Goal: Task Accomplishment & Management: Use online tool/utility

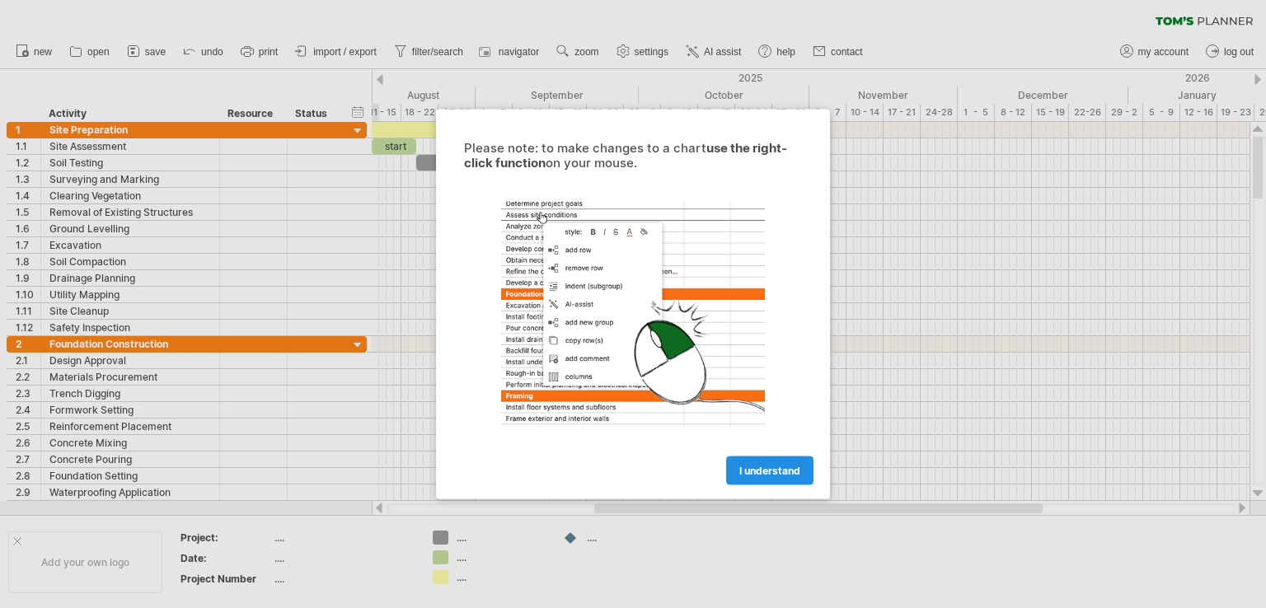
click at [774, 477] on link "I understand" at bounding box center [769, 471] width 87 height 29
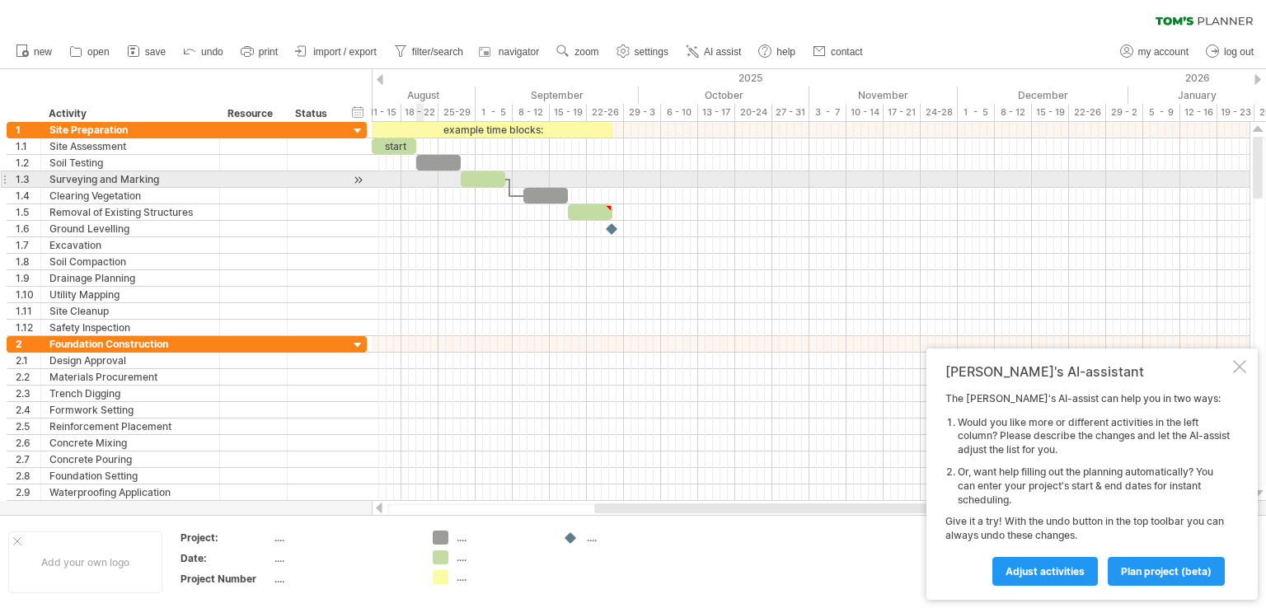
click at [422, 181] on div at bounding box center [811, 179] width 878 height 16
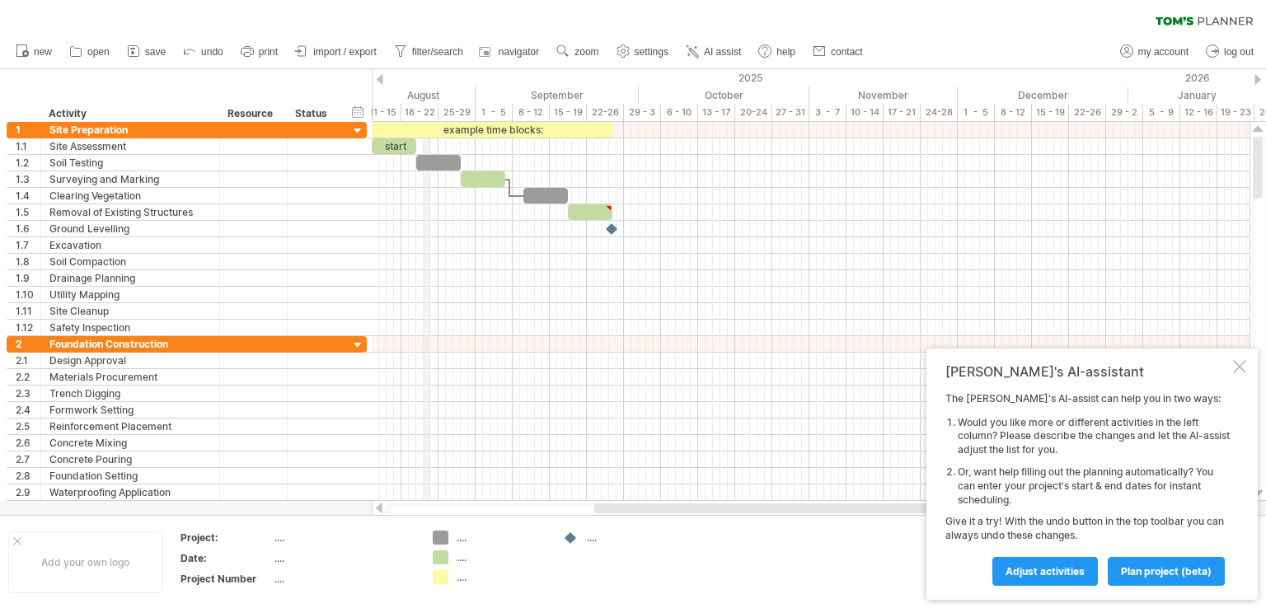
click at [428, 113] on div "18 - 22" at bounding box center [420, 112] width 37 height 17
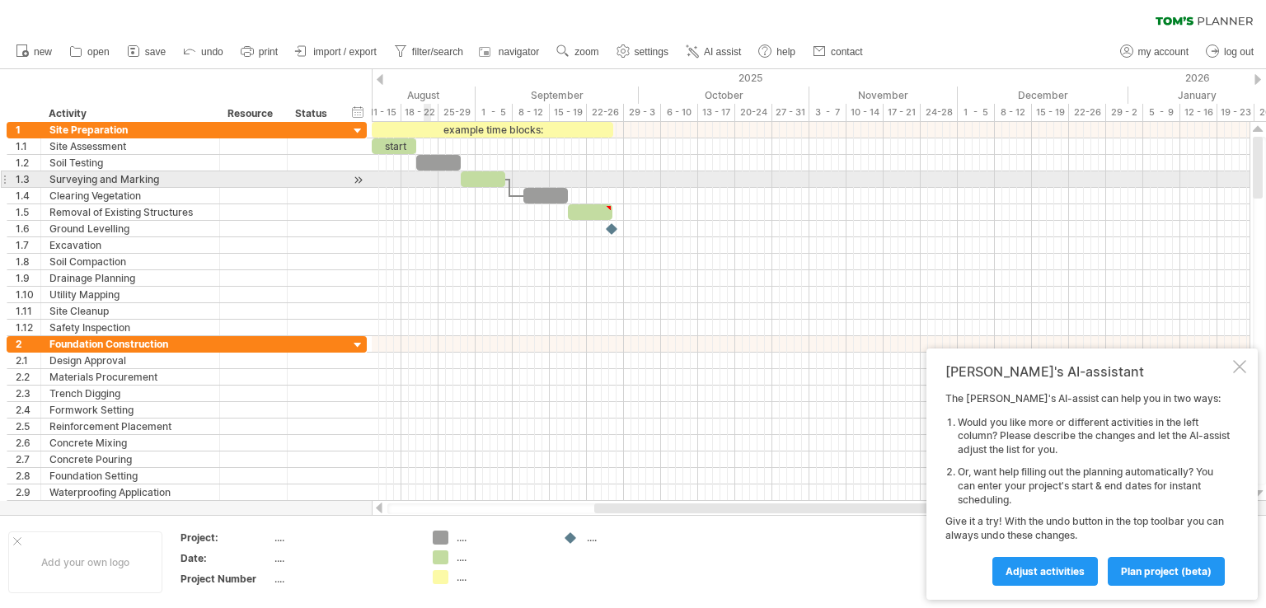
click at [424, 176] on div at bounding box center [811, 179] width 878 height 16
click at [473, 180] on div at bounding box center [483, 179] width 45 height 16
click at [477, 179] on div at bounding box center [483, 179] width 45 height 16
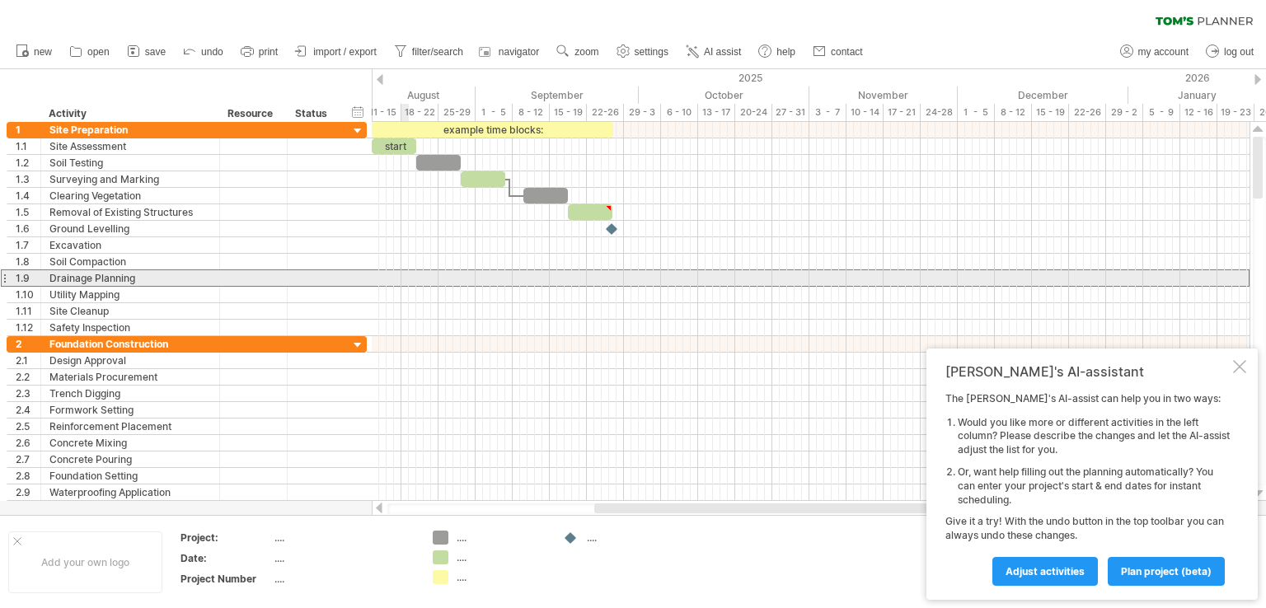
click at [2, 275] on div at bounding box center [4, 278] width 7 height 17
click at [3, 273] on div at bounding box center [4, 278] width 7 height 17
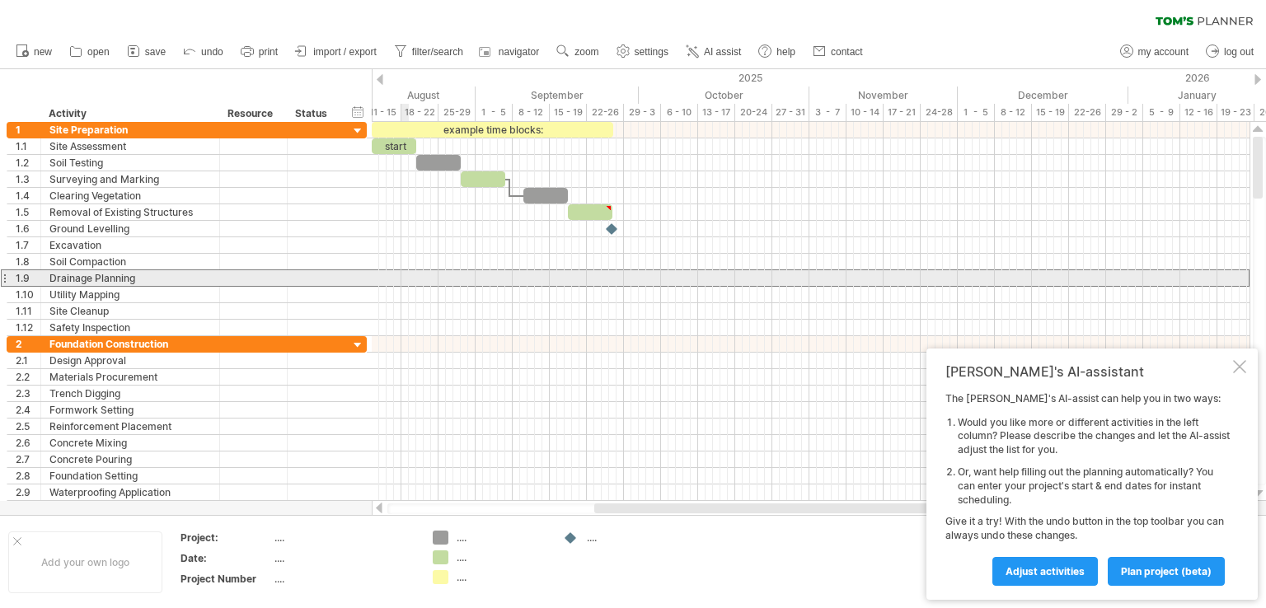
click at [3, 273] on div at bounding box center [4, 278] width 7 height 17
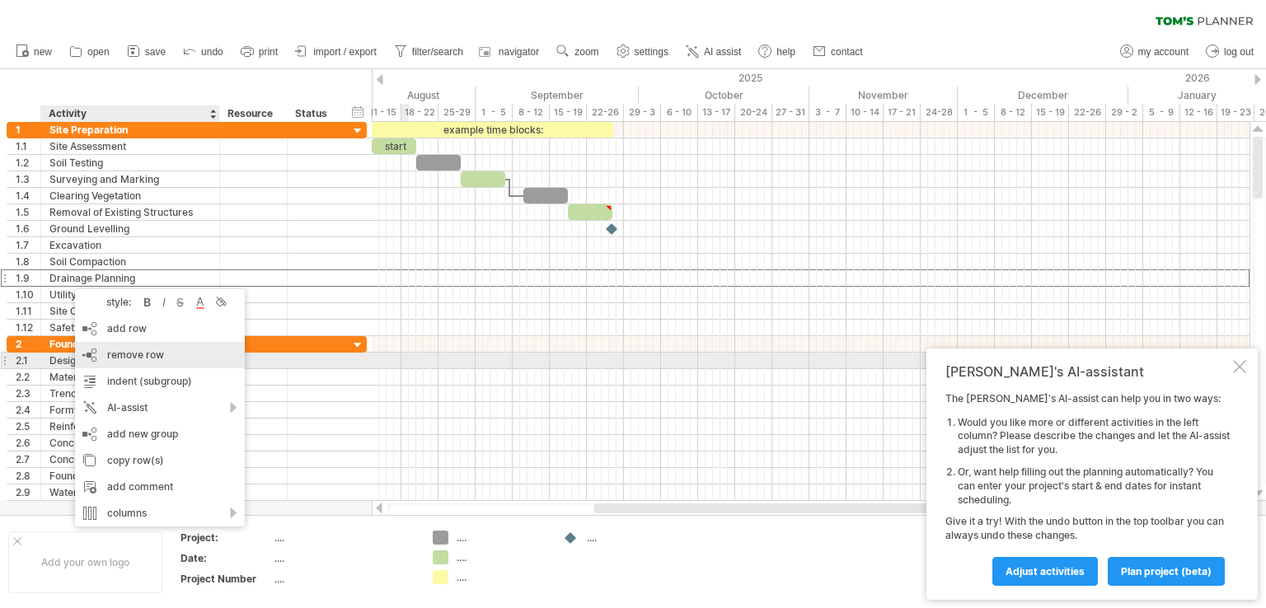
click at [92, 356] on div "remove row remove selected rows" at bounding box center [160, 355] width 170 height 26
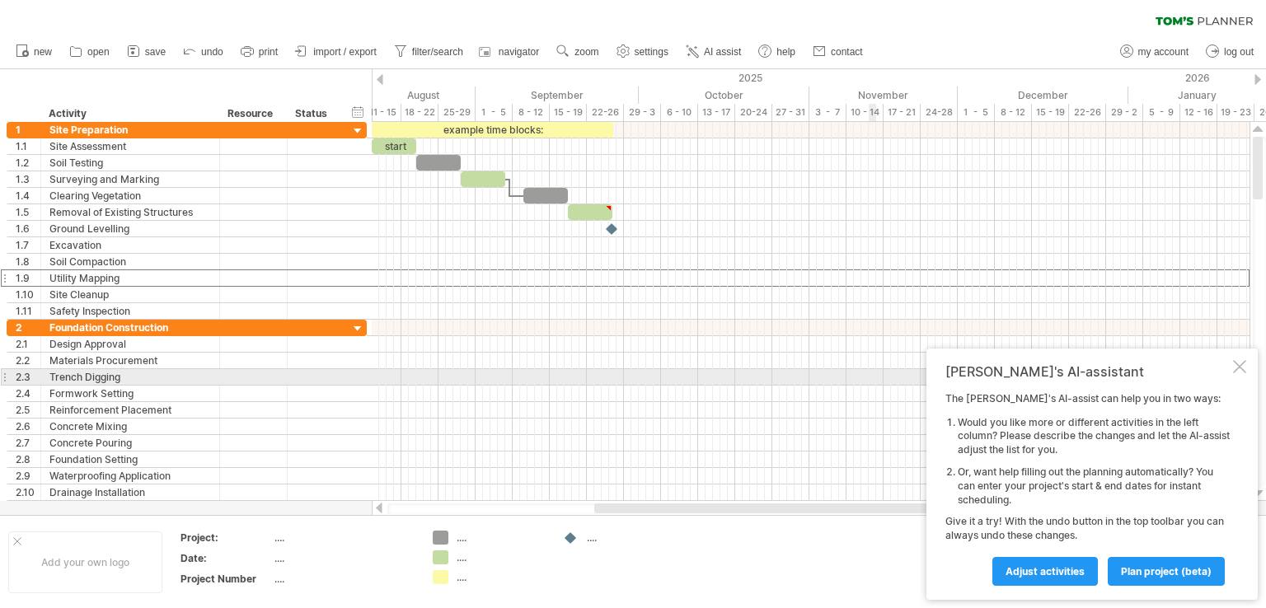
click at [1242, 371] on div at bounding box center [1239, 366] width 13 height 13
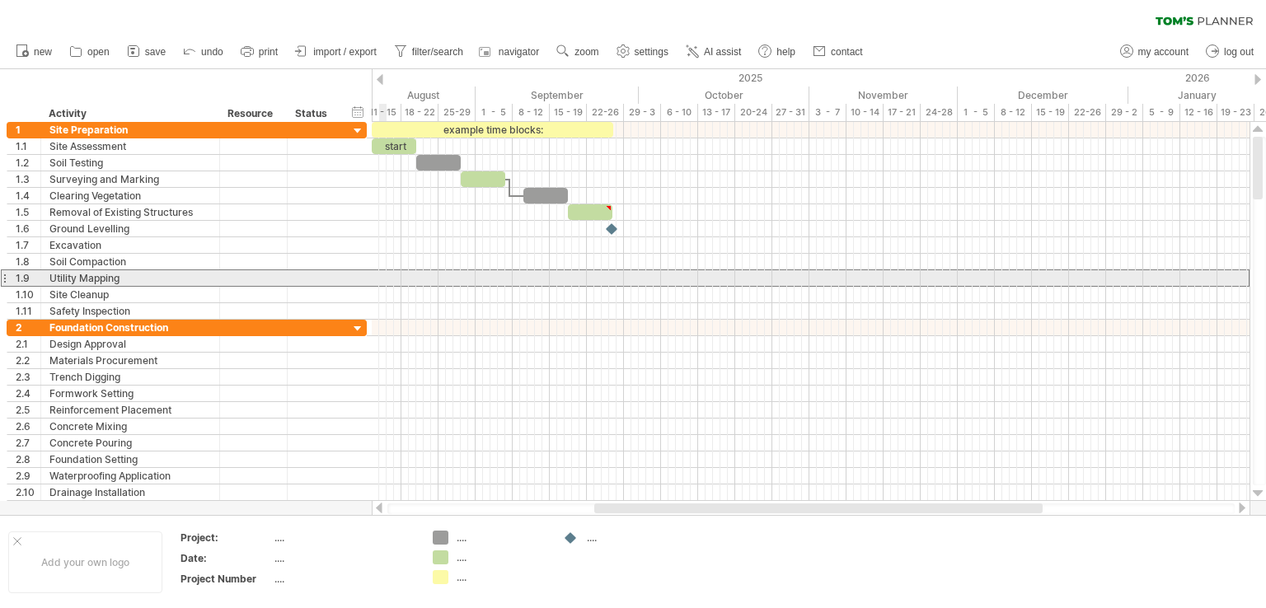
click at [5, 276] on div at bounding box center [4, 278] width 7 height 17
click at [3, 275] on div at bounding box center [4, 278] width 7 height 17
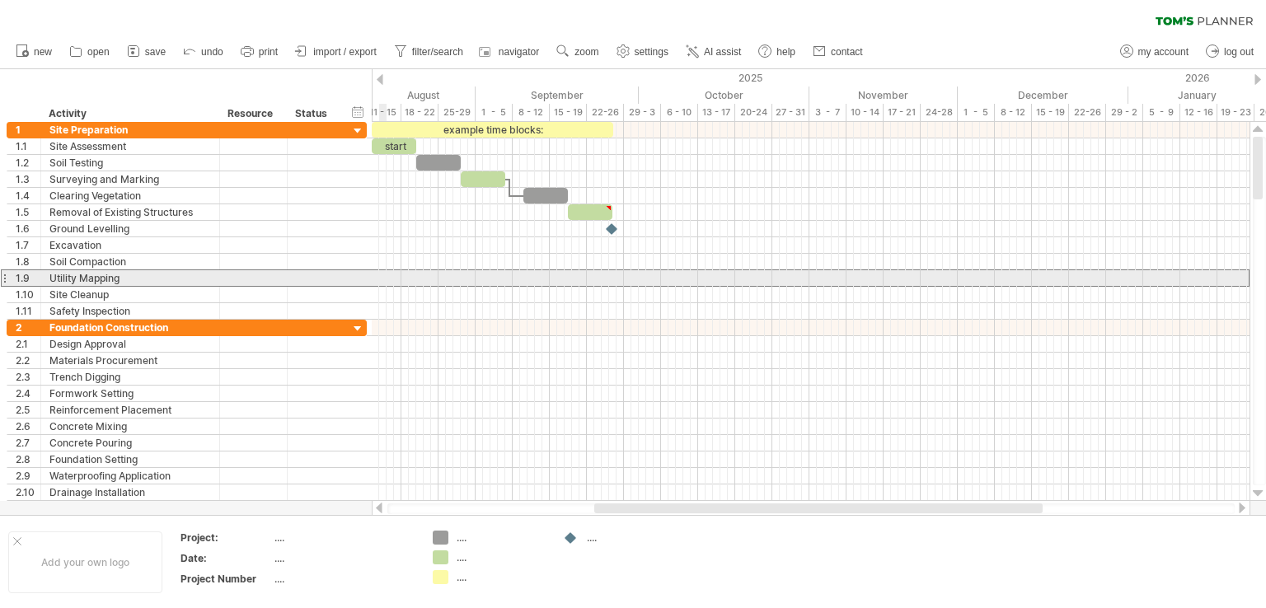
click at [3, 275] on div at bounding box center [4, 278] width 7 height 17
click at [12, 278] on div "1.9" at bounding box center [24, 278] width 34 height 16
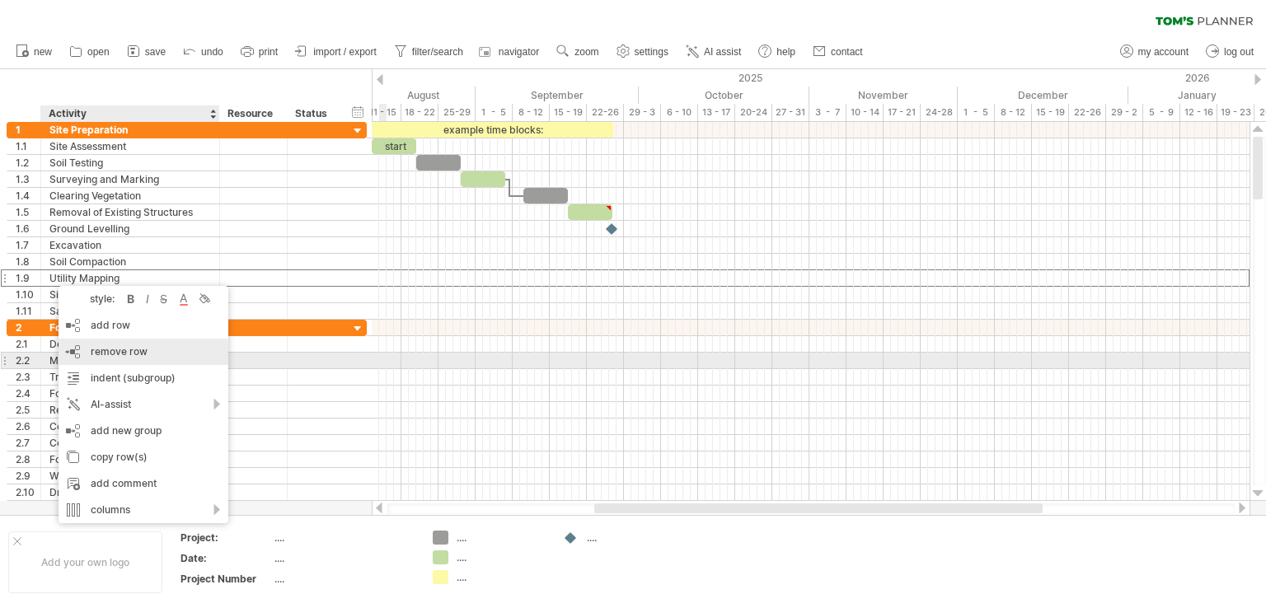
click at [78, 355] on div "remove row remove selected rows" at bounding box center [144, 352] width 170 height 26
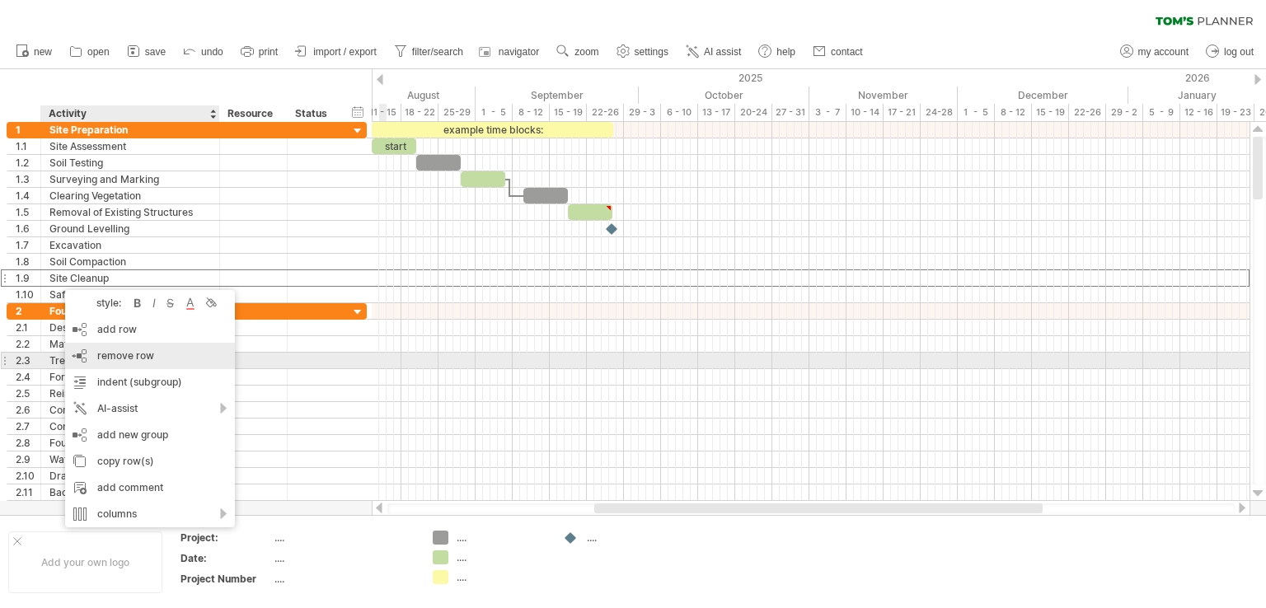
click at [103, 354] on span "remove row" at bounding box center [125, 356] width 57 height 12
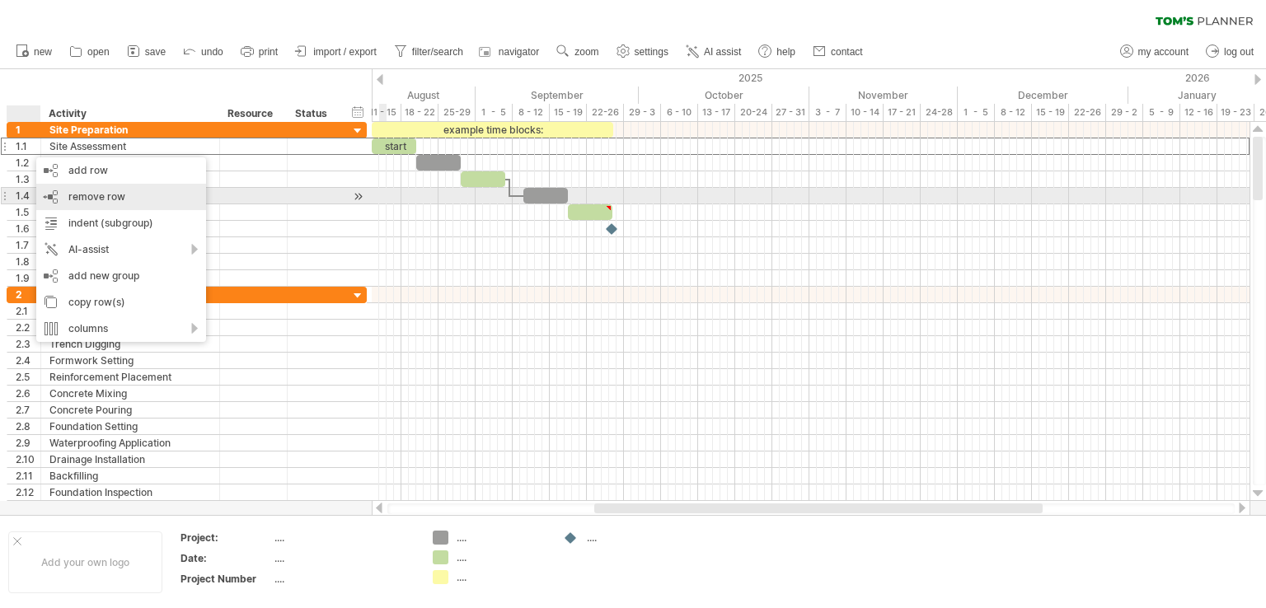
click at [69, 190] on span "remove row" at bounding box center [96, 196] width 57 height 12
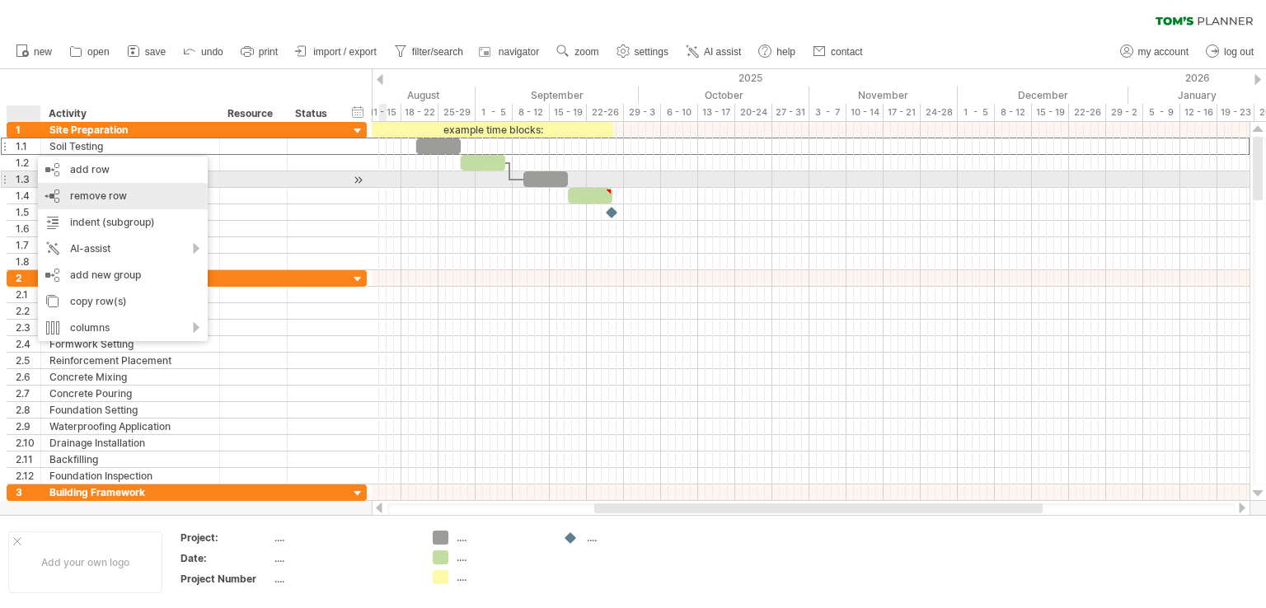
click at [73, 187] on div "remove row remove selected rows" at bounding box center [123, 196] width 170 height 26
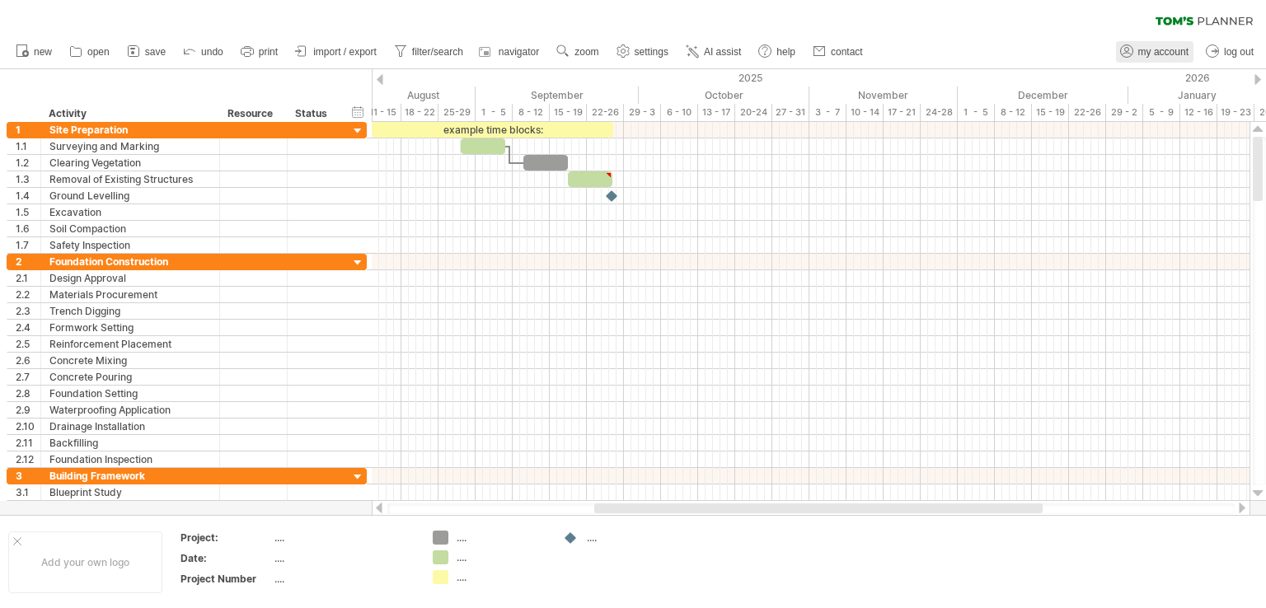
click at [1171, 52] on span "my account" at bounding box center [1164, 52] width 50 height 12
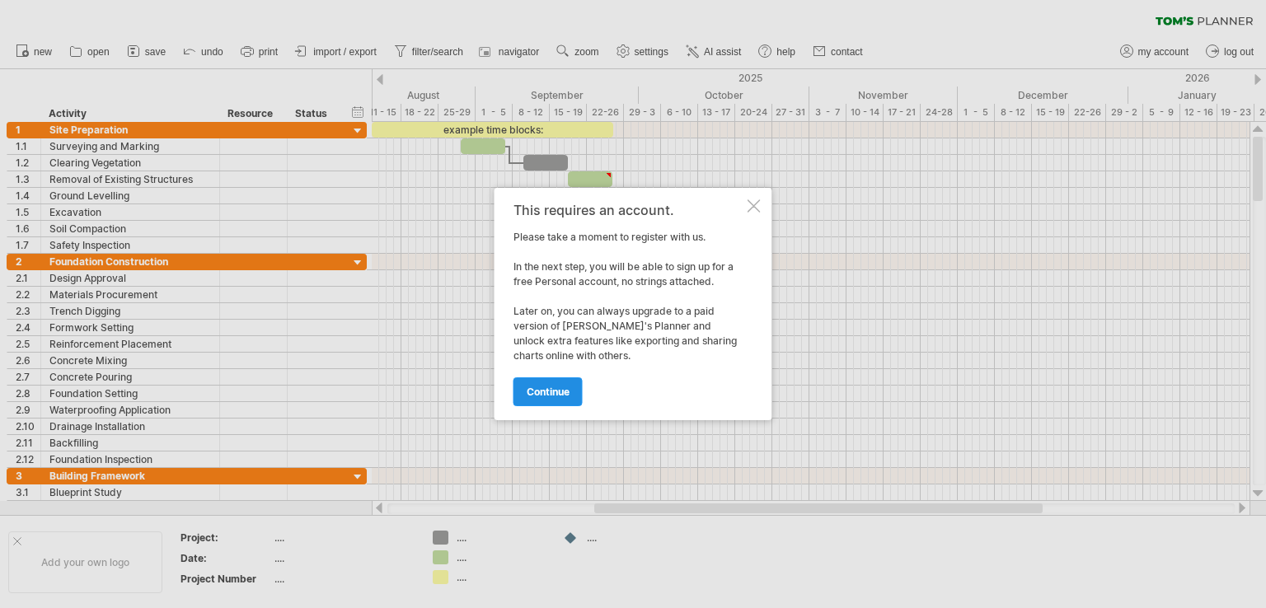
click at [544, 404] on link "continue" at bounding box center [548, 392] width 69 height 29
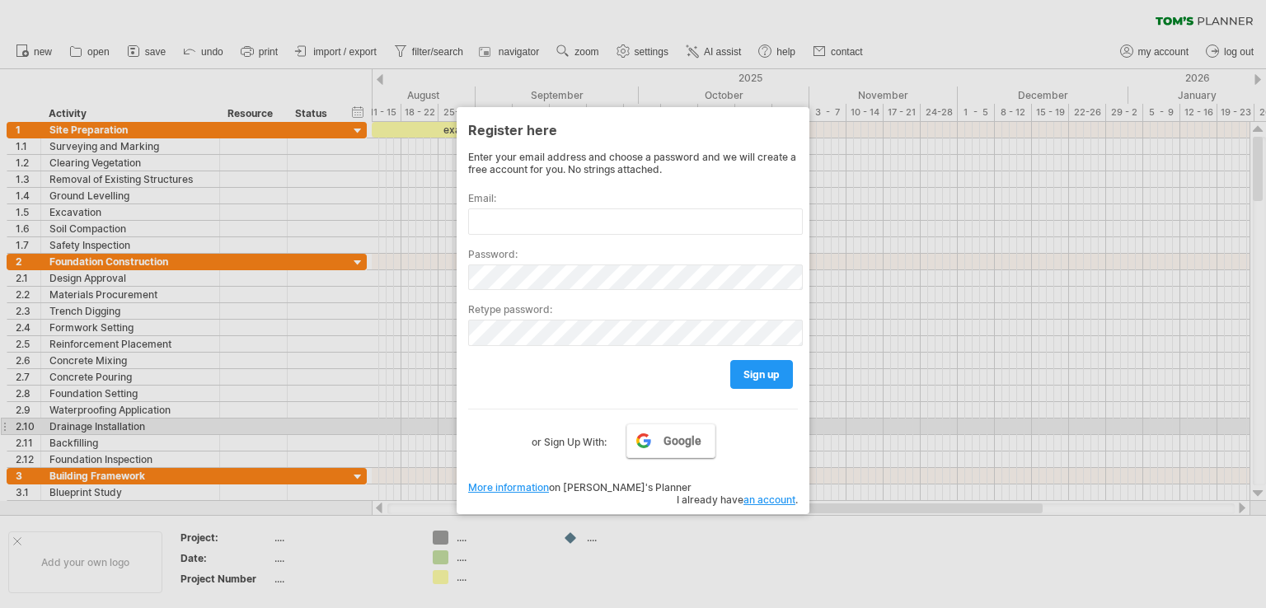
click at [657, 439] on link "Google" at bounding box center [671, 441] width 89 height 35
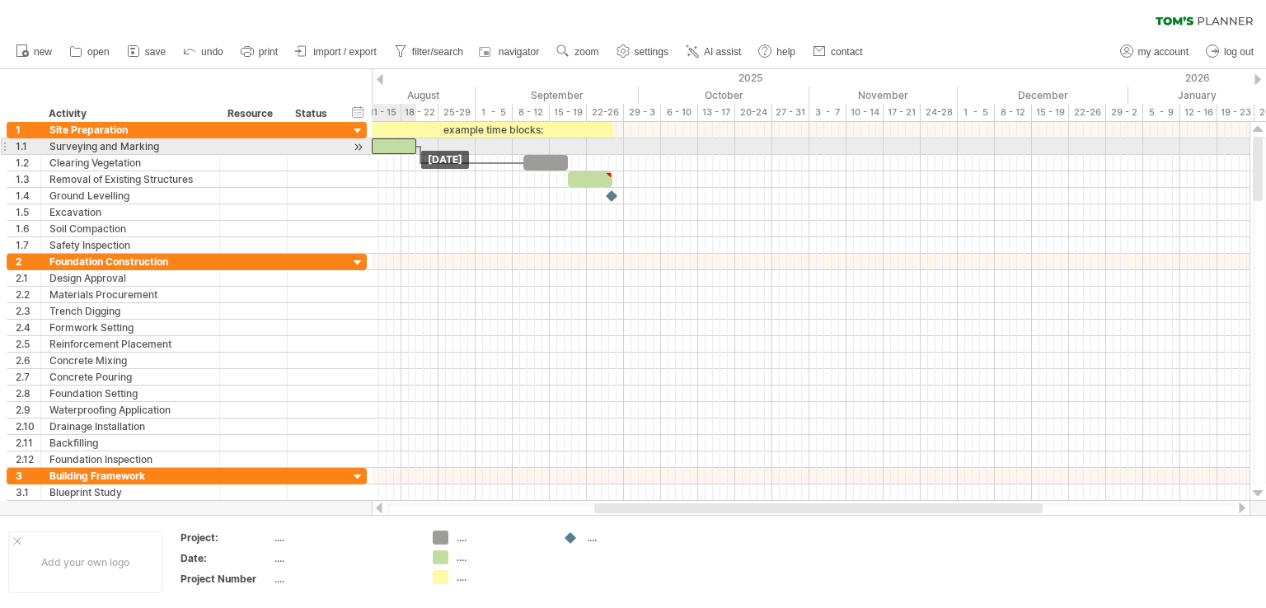
drag, startPoint x: 468, startPoint y: 146, endPoint x: 380, endPoint y: 143, distance: 88.3
click at [380, 143] on div at bounding box center [394, 147] width 45 height 16
drag, startPoint x: 417, startPoint y: 140, endPoint x: 376, endPoint y: 140, distance: 41.2
click at [376, 140] on span at bounding box center [376, 147] width 7 height 16
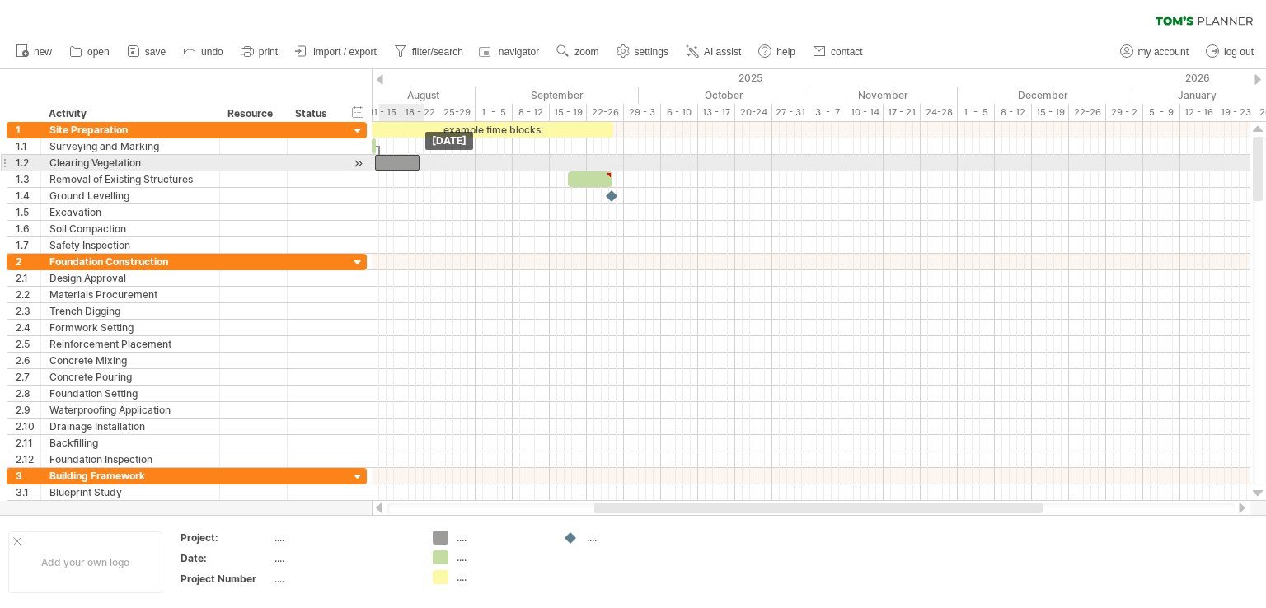
drag, startPoint x: 529, startPoint y: 162, endPoint x: 383, endPoint y: 162, distance: 146.8
click at [383, 162] on div at bounding box center [397, 163] width 45 height 16
drag, startPoint x: 420, startPoint y: 158, endPoint x: 406, endPoint y: 158, distance: 14.8
click at [406, 158] on span at bounding box center [405, 163] width 7 height 16
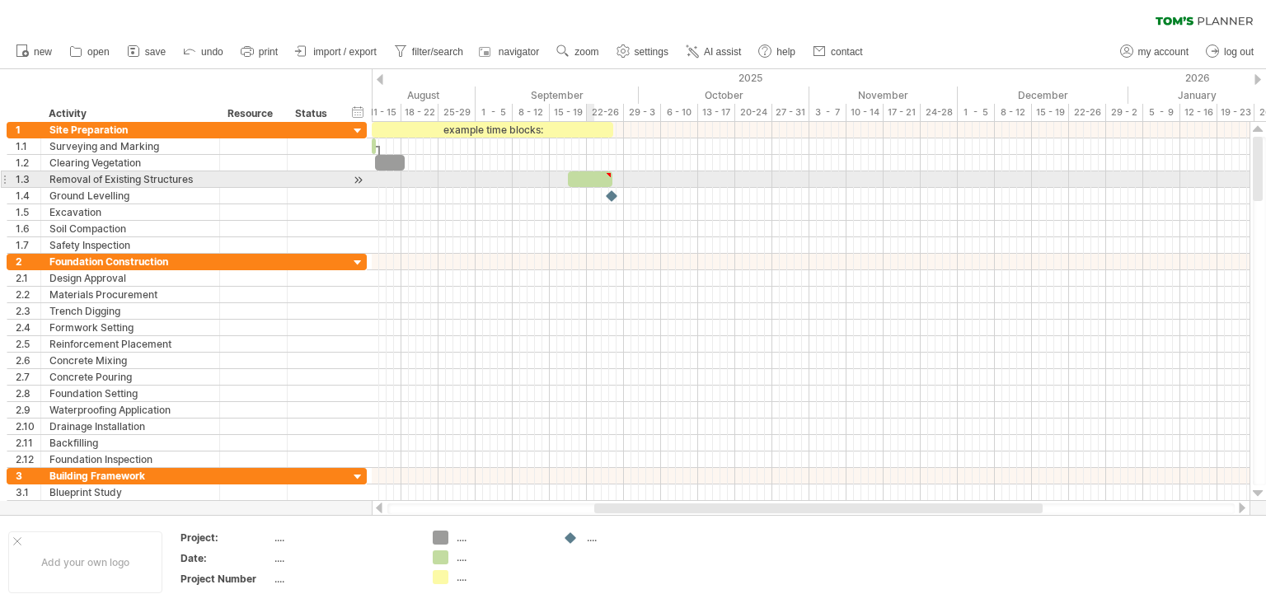
type textarea "**********"
drag, startPoint x: 588, startPoint y: 176, endPoint x: 405, endPoint y: 181, distance: 183.1
click at [405, 181] on div at bounding box center [409, 179] width 45 height 16
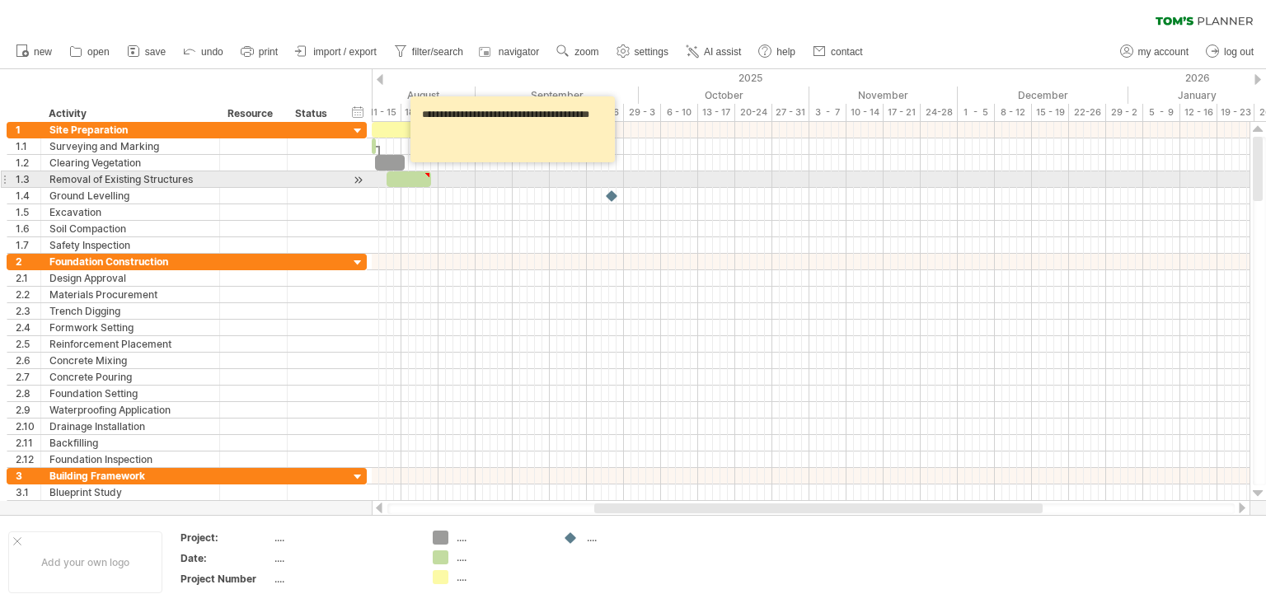
click at [420, 176] on div at bounding box center [409, 179] width 45 height 16
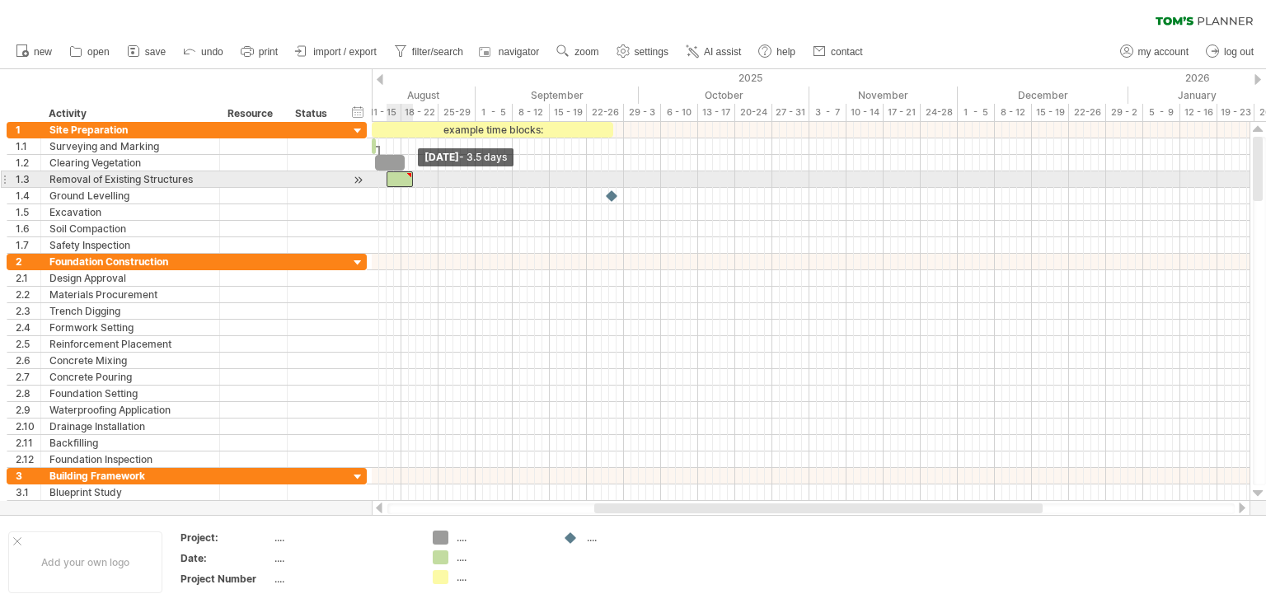
drag, startPoint x: 429, startPoint y: 179, endPoint x: 409, endPoint y: 179, distance: 19.8
click at [410, 179] on span at bounding box center [413, 179] width 7 height 16
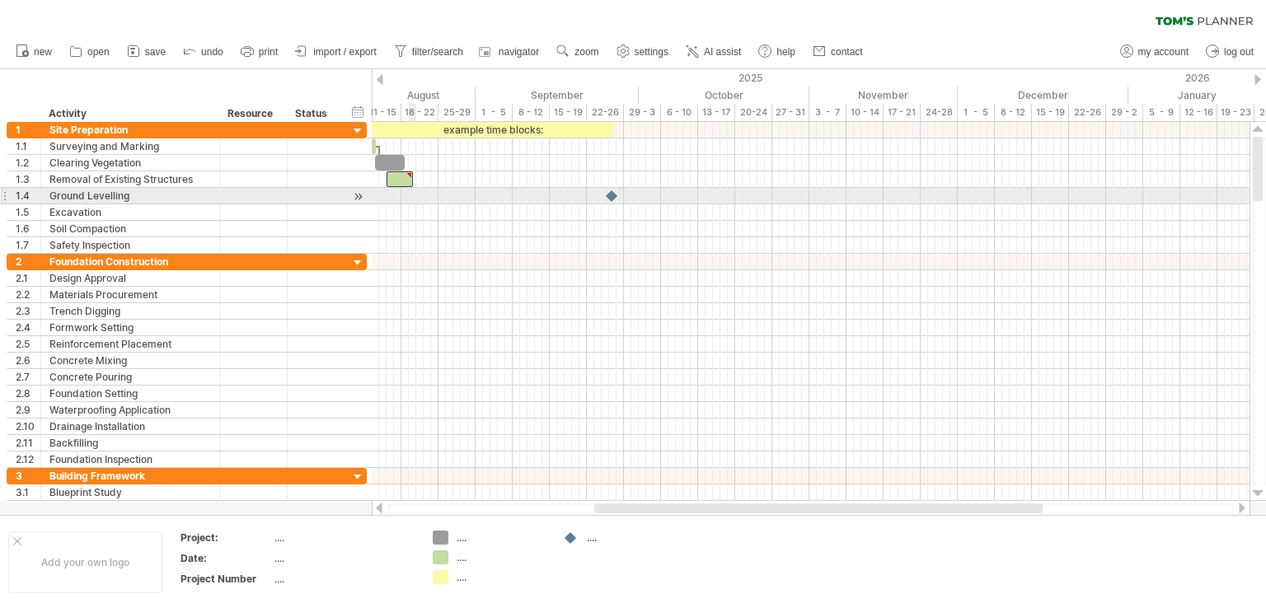
click at [412, 195] on div at bounding box center [811, 196] width 878 height 16
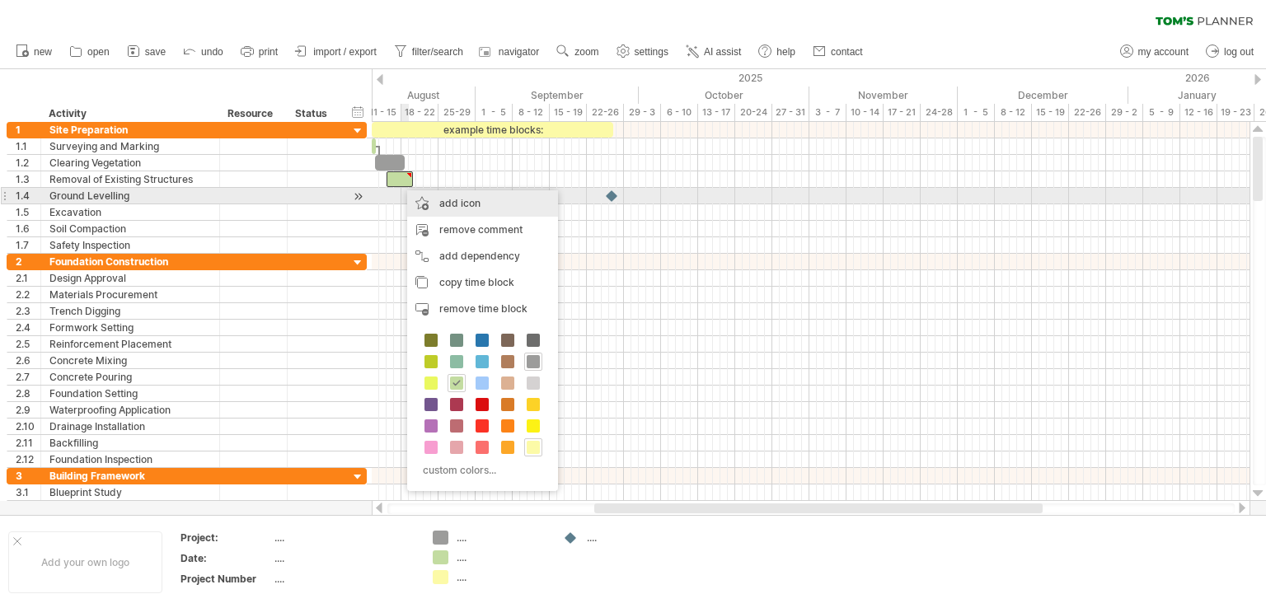
click at [434, 198] on div "add icon" at bounding box center [482, 203] width 151 height 26
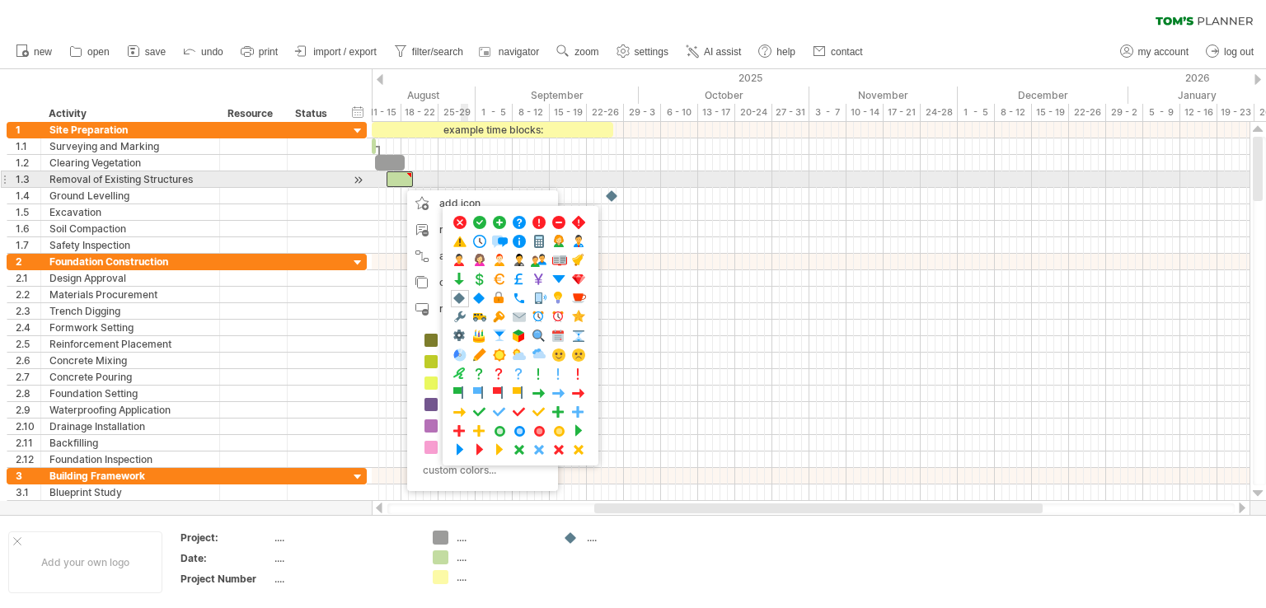
click at [463, 186] on div at bounding box center [811, 179] width 878 height 16
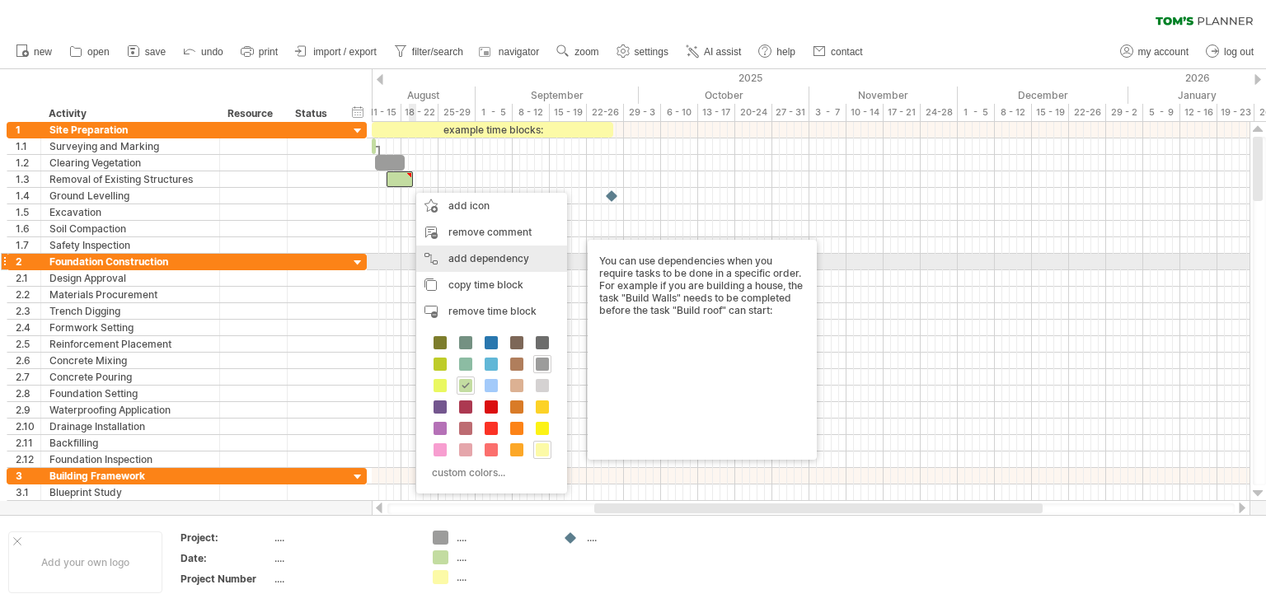
click at [463, 255] on div "add dependency You can use dependencies when you require tasks to be done in a …" at bounding box center [491, 259] width 151 height 26
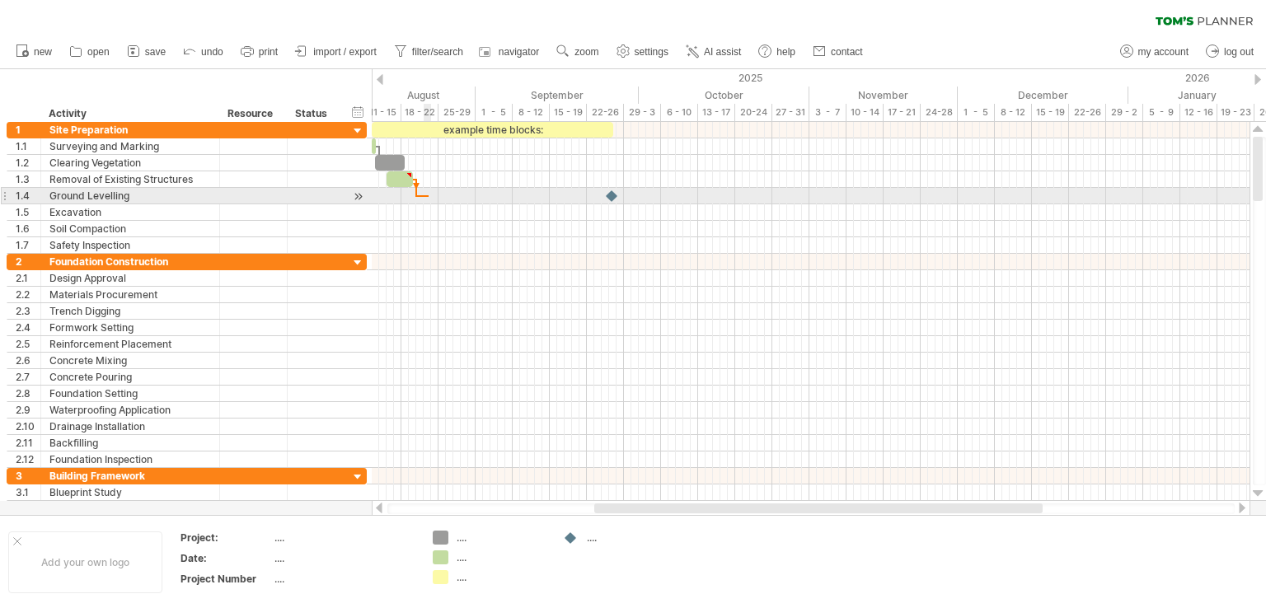
click at [429, 200] on div at bounding box center [811, 196] width 878 height 16
click at [424, 194] on div at bounding box center [811, 196] width 878 height 16
click at [603, 195] on div at bounding box center [811, 196] width 878 height 16
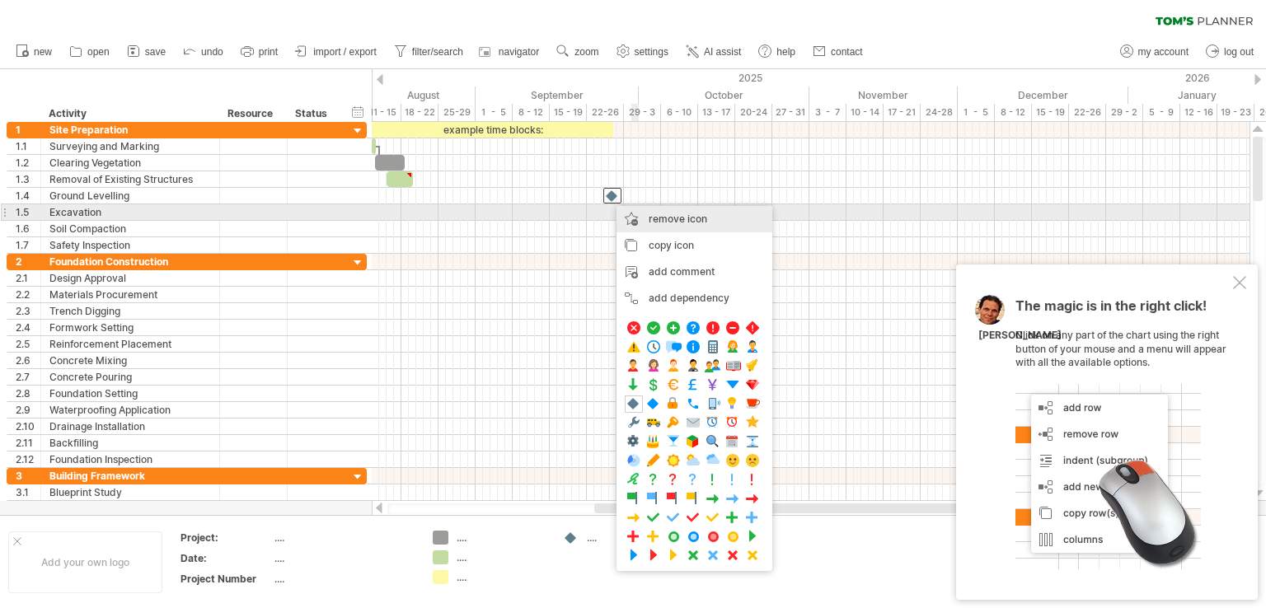
click at [636, 214] on div "remove icon remove selected items" at bounding box center [695, 219] width 156 height 26
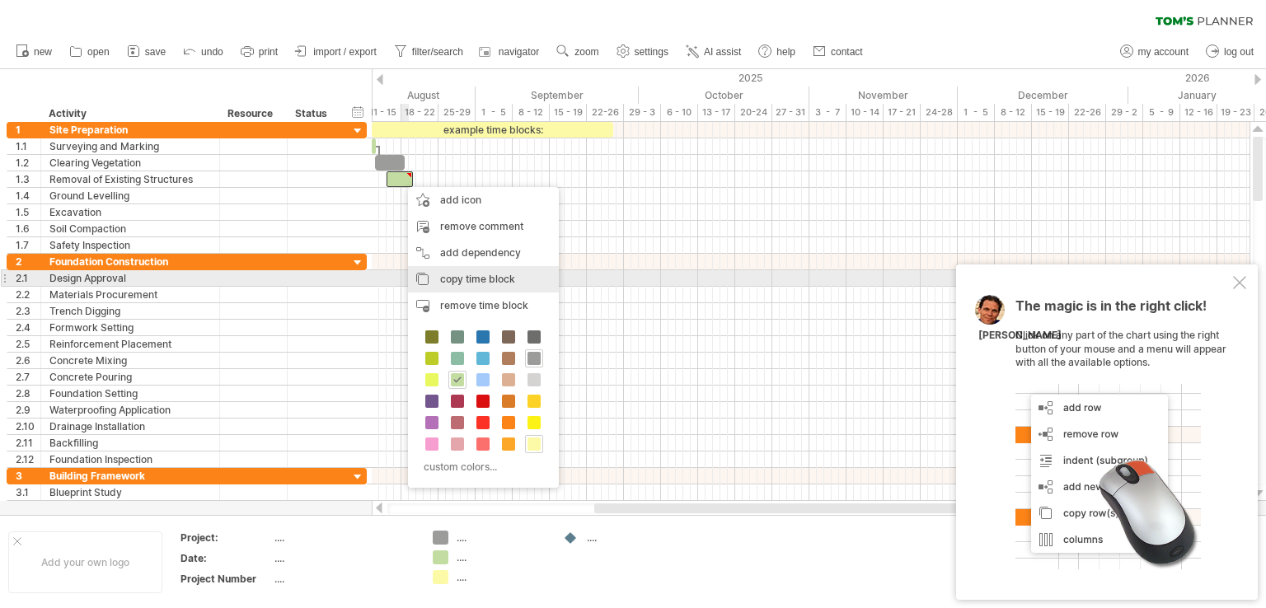
click at [434, 282] on div "copy time block copy time blocks/icons" at bounding box center [483, 279] width 151 height 26
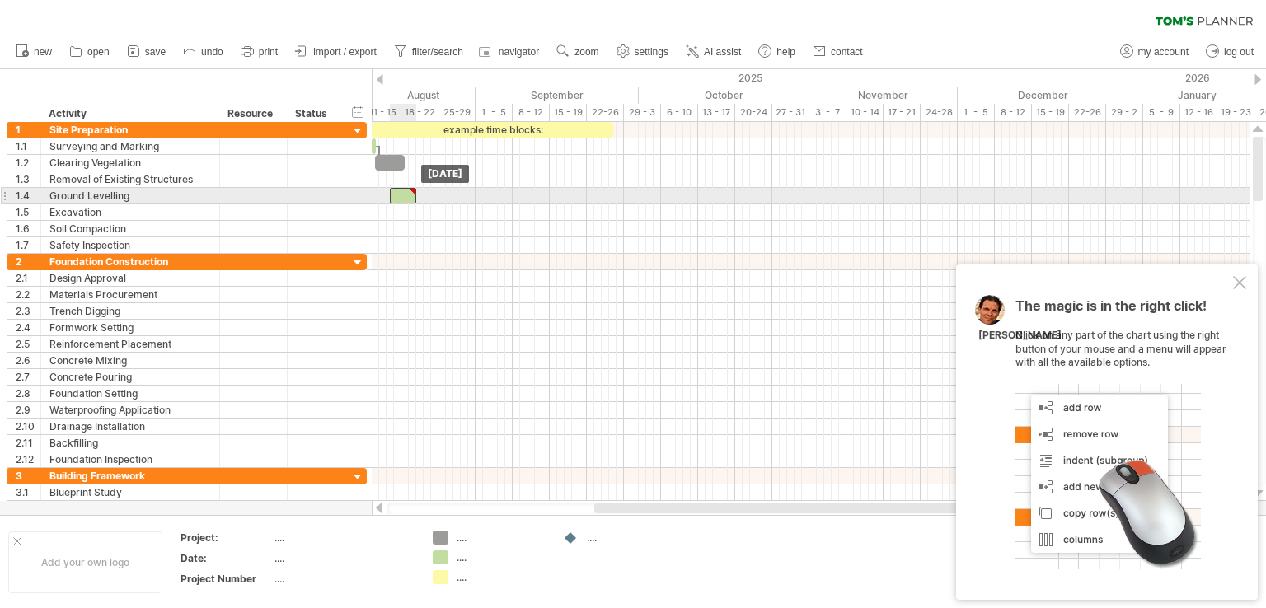
drag, startPoint x: 406, startPoint y: 180, endPoint x: 409, endPoint y: 195, distance: 16.0
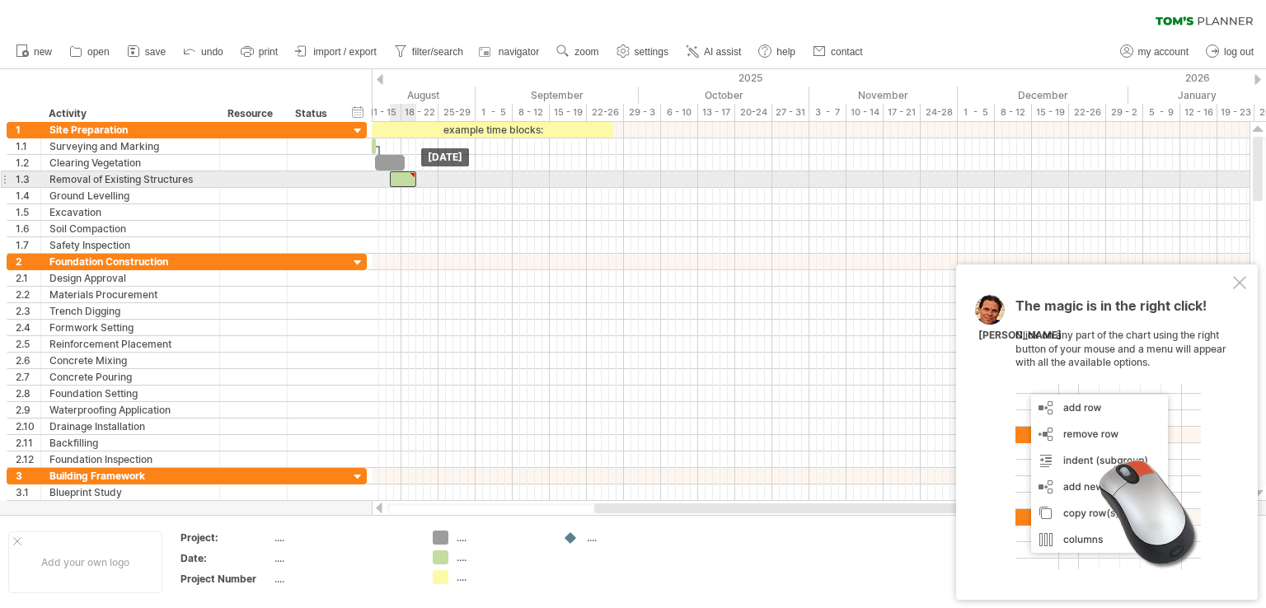
drag, startPoint x: 404, startPoint y: 195, endPoint x: 404, endPoint y: 181, distance: 14.8
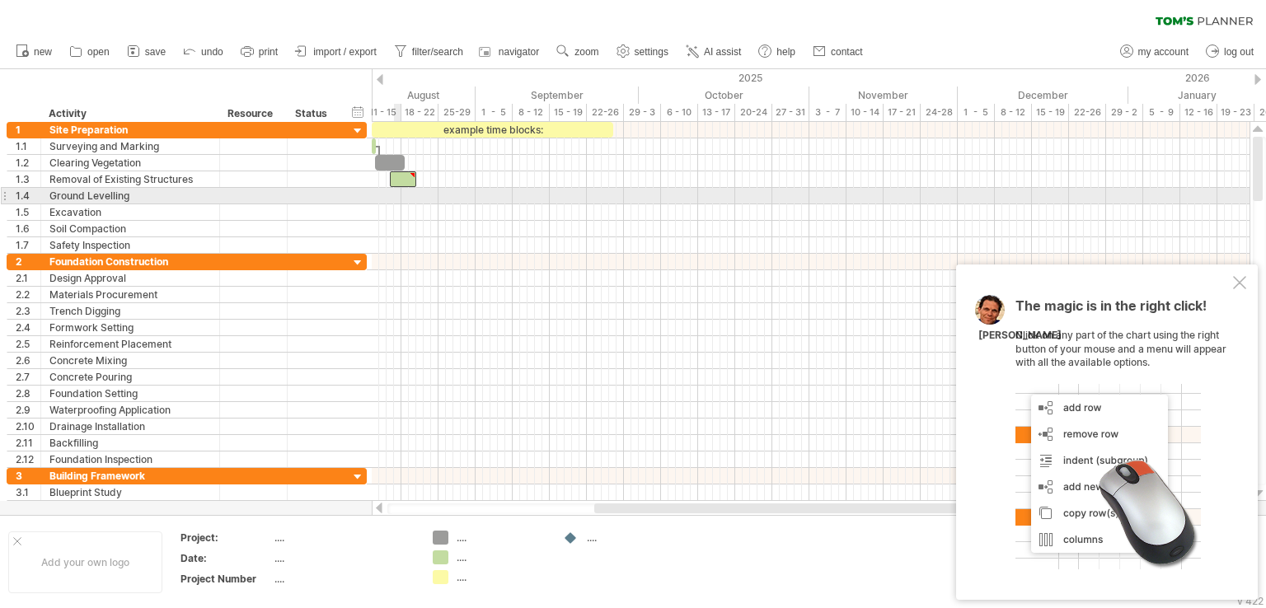
drag, startPoint x: 405, startPoint y: 181, endPoint x: 400, endPoint y: 195, distance: 14.9
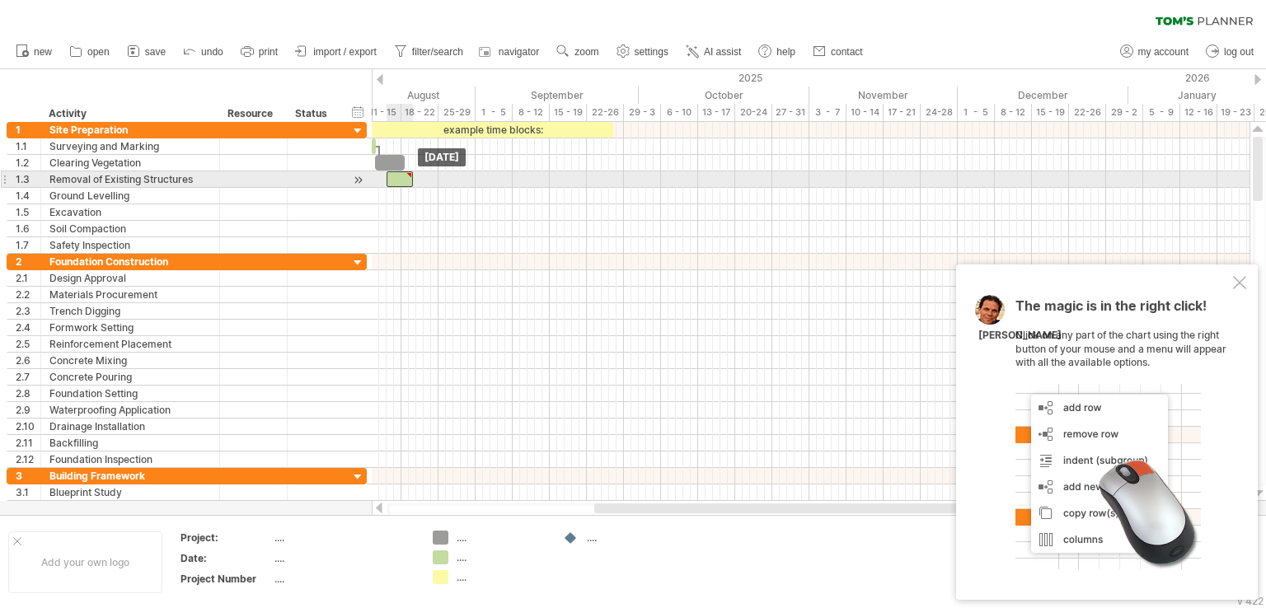
click at [397, 186] on div at bounding box center [400, 179] width 26 height 16
click at [410, 180] on span at bounding box center [409, 179] width 7 height 16
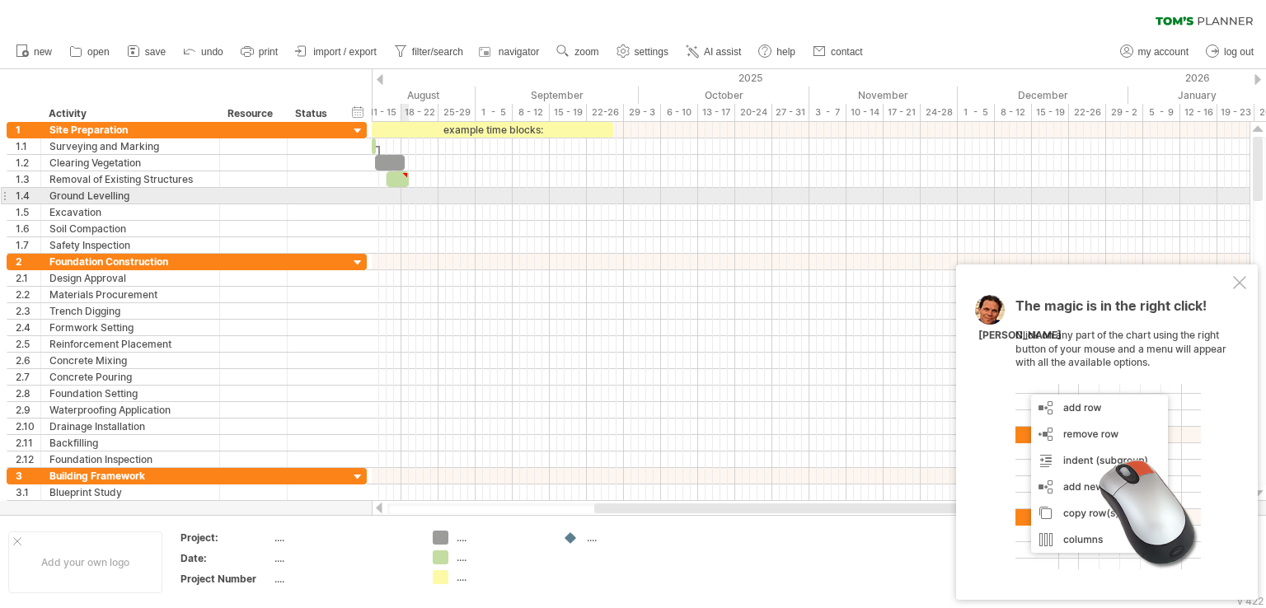
click at [408, 194] on div at bounding box center [811, 196] width 878 height 16
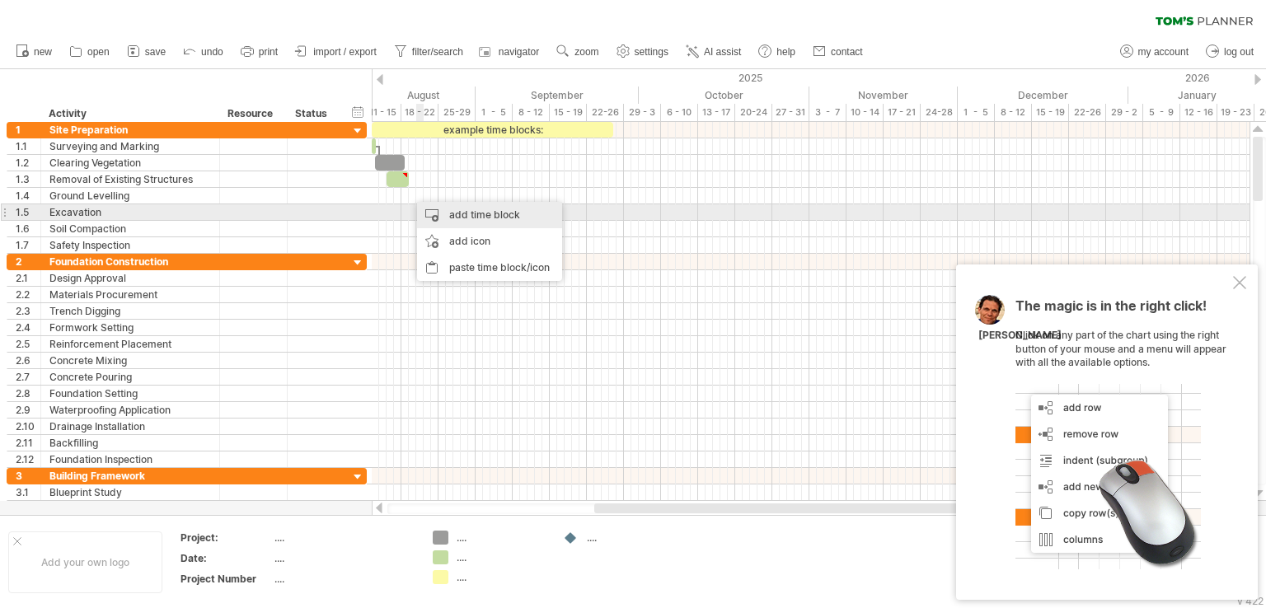
click at [455, 214] on div "add time block" at bounding box center [489, 215] width 145 height 26
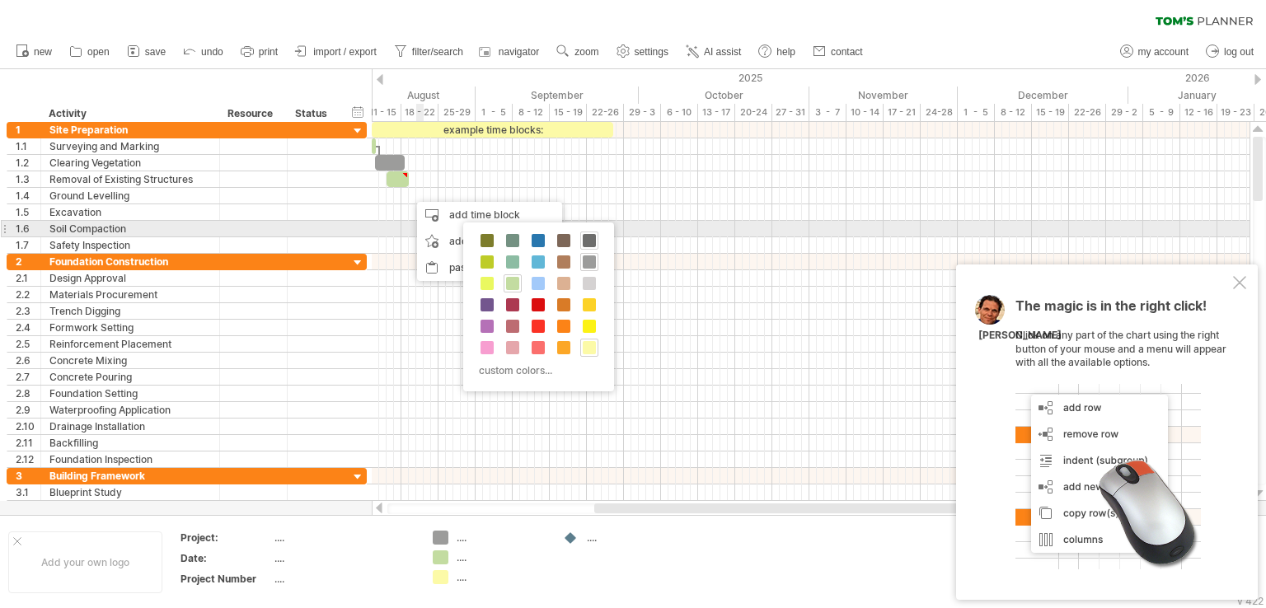
click at [592, 237] on span at bounding box center [589, 240] width 13 height 13
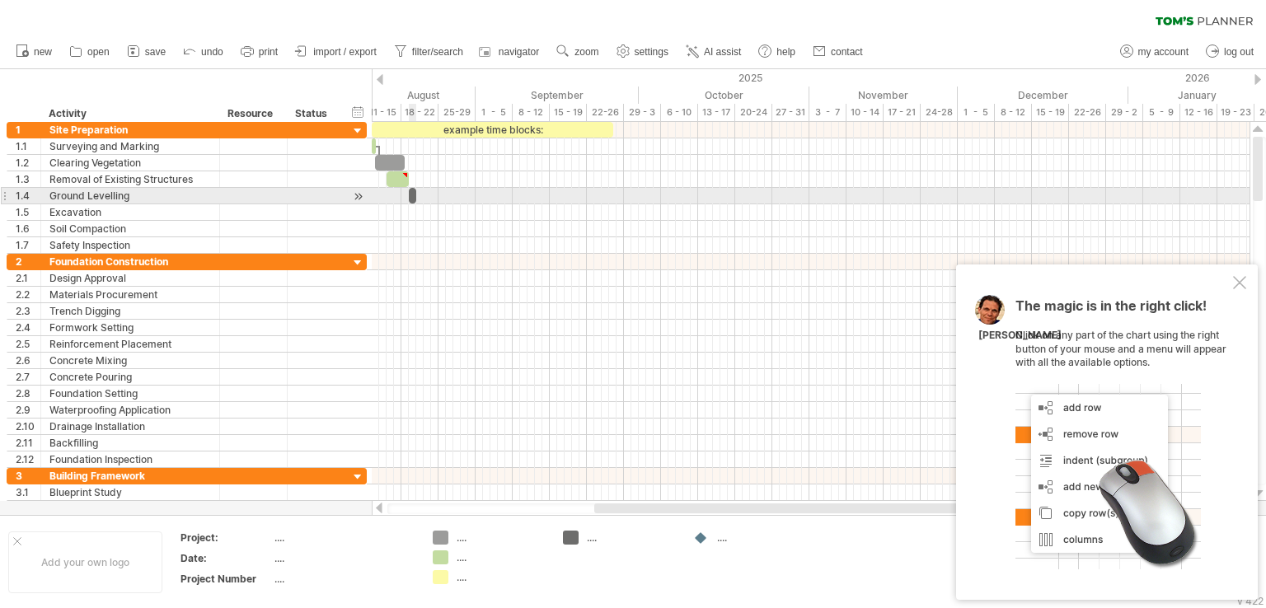
click at [413, 195] on span at bounding box center [416, 196] width 7 height 16
drag, startPoint x: 416, startPoint y: 195, endPoint x: 425, endPoint y: 198, distance: 9.4
click at [425, 198] on span at bounding box center [423, 196] width 7 height 16
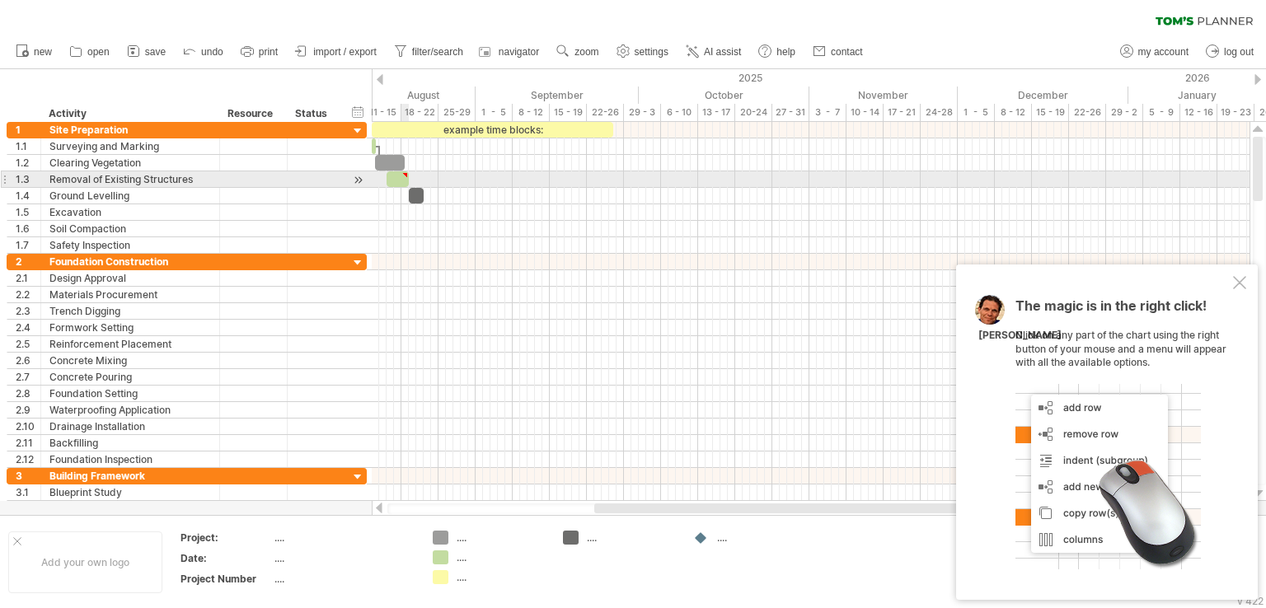
click at [402, 185] on div at bounding box center [398, 179] width 22 height 16
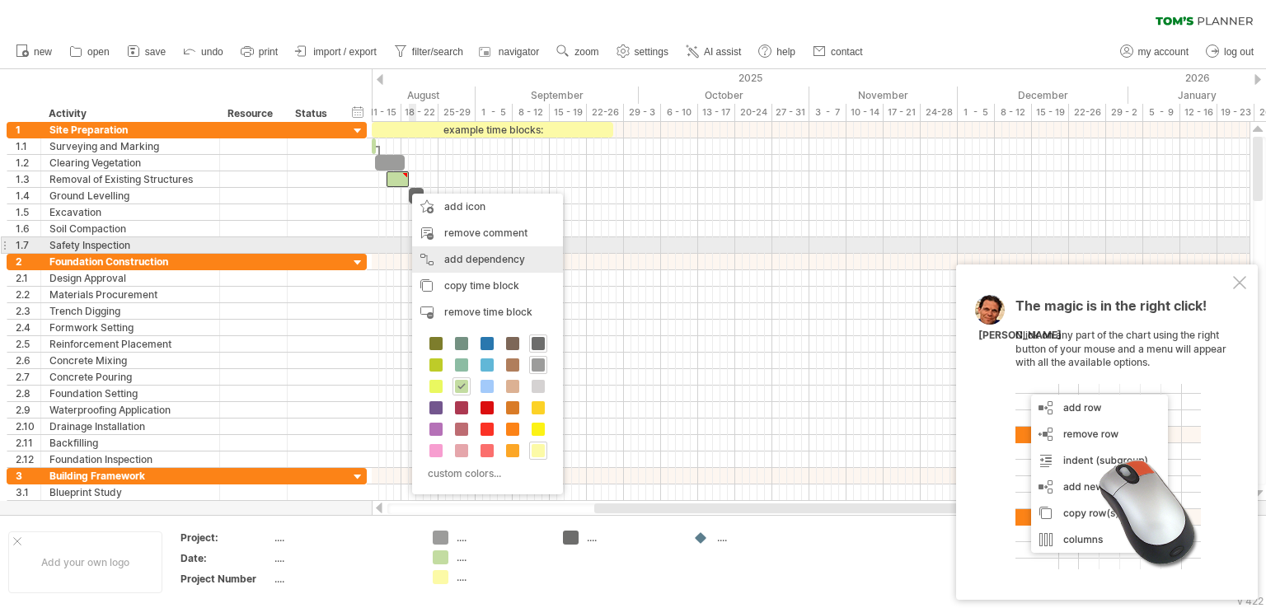
click at [435, 254] on div "add dependency You can use dependencies when you require tasks to be done in a …" at bounding box center [487, 260] width 151 height 26
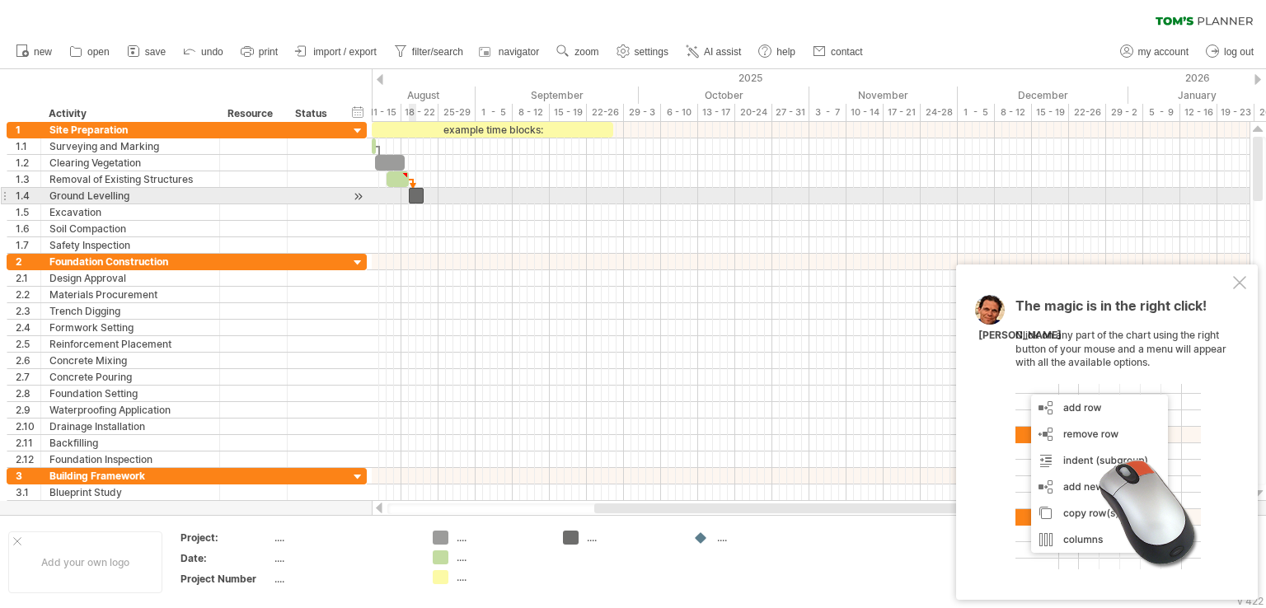
click at [412, 195] on div at bounding box center [416, 196] width 15 height 16
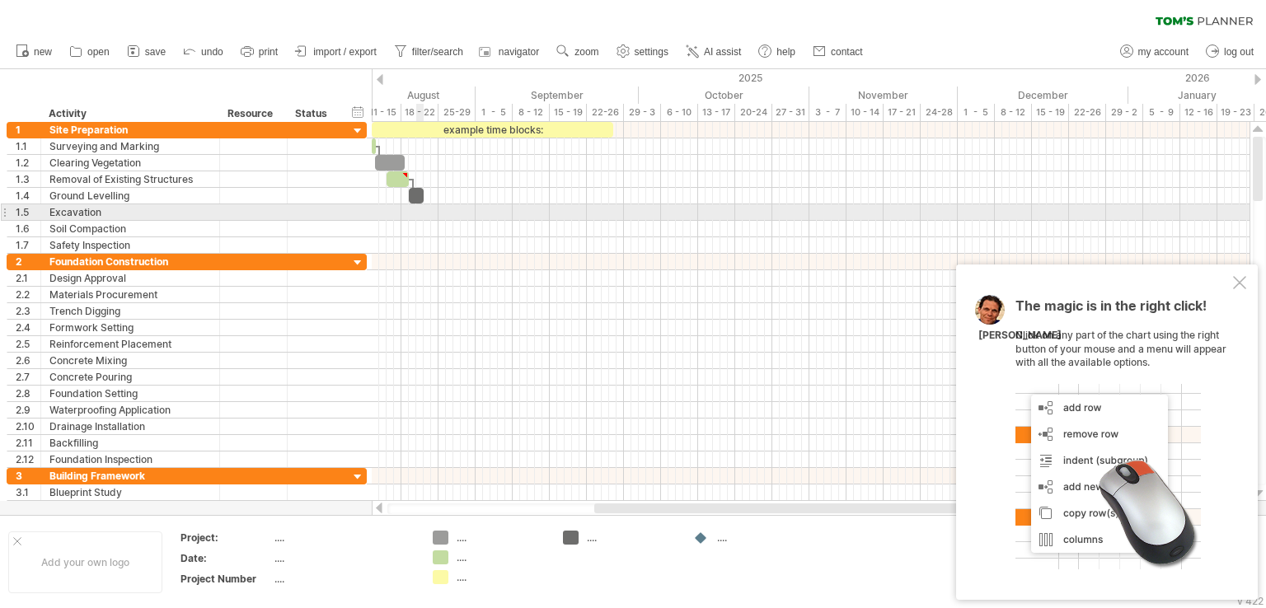
click at [418, 211] on div at bounding box center [811, 212] width 878 height 16
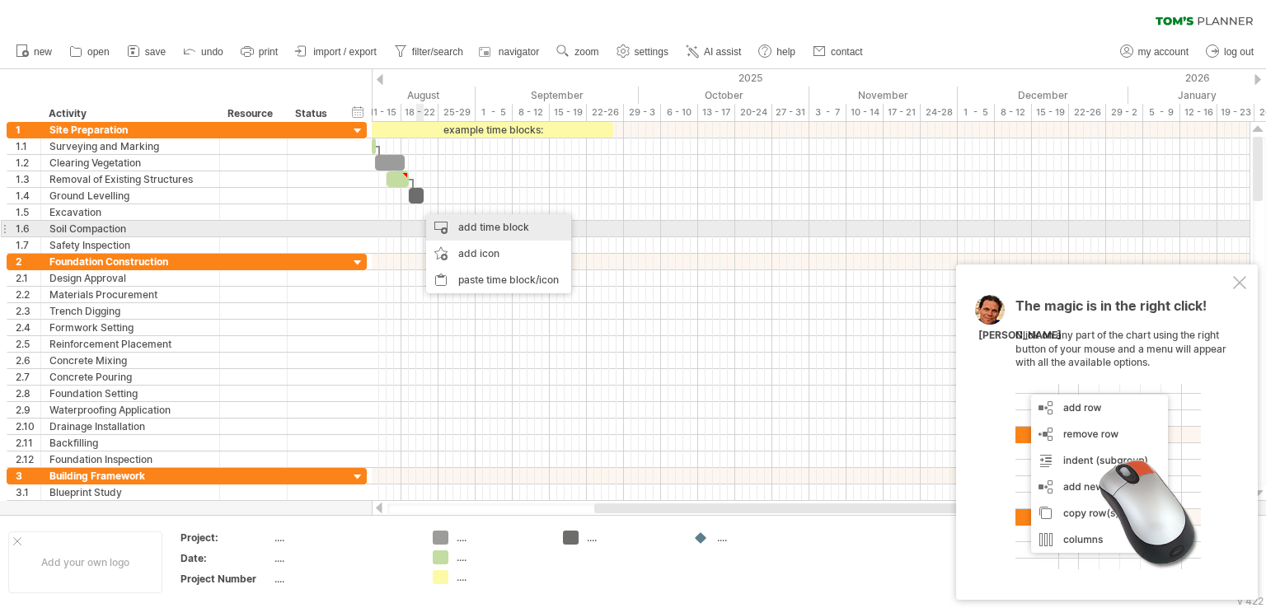
click at [472, 232] on div "add time block" at bounding box center [498, 227] width 145 height 26
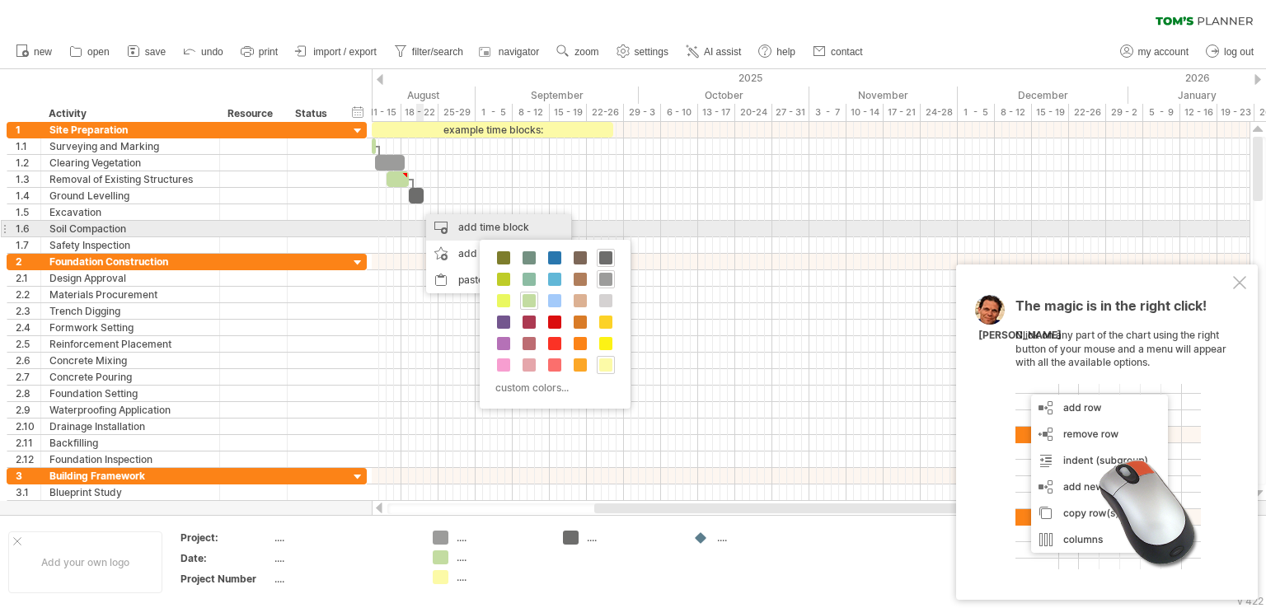
click at [472, 230] on div "add time block" at bounding box center [498, 227] width 145 height 26
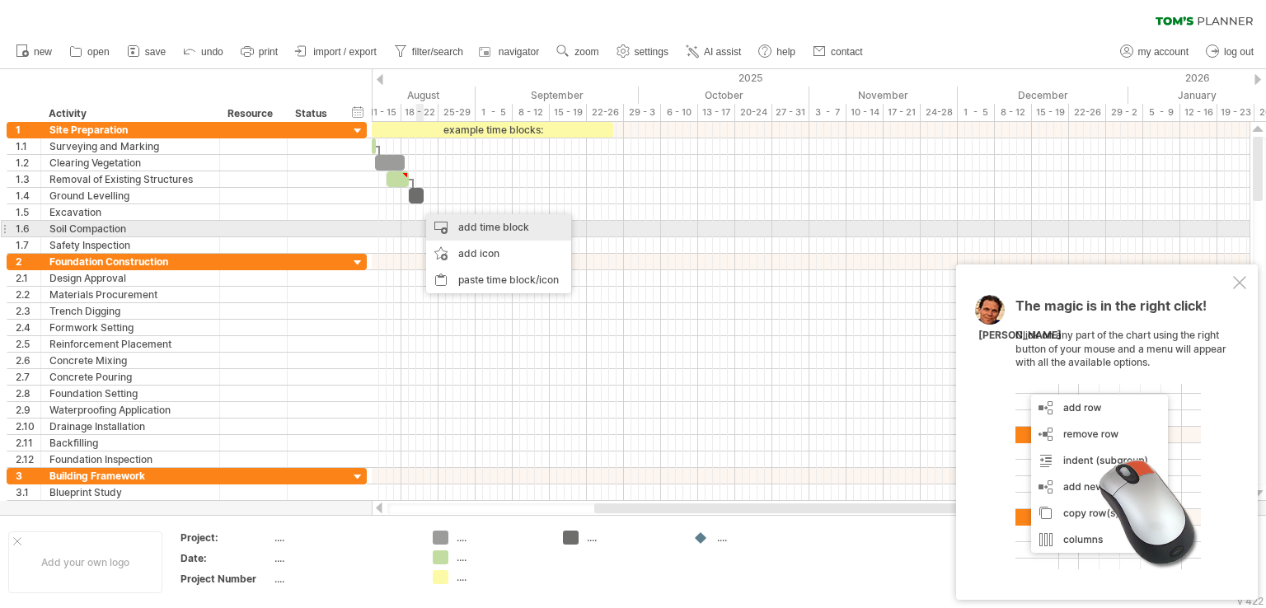
click at [462, 225] on div "add time block" at bounding box center [498, 227] width 145 height 26
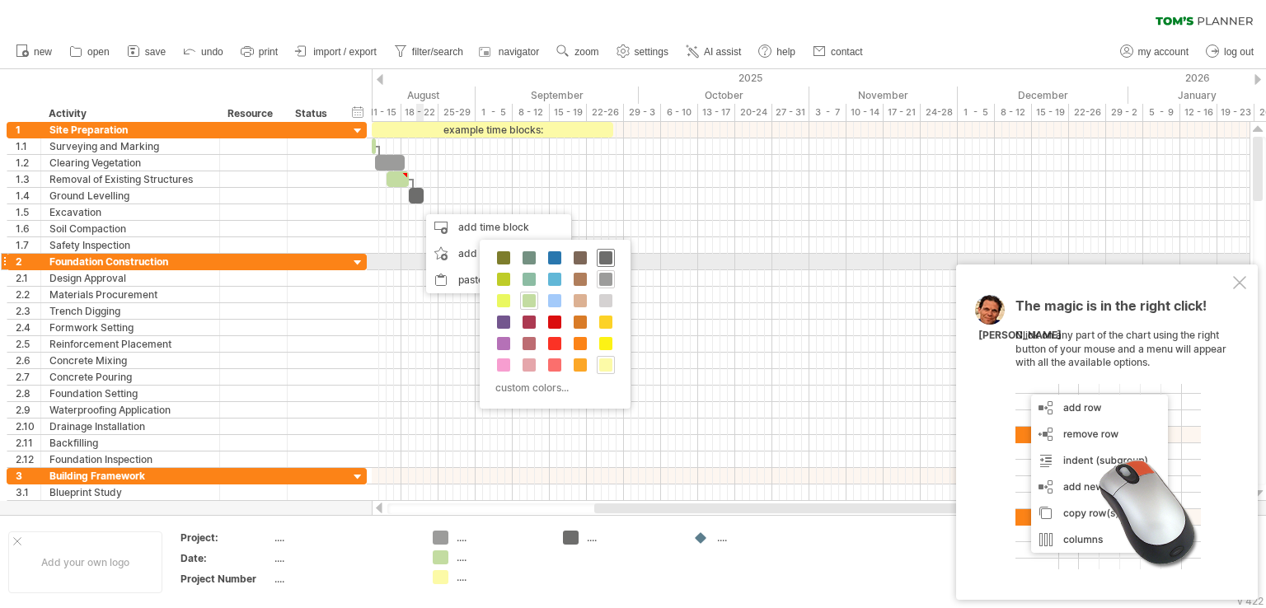
click at [605, 256] on span at bounding box center [605, 257] width 13 height 13
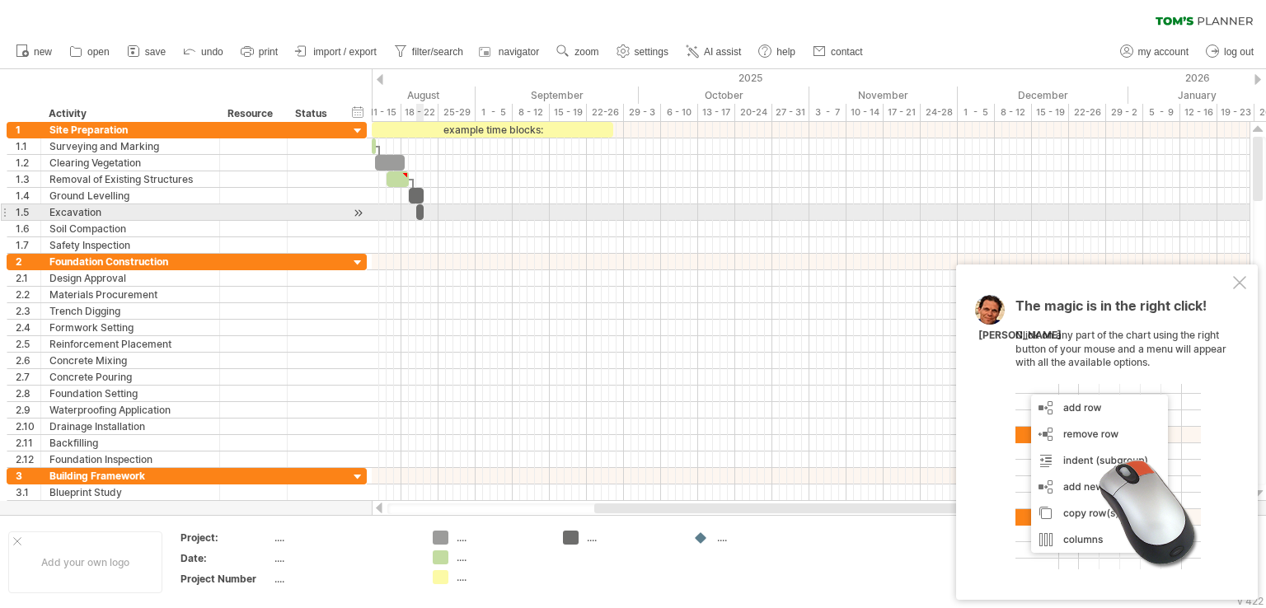
click at [419, 214] on span at bounding box center [416, 212] width 7 height 16
drag, startPoint x: 425, startPoint y: 214, endPoint x: 439, endPoint y: 217, distance: 13.4
click at [439, 217] on span at bounding box center [438, 212] width 7 height 16
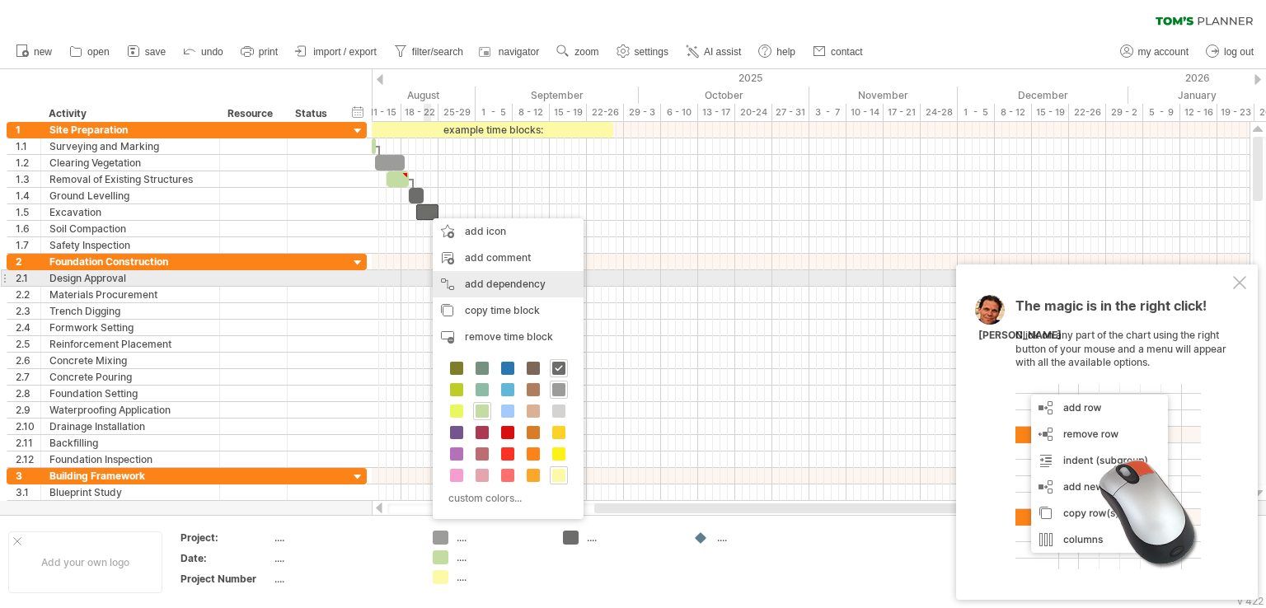
click at [458, 277] on div "add dependency You can use dependencies when you require tasks to be done in a …" at bounding box center [508, 284] width 151 height 26
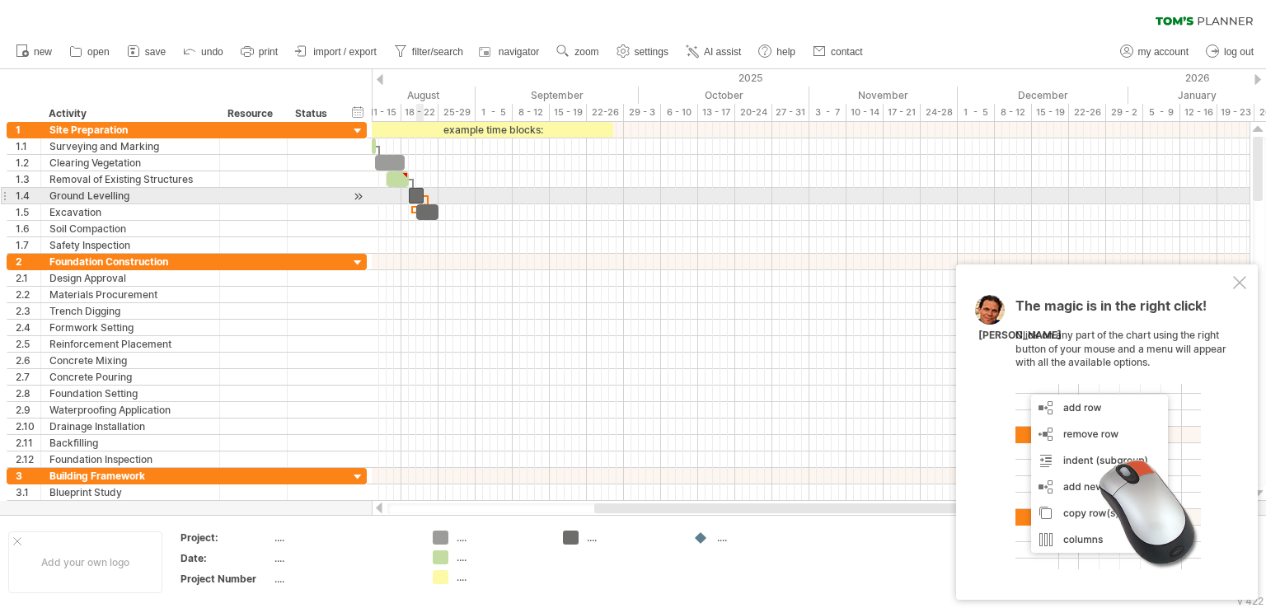
click at [421, 188] on span at bounding box center [423, 196] width 7 height 16
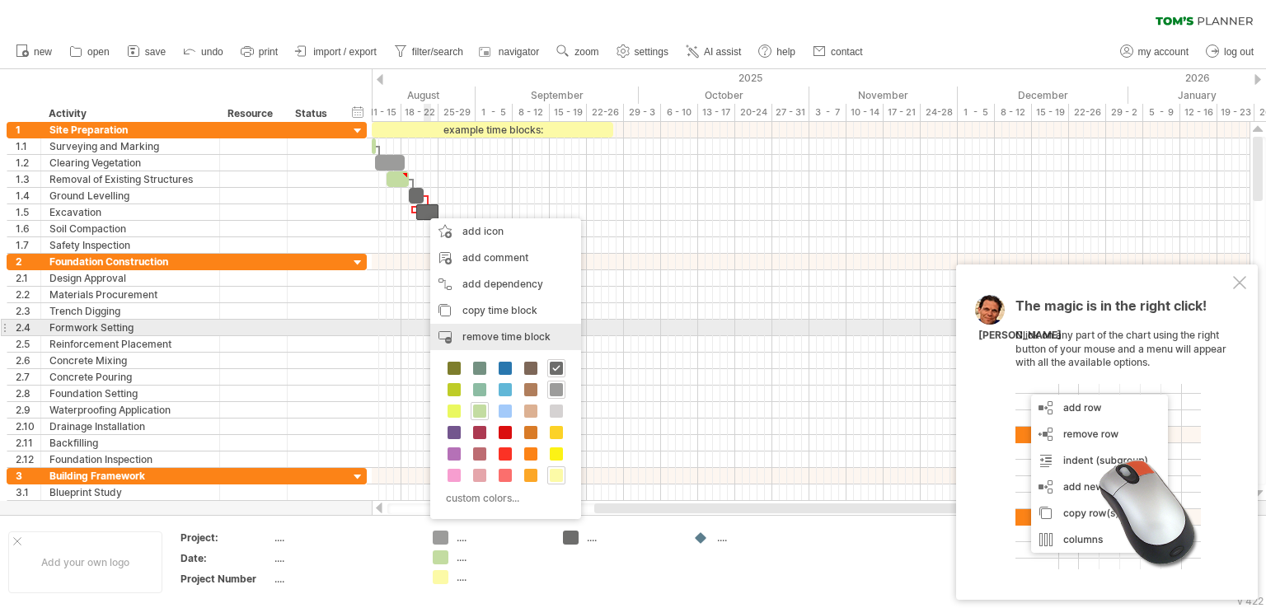
click at [464, 336] on span "remove time block" at bounding box center [507, 337] width 88 height 12
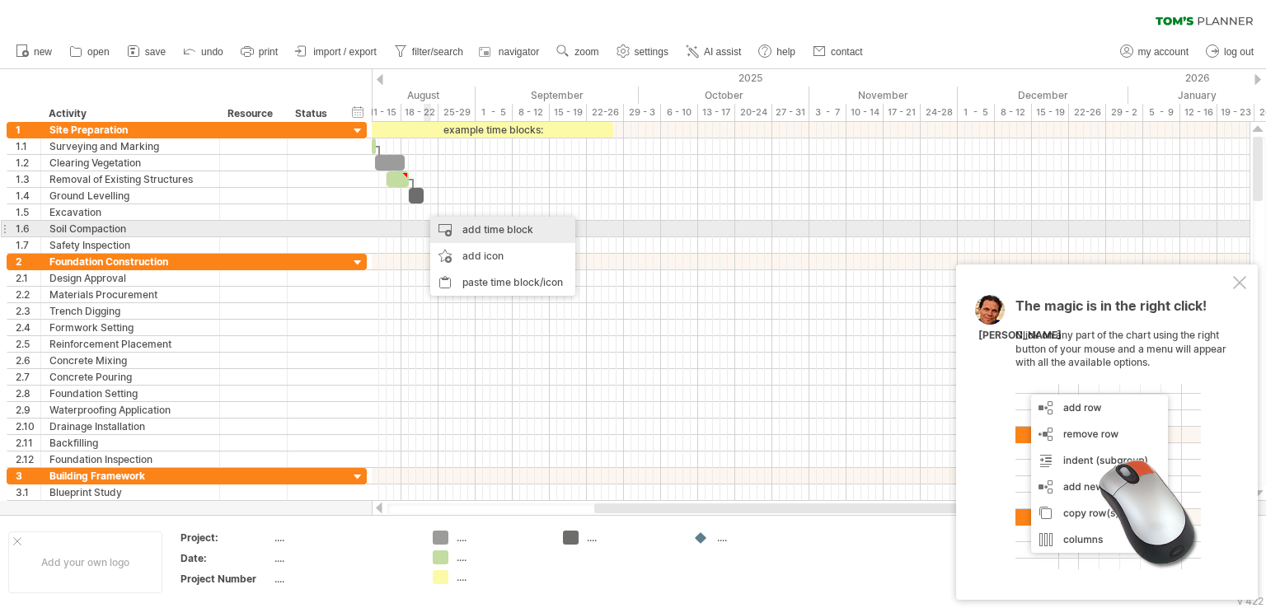
click at [439, 230] on div "add time block" at bounding box center [502, 230] width 145 height 26
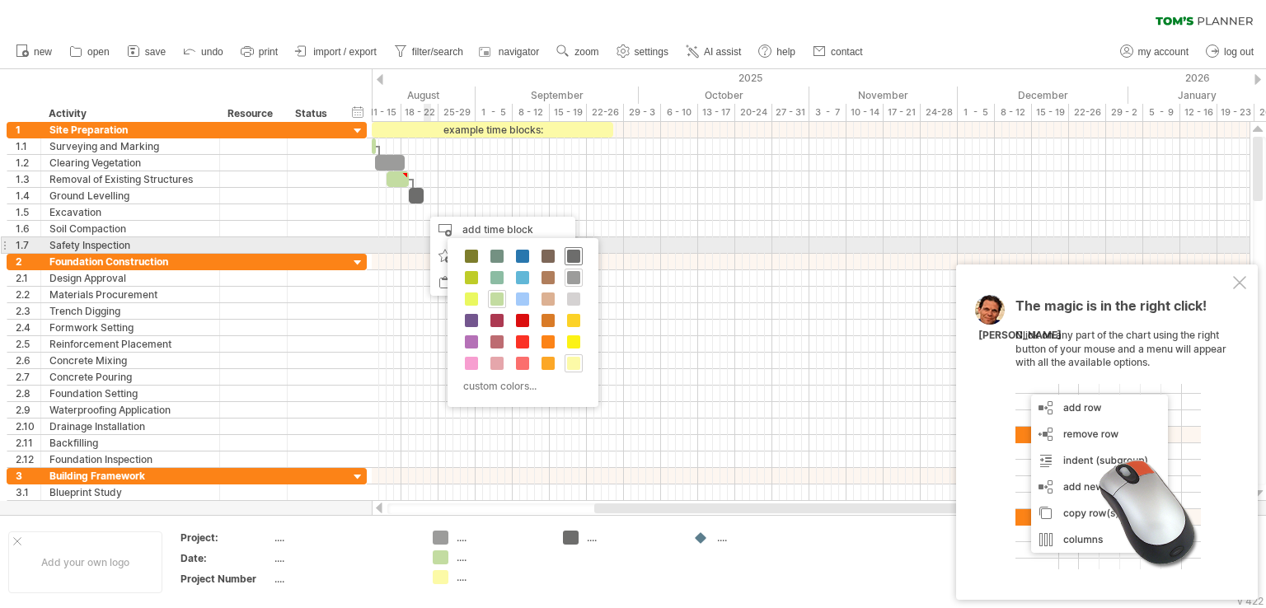
click at [579, 251] on div at bounding box center [574, 256] width 18 height 18
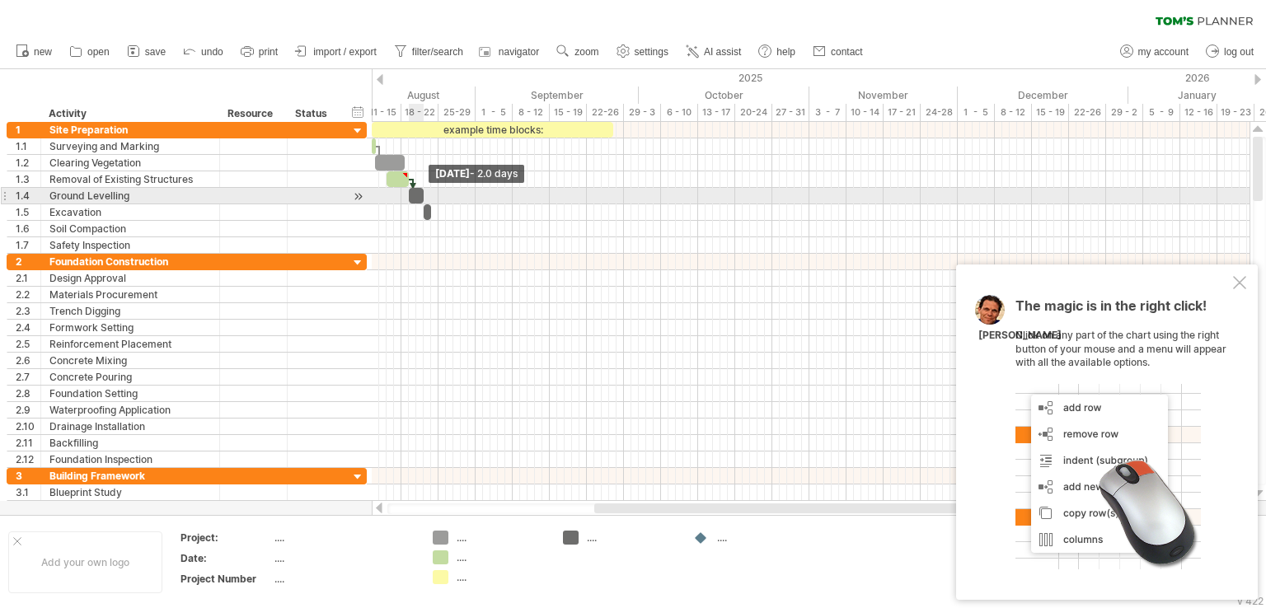
click at [422, 195] on span at bounding box center [423, 196] width 7 height 16
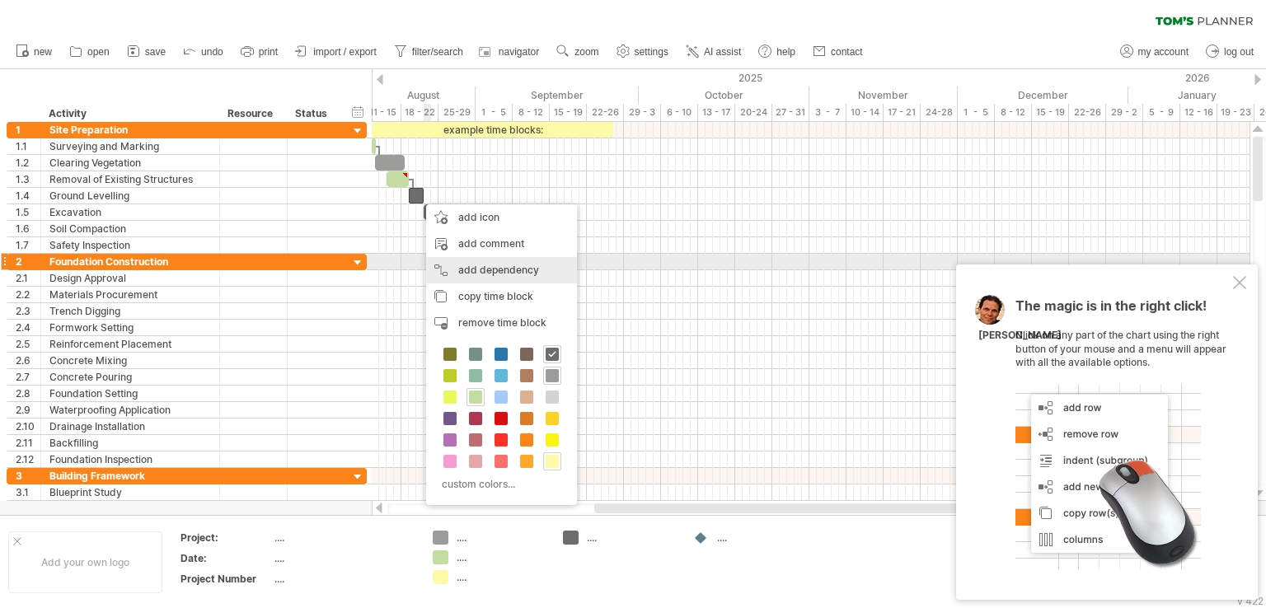
drag, startPoint x: 453, startPoint y: 266, endPoint x: 442, endPoint y: 236, distance: 32.3
click at [453, 264] on div "add dependency You can use dependencies when you require tasks to be done in a …" at bounding box center [501, 270] width 151 height 26
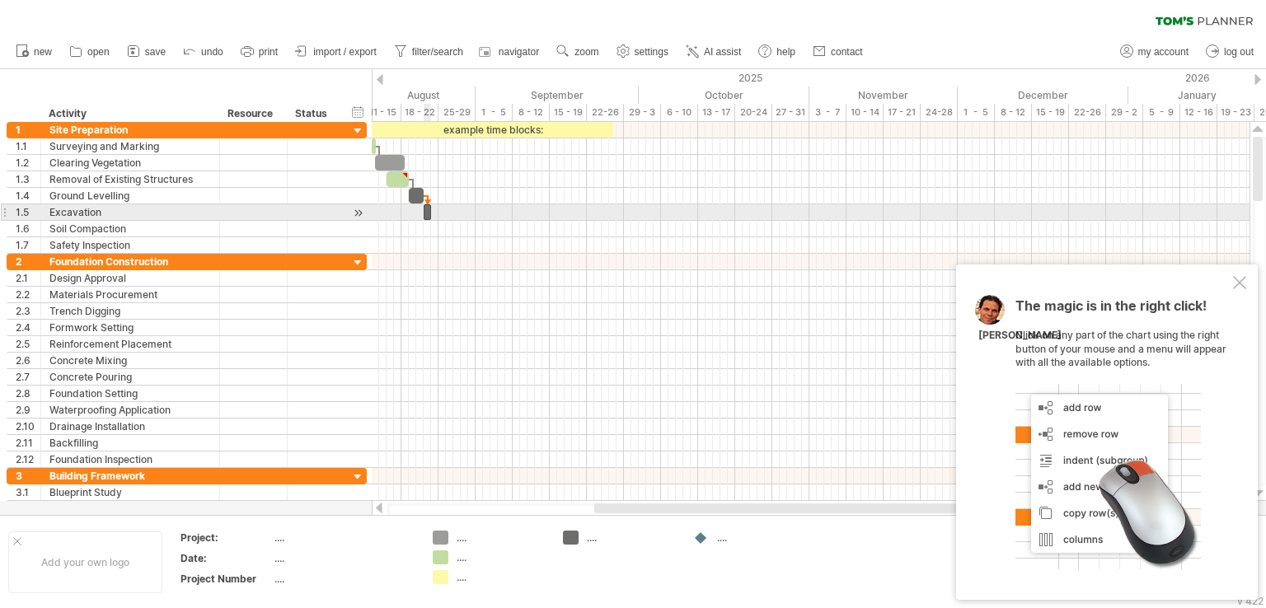
click at [429, 214] on span at bounding box center [431, 212] width 7 height 16
drag, startPoint x: 429, startPoint y: 214, endPoint x: 439, endPoint y: 212, distance: 10.2
click at [439, 212] on span at bounding box center [442, 212] width 7 height 16
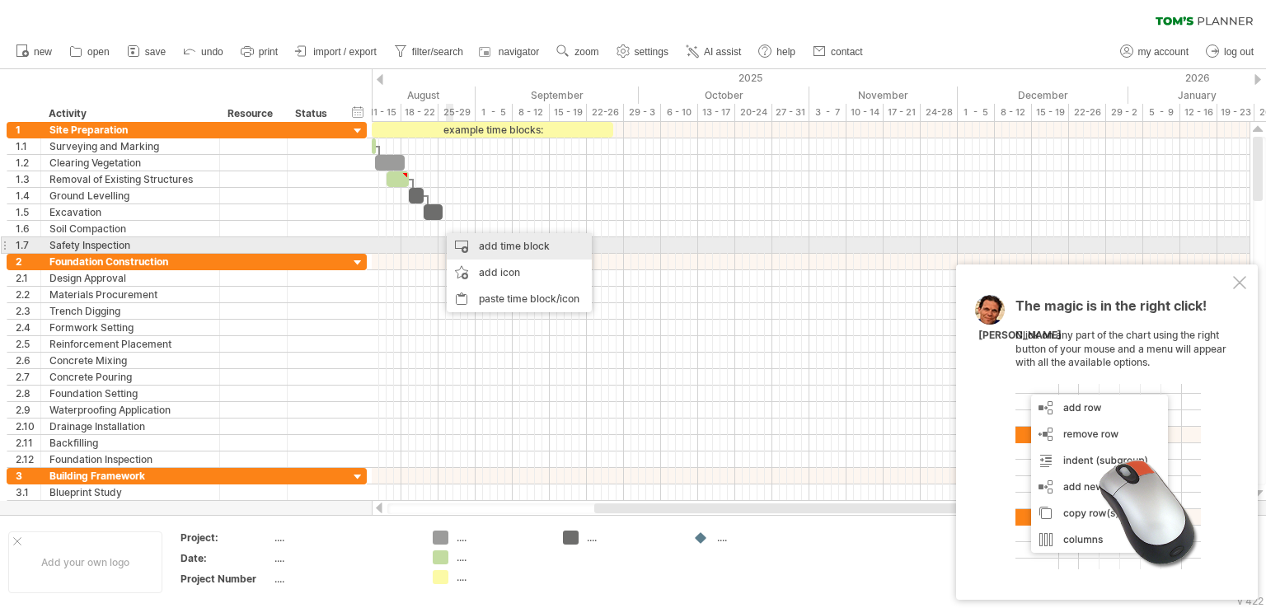
click at [467, 242] on div "add time block" at bounding box center [519, 246] width 145 height 26
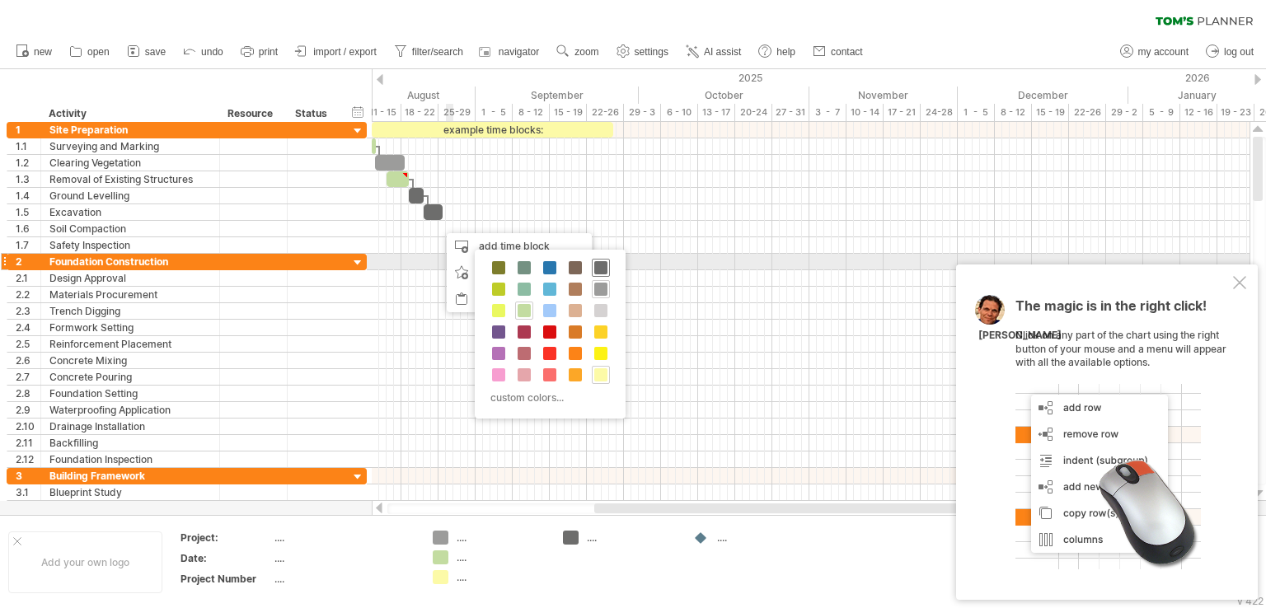
click at [602, 265] on span at bounding box center [600, 267] width 13 height 13
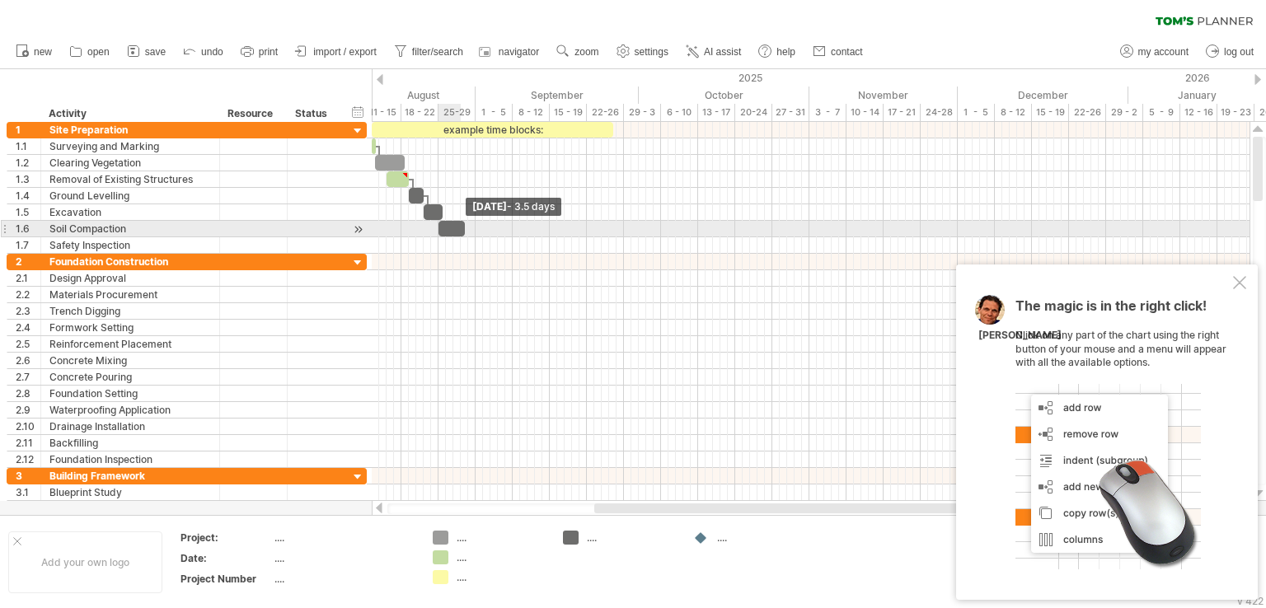
drag, startPoint x: 444, startPoint y: 226, endPoint x: 462, endPoint y: 227, distance: 17.3
click at [462, 227] on span at bounding box center [465, 229] width 7 height 16
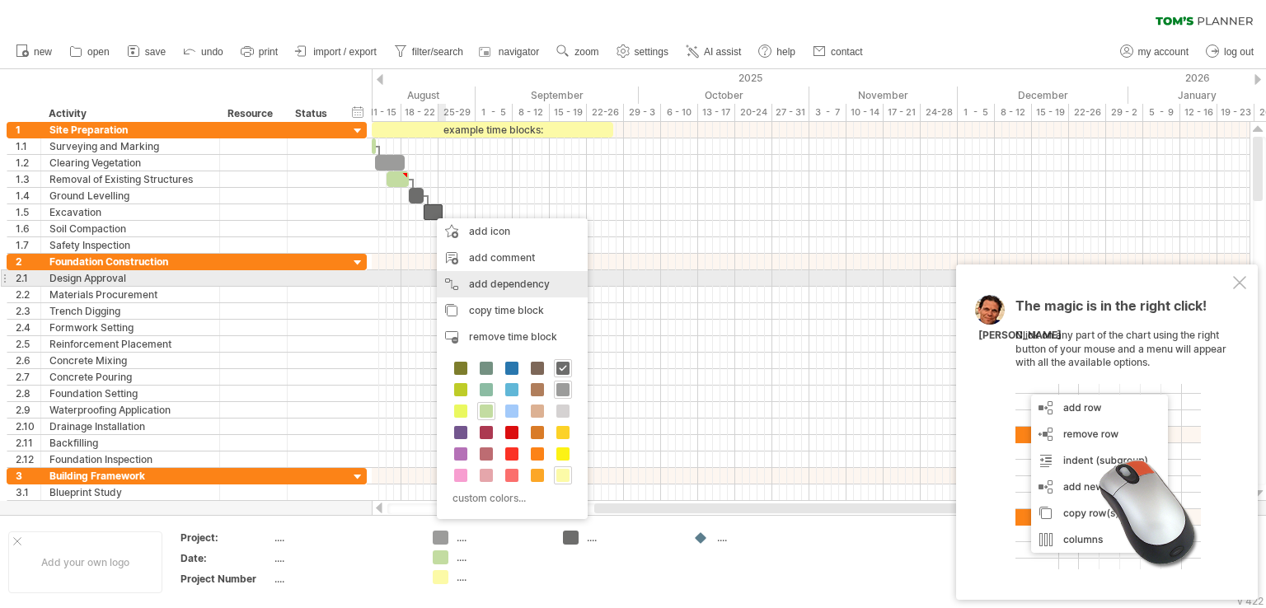
click at [480, 278] on div "add dependency You can use dependencies when you require tasks to be done in a …" at bounding box center [512, 284] width 151 height 26
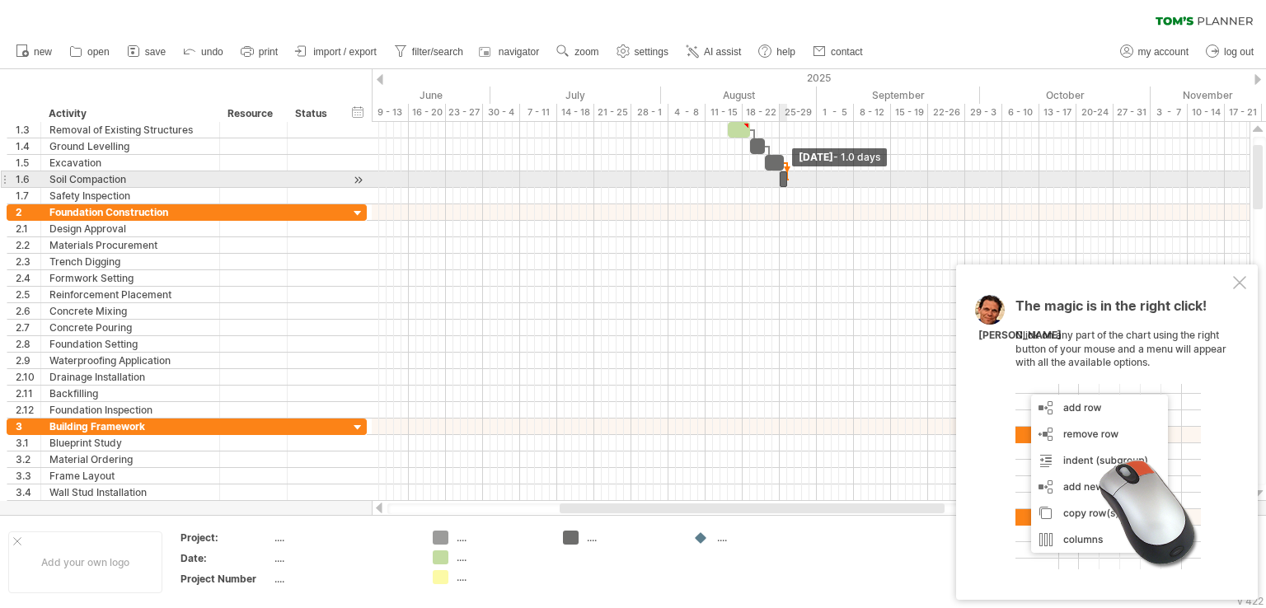
click at [789, 179] on span at bounding box center [787, 179] width 7 height 16
drag, startPoint x: 786, startPoint y: 174, endPoint x: 795, endPoint y: 176, distance: 9.2
click at [795, 176] on span at bounding box center [794, 179] width 7 height 16
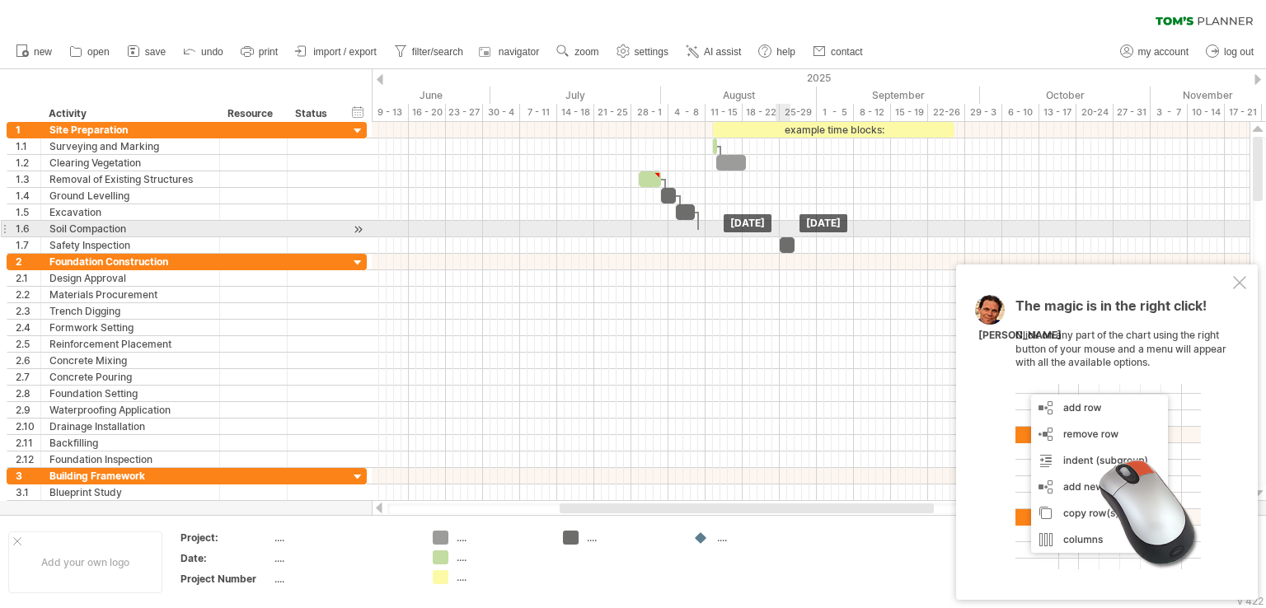
drag, startPoint x: 784, startPoint y: 227, endPoint x: 782, endPoint y: 235, distance: 8.4
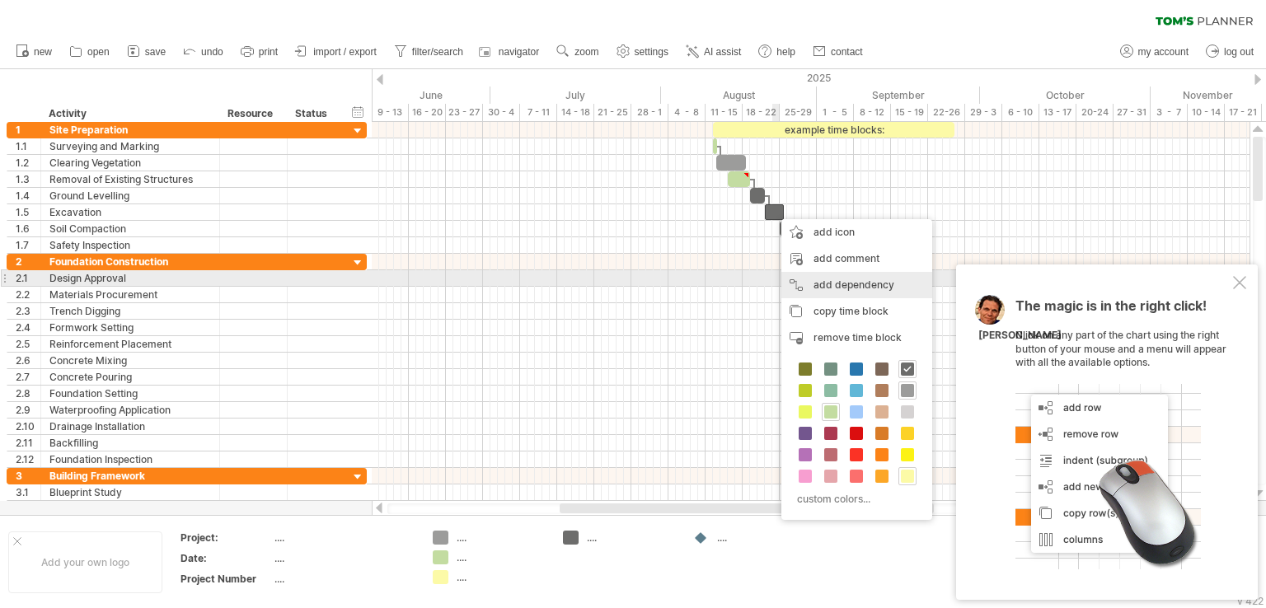
click at [821, 286] on div "add dependency You can use dependencies when you require tasks to be done in a …" at bounding box center [857, 285] width 151 height 26
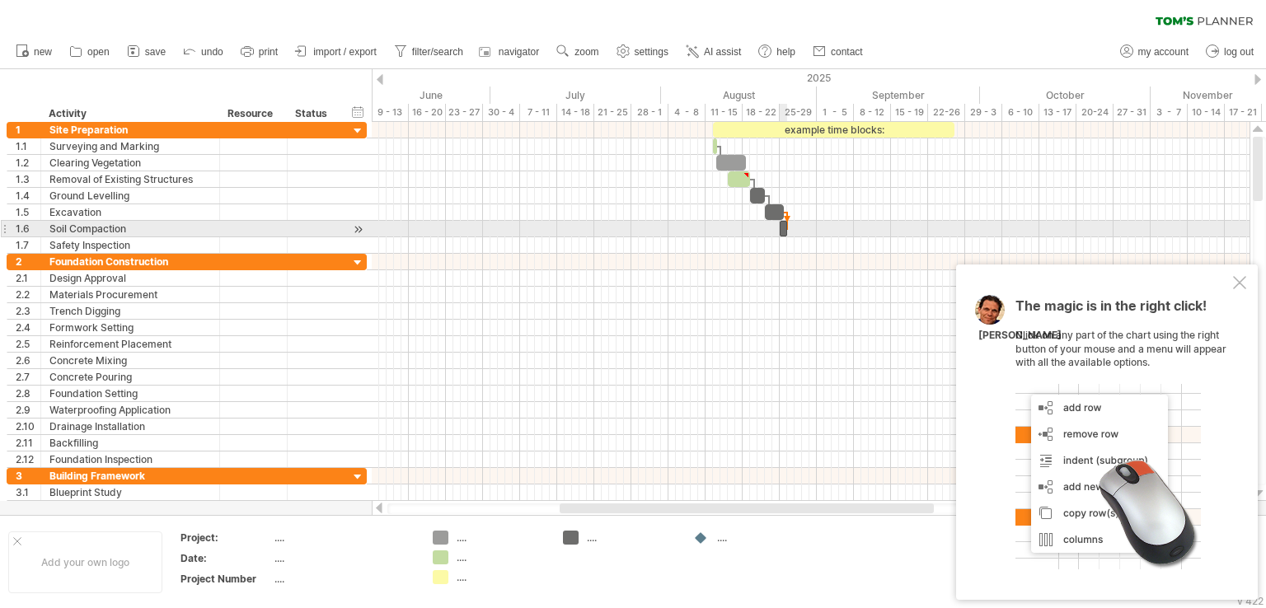
click at [785, 230] on span at bounding box center [787, 229] width 7 height 16
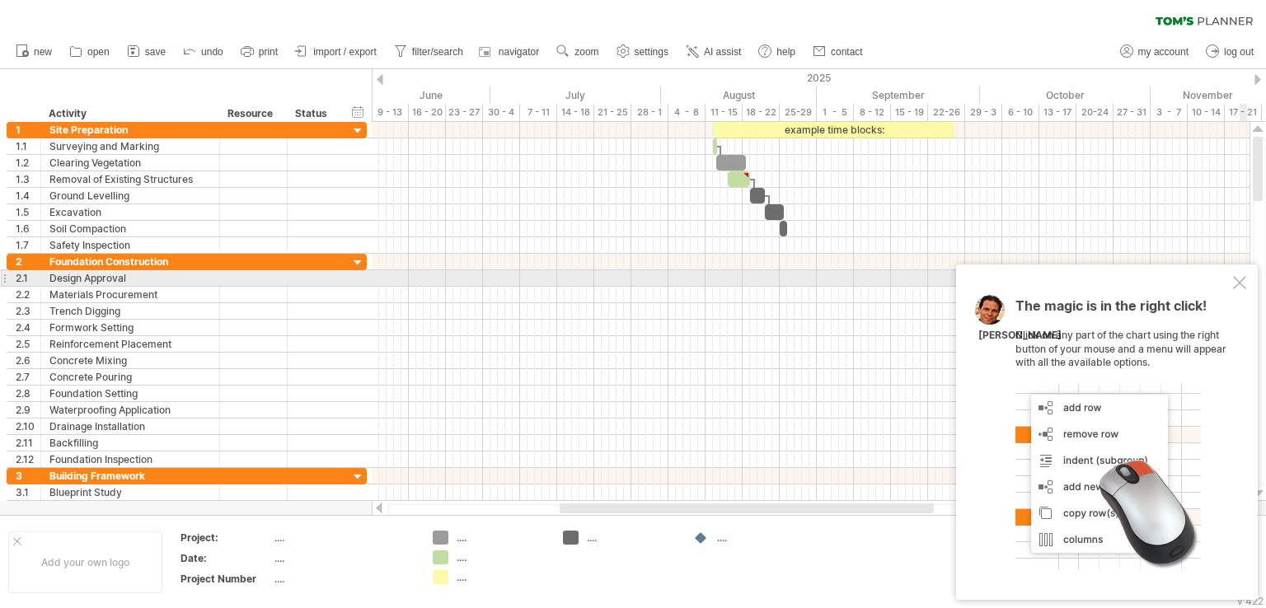
click at [1241, 281] on div at bounding box center [1239, 282] width 13 height 13
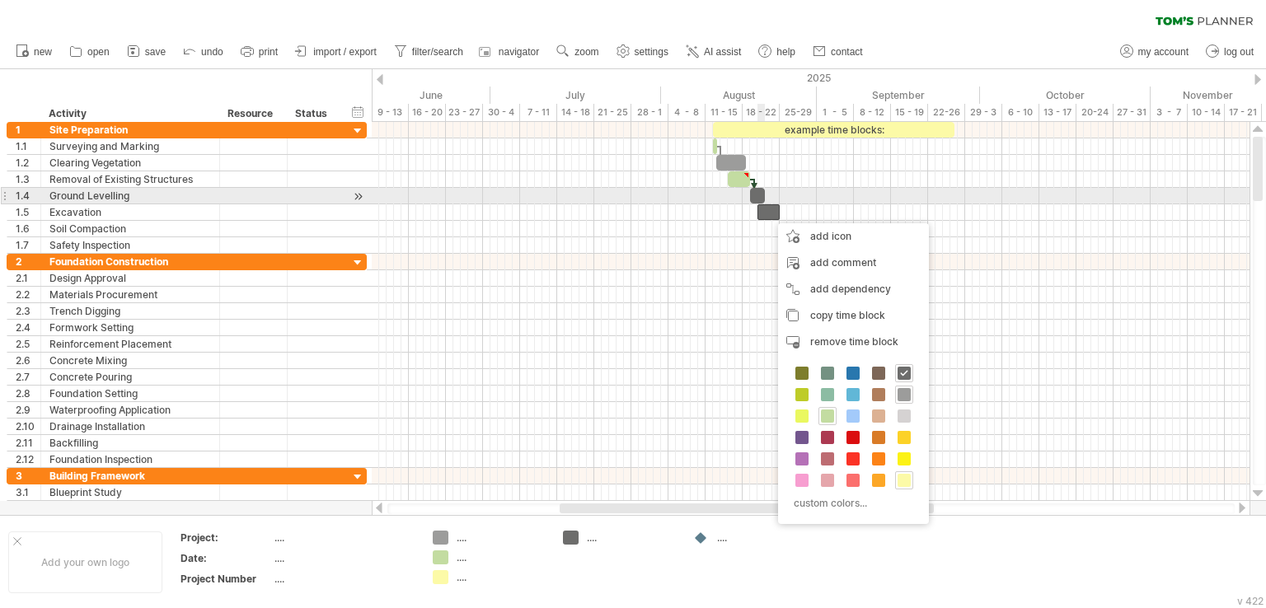
click at [759, 195] on div at bounding box center [757, 196] width 15 height 16
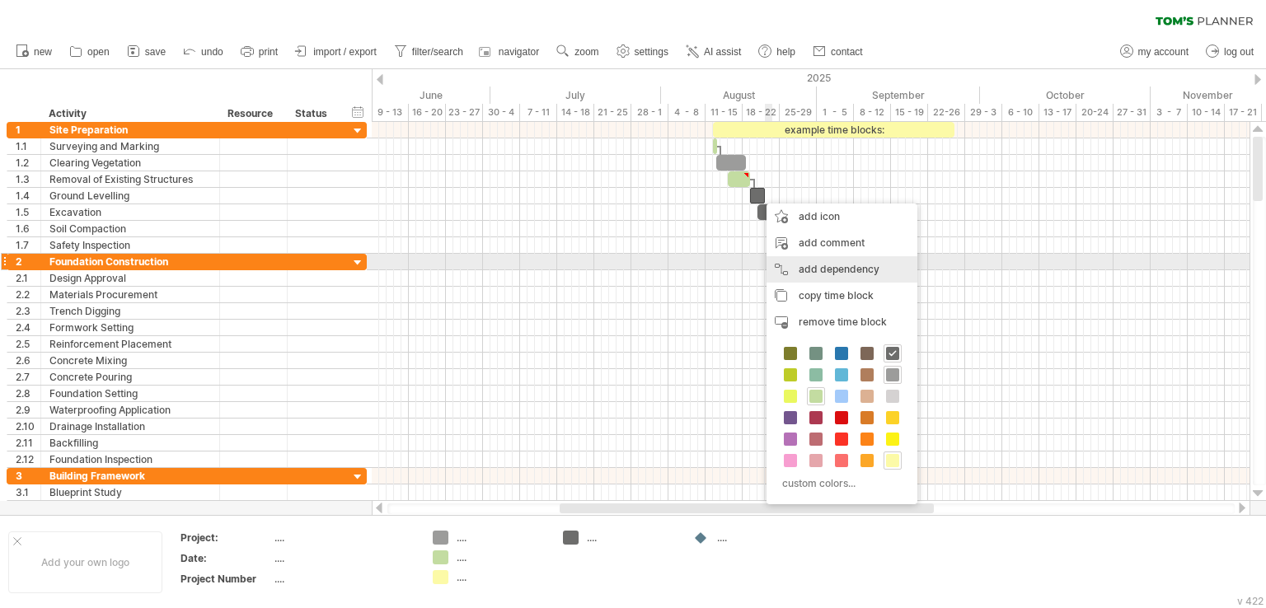
click at [786, 261] on div "add dependency You can use dependencies when you require tasks to be done in a …" at bounding box center [842, 269] width 151 height 26
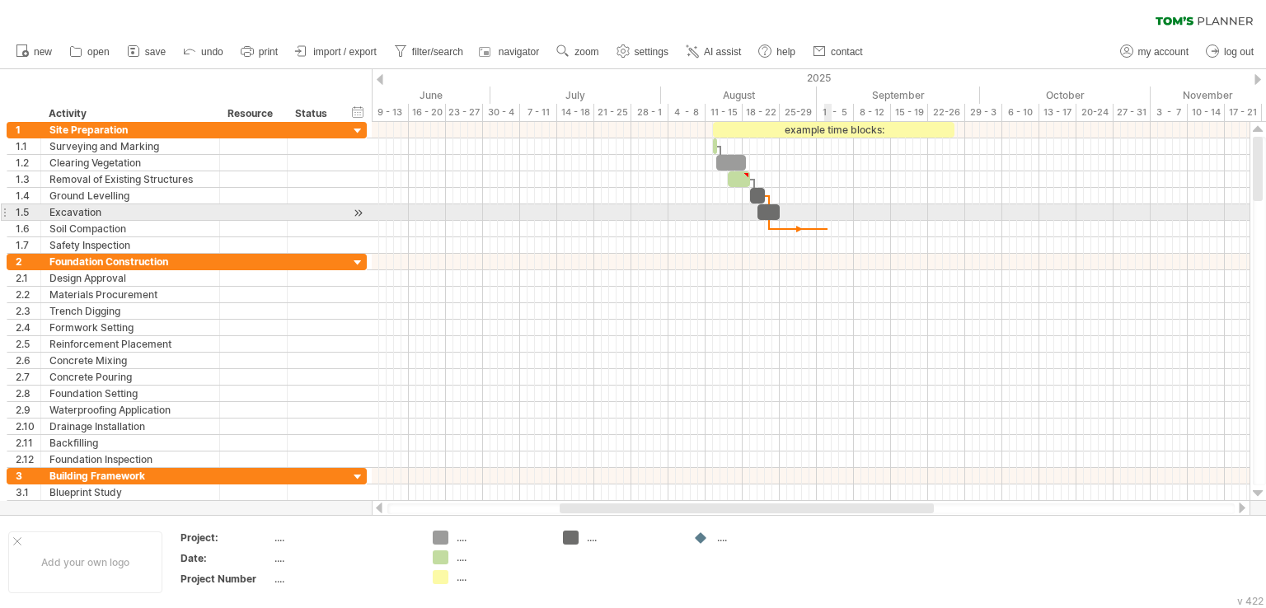
click at [828, 221] on div at bounding box center [811, 229] width 878 height 16
click at [770, 209] on div at bounding box center [769, 212] width 22 height 16
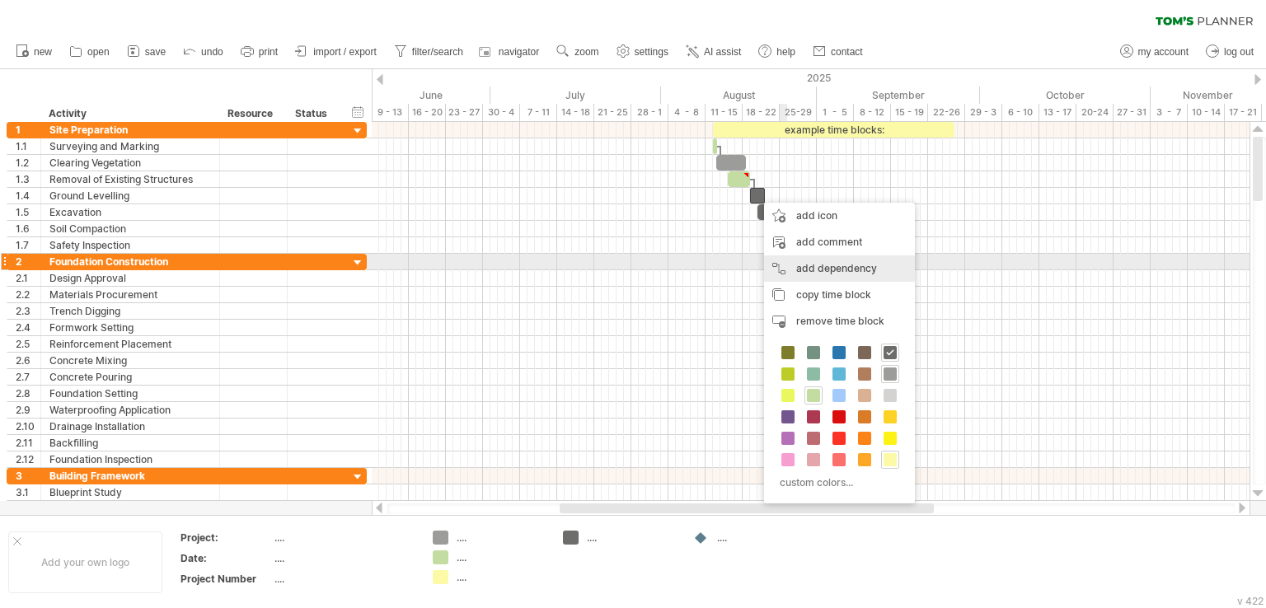
drag, startPoint x: 810, startPoint y: 265, endPoint x: 791, endPoint y: 243, distance: 28.6
click at [806, 260] on div "add dependency You can use dependencies when you require tasks to be done in a …" at bounding box center [839, 269] width 151 height 26
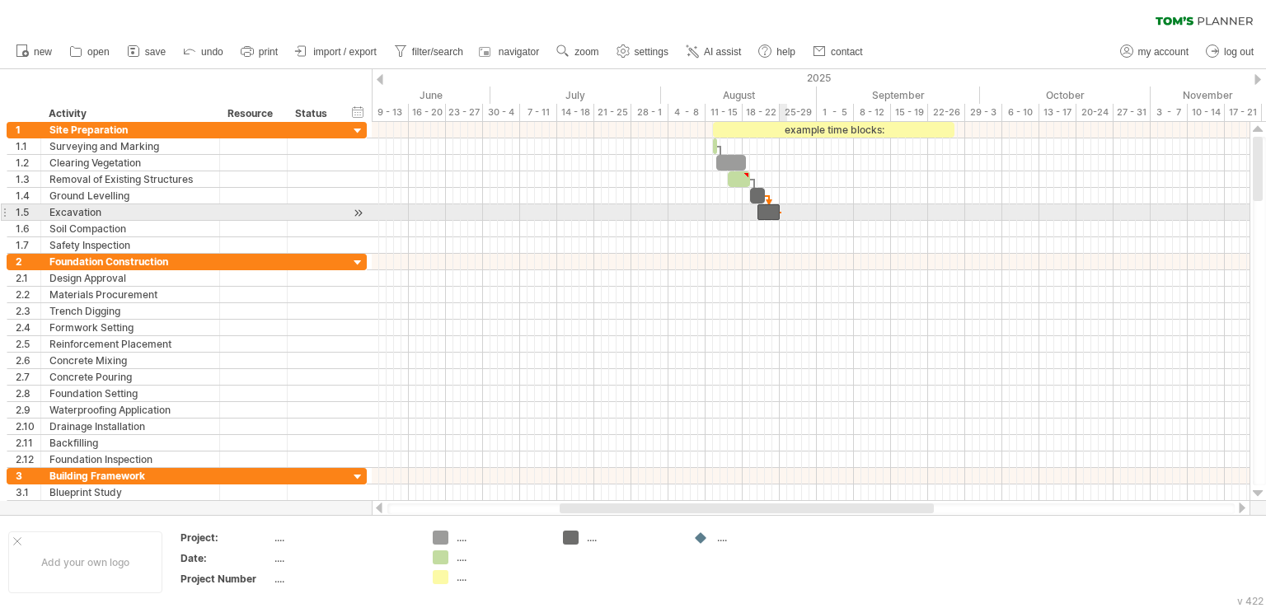
click at [782, 213] on span at bounding box center [780, 212] width 7 height 16
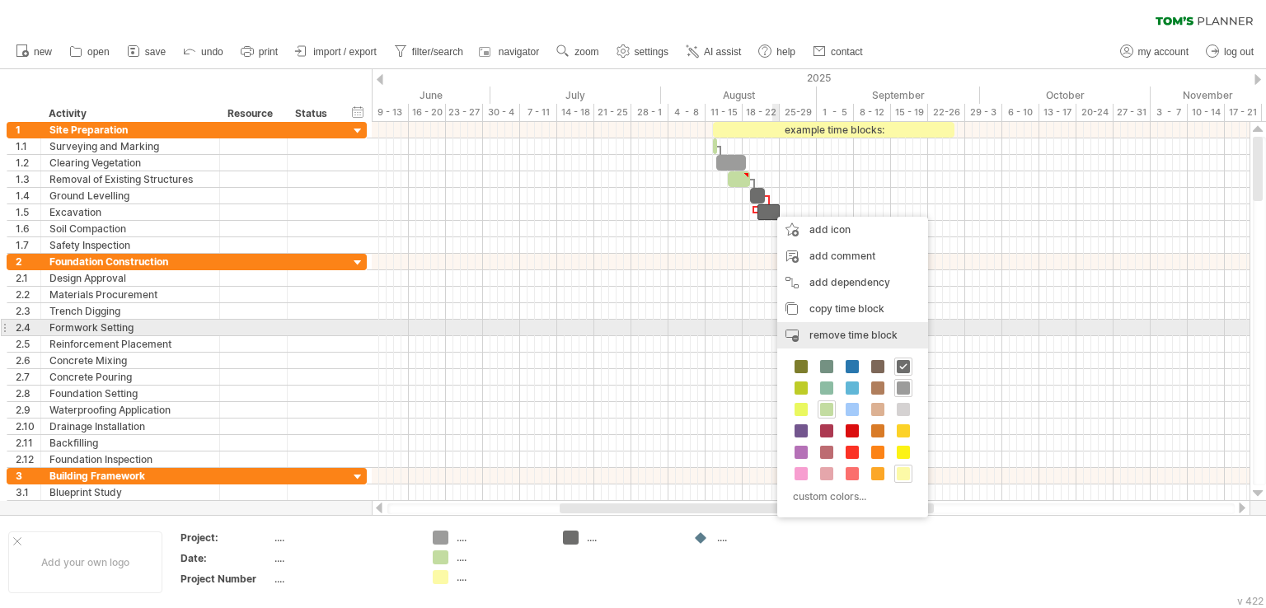
click at [806, 325] on div "remove time block remove selected items" at bounding box center [852, 335] width 151 height 26
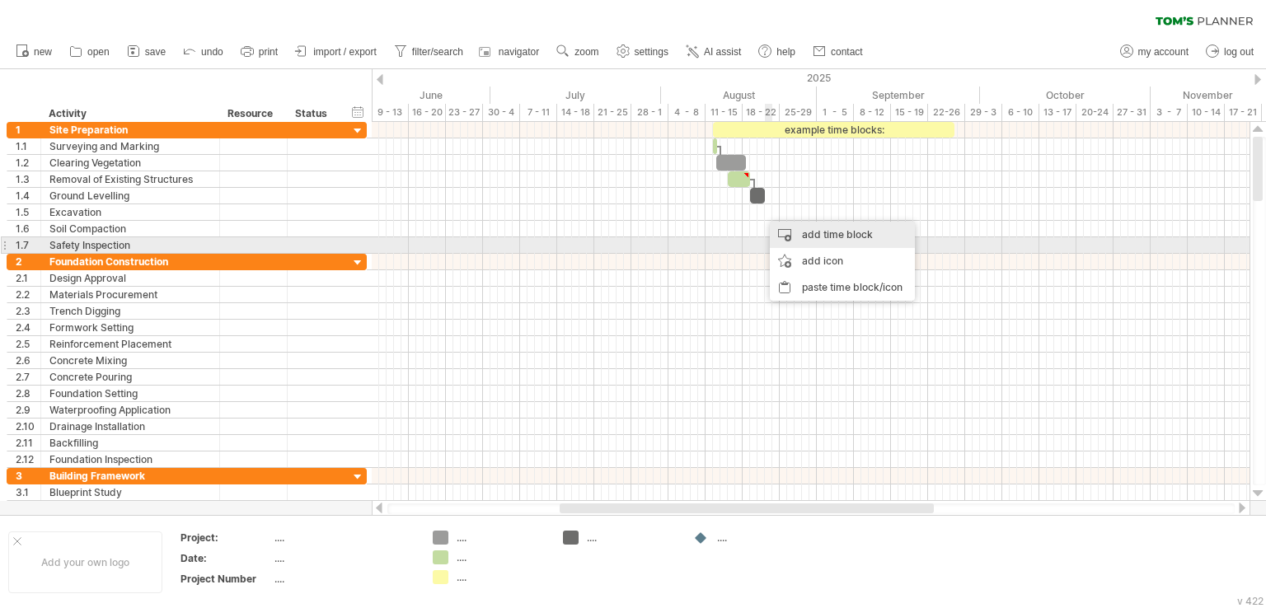
click at [801, 239] on div "add time block" at bounding box center [842, 235] width 145 height 26
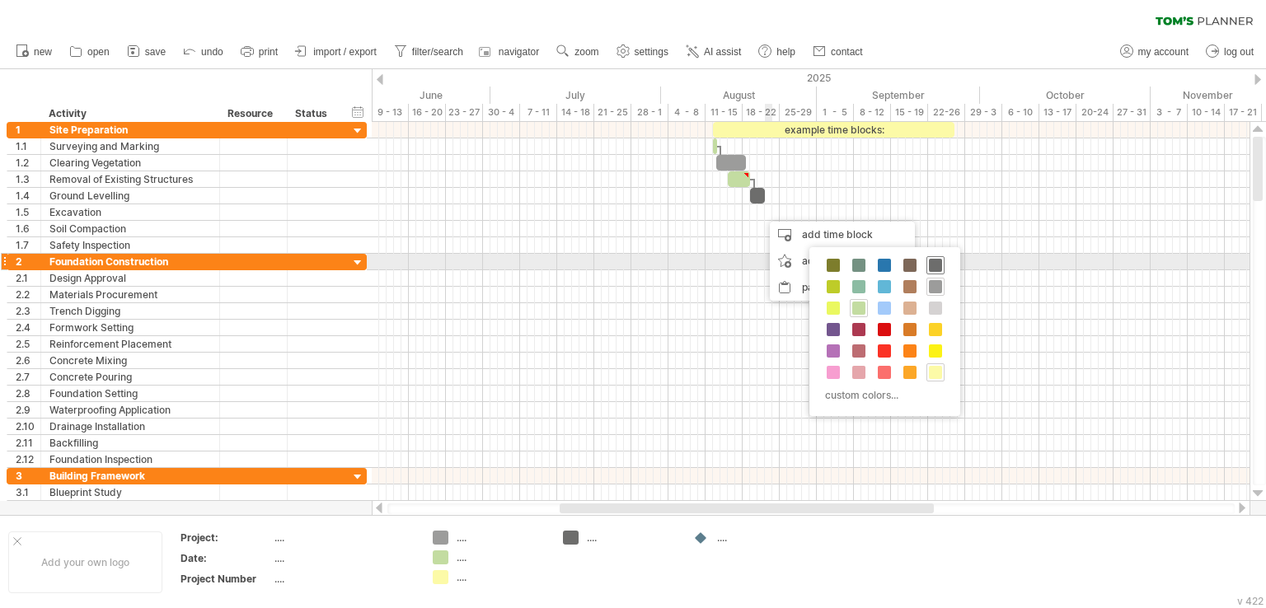
click at [929, 265] on span at bounding box center [935, 265] width 13 height 13
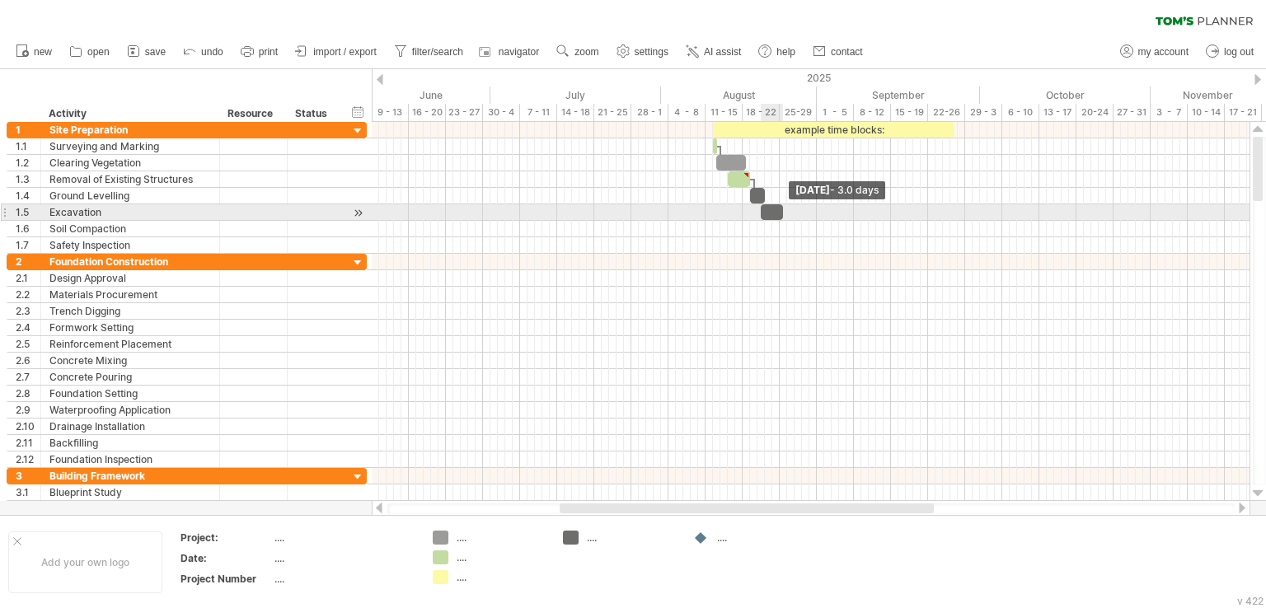
drag, startPoint x: 769, startPoint y: 212, endPoint x: 785, endPoint y: 214, distance: 15.8
click at [785, 214] on span at bounding box center [783, 212] width 7 height 16
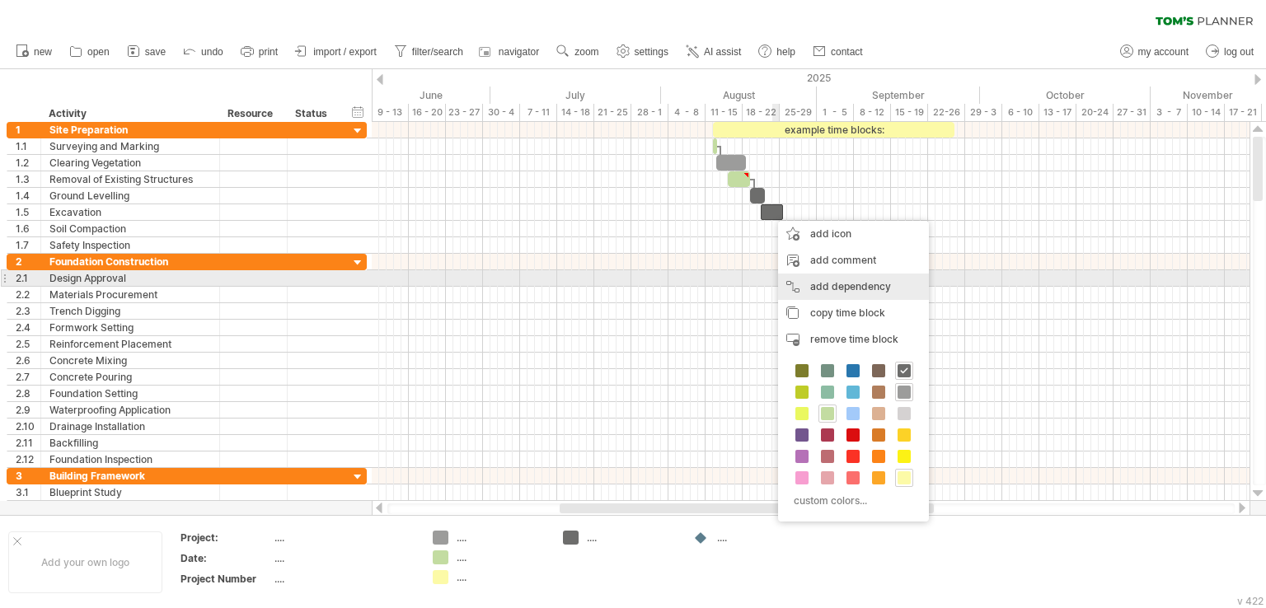
drag, startPoint x: 806, startPoint y: 284, endPoint x: 801, endPoint y: 264, distance: 20.4
click at [804, 275] on div "add dependency You can use dependencies when you require tasks to be done in a …" at bounding box center [853, 287] width 151 height 26
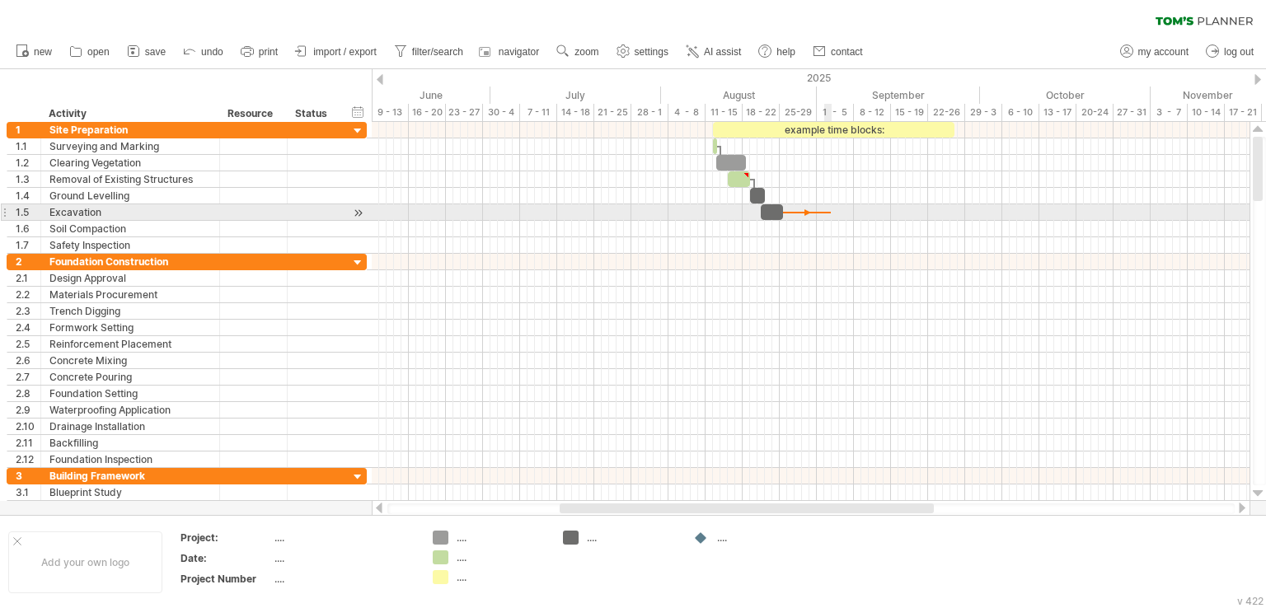
click at [828, 213] on div at bounding box center [807, 212] width 48 height 5
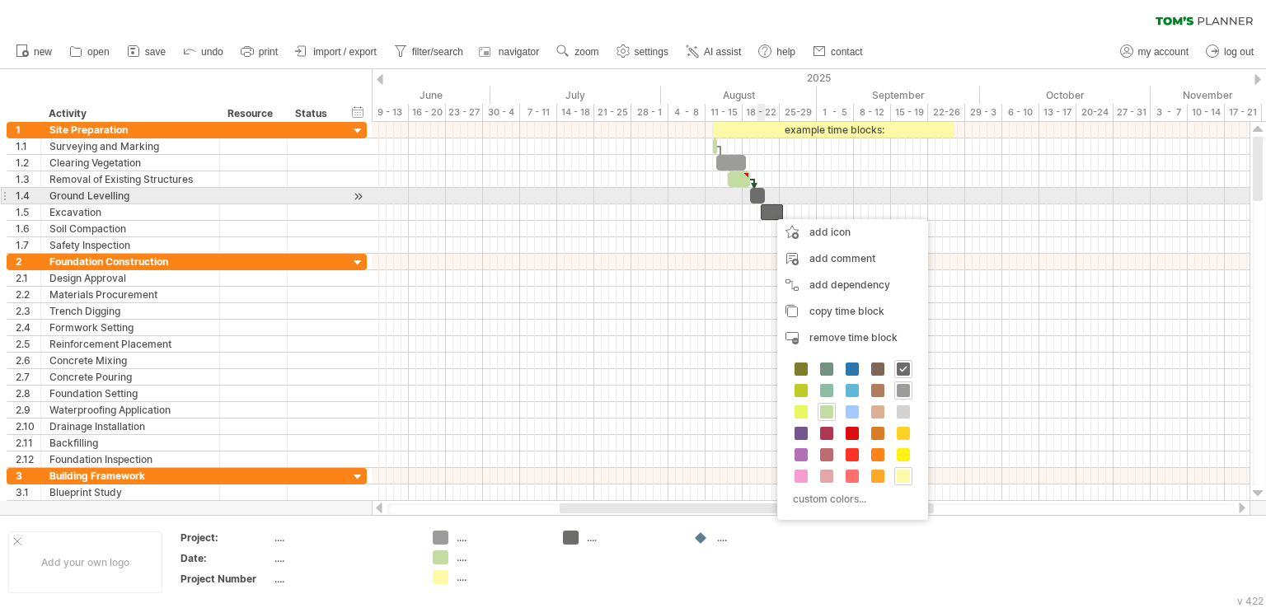
click at [763, 195] on span at bounding box center [765, 196] width 7 height 16
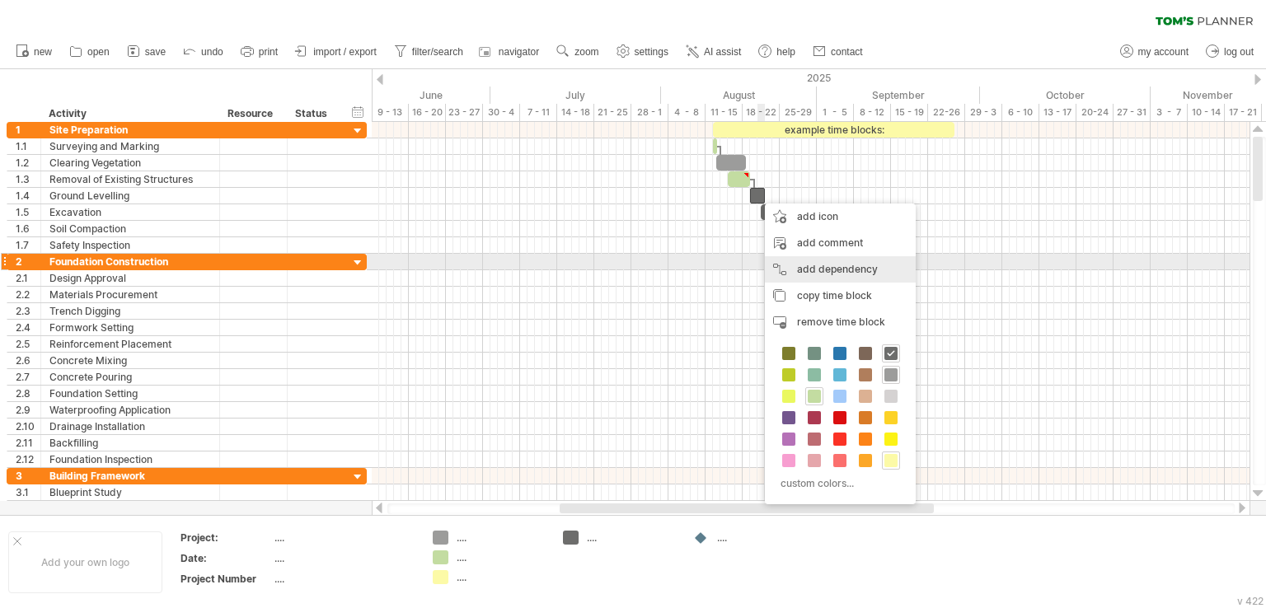
click at [800, 261] on div "add dependency You can use dependencies when you require tasks to be done in a …" at bounding box center [840, 269] width 151 height 26
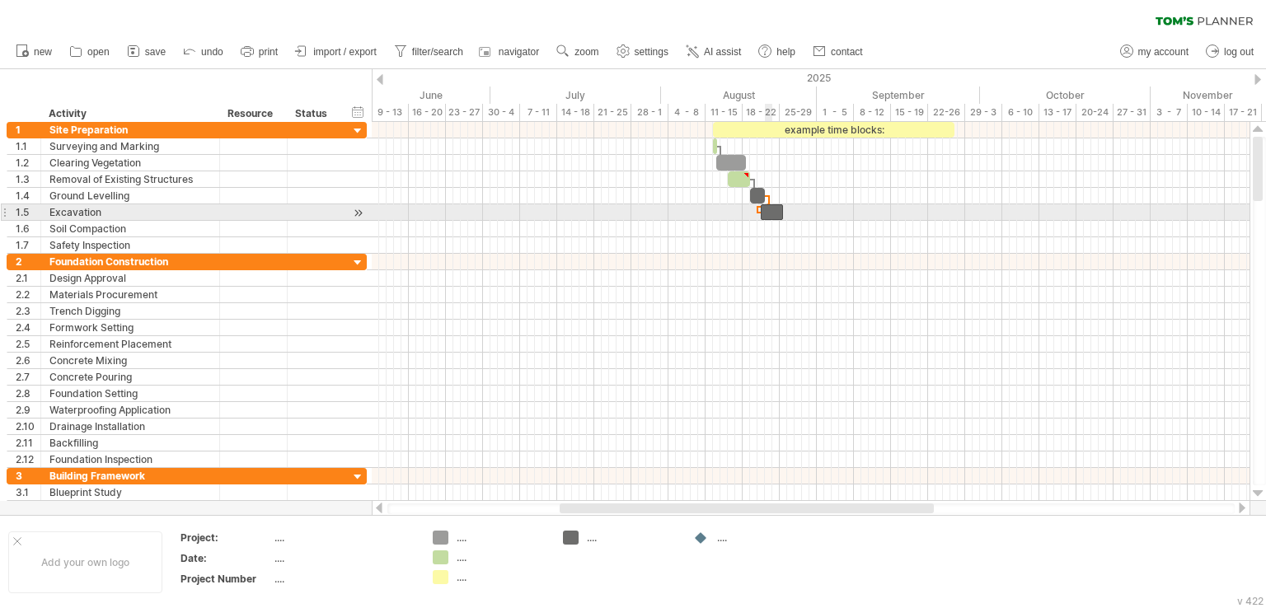
click at [772, 204] on div at bounding box center [772, 212] width 22 height 16
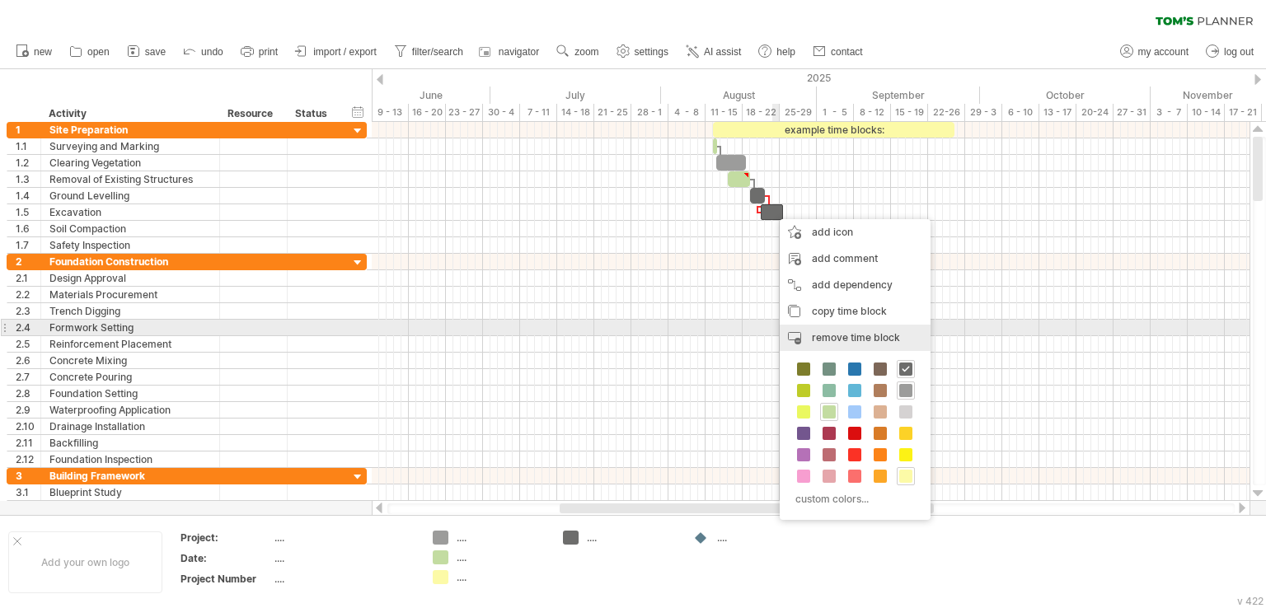
click at [810, 329] on div "remove time block remove selected items" at bounding box center [855, 338] width 151 height 26
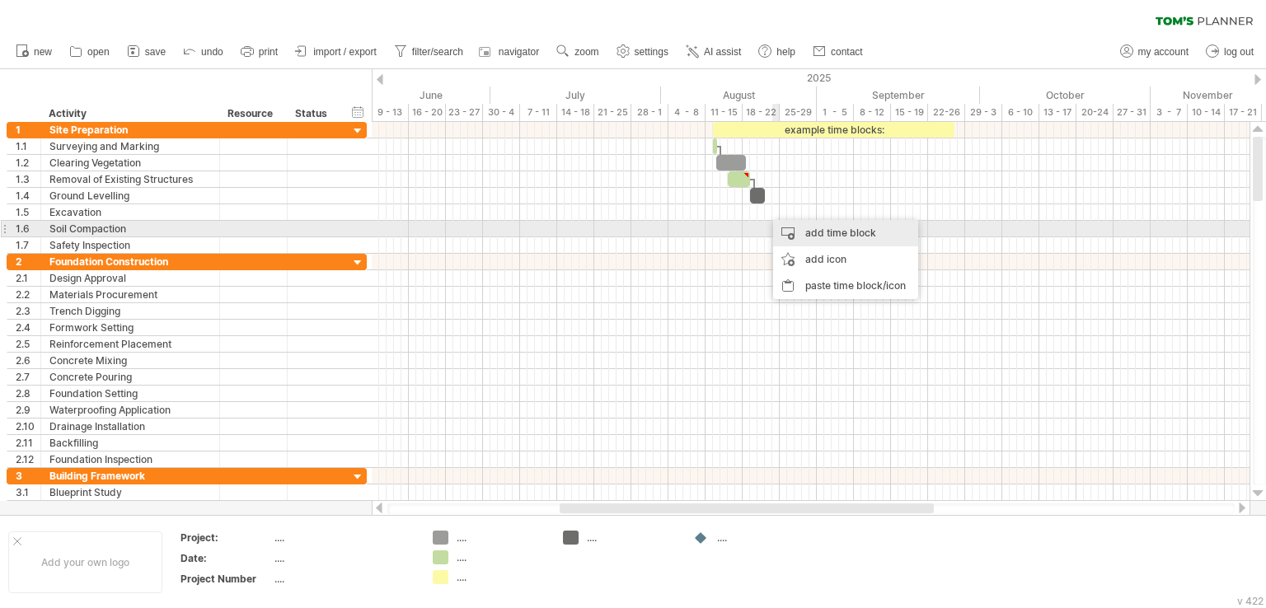
click at [794, 237] on div "add time block" at bounding box center [845, 233] width 145 height 26
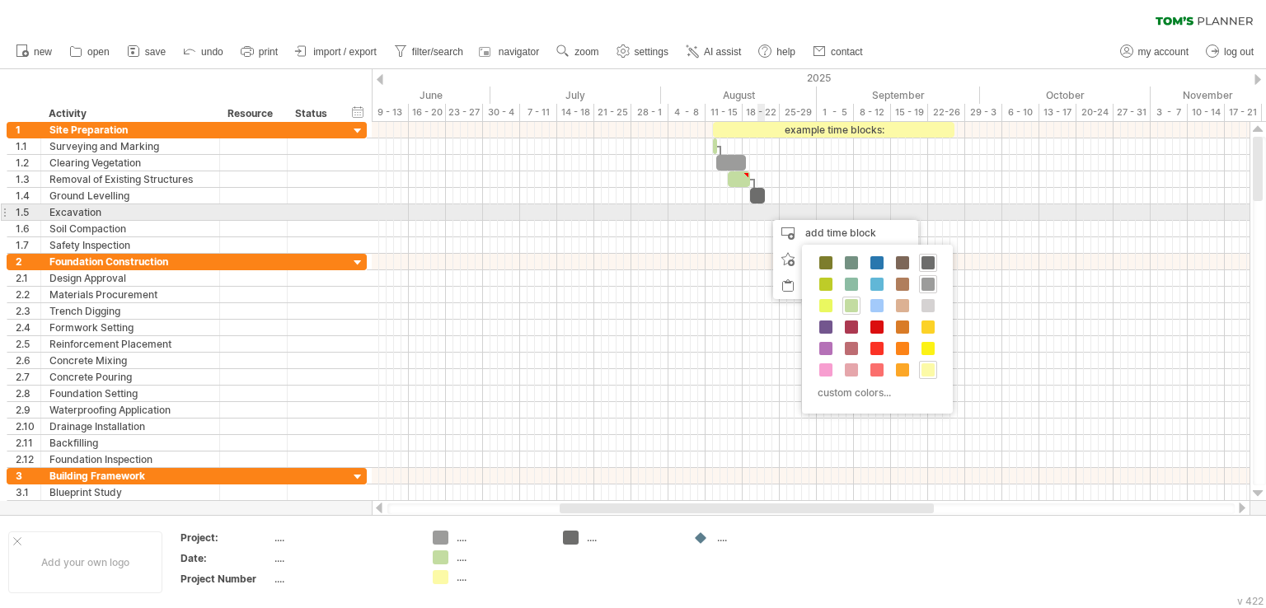
click at [762, 211] on div at bounding box center [811, 212] width 878 height 16
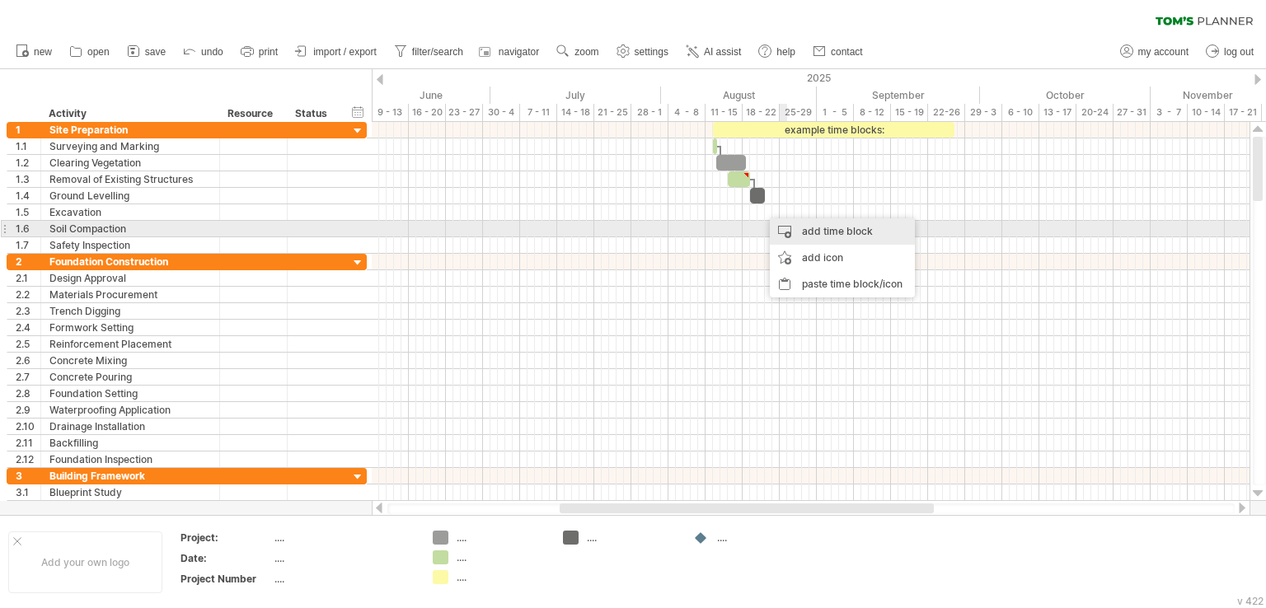
click at [824, 233] on div "add time block" at bounding box center [842, 231] width 145 height 26
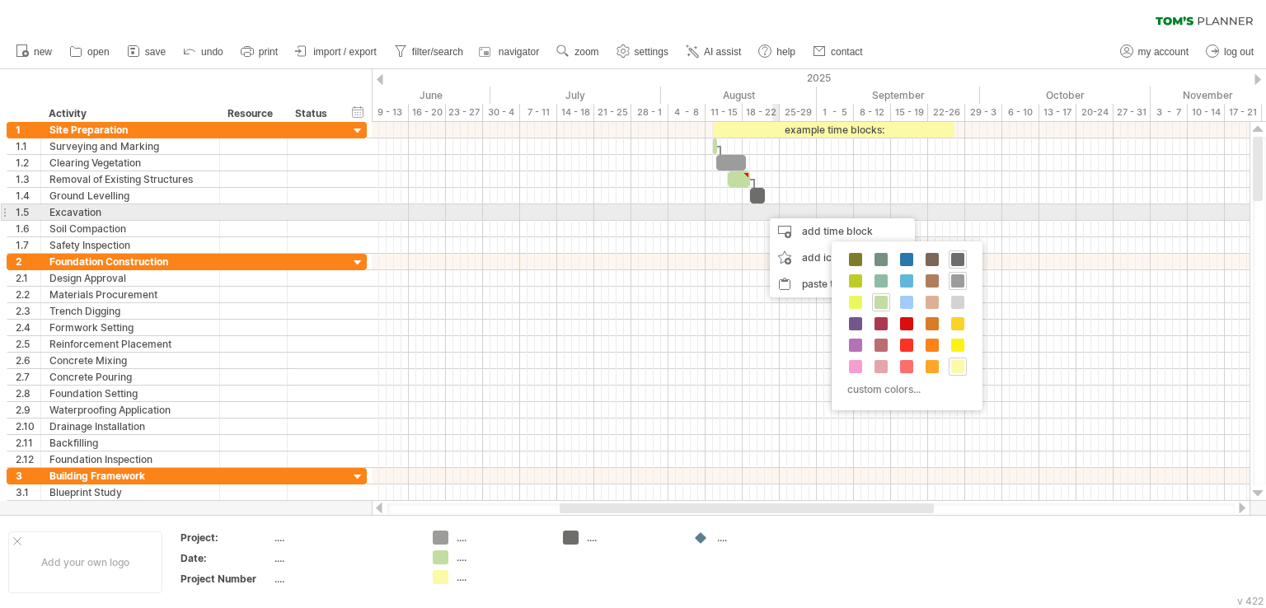
click at [776, 208] on div at bounding box center [811, 212] width 878 height 16
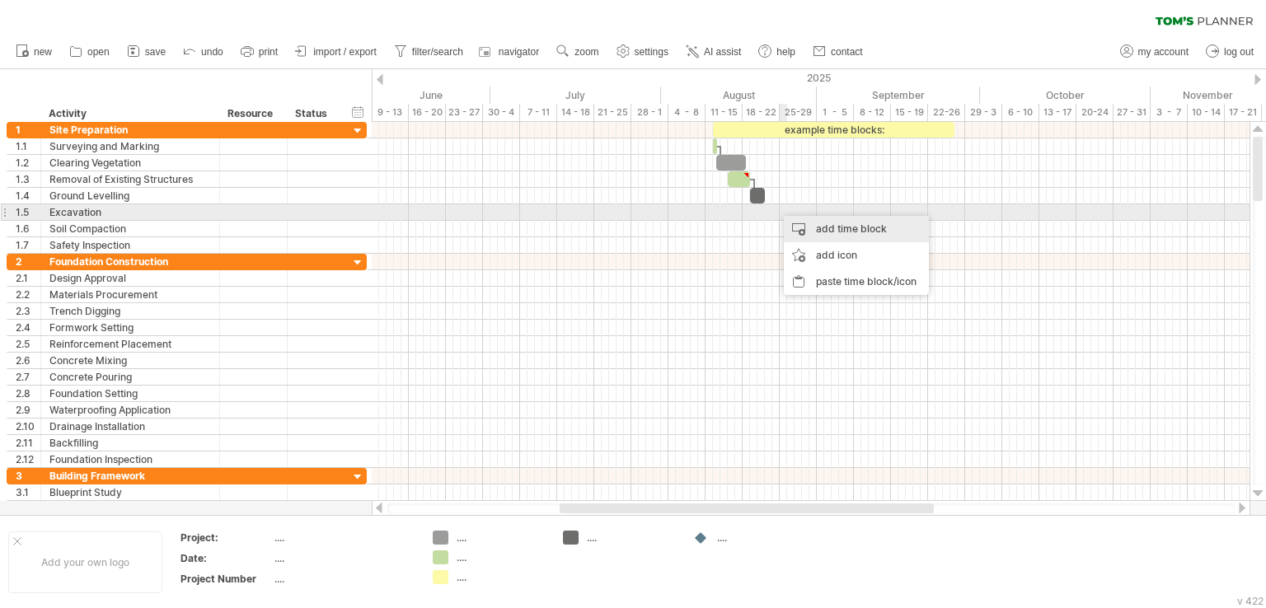
click at [792, 218] on div "add time block" at bounding box center [856, 229] width 145 height 26
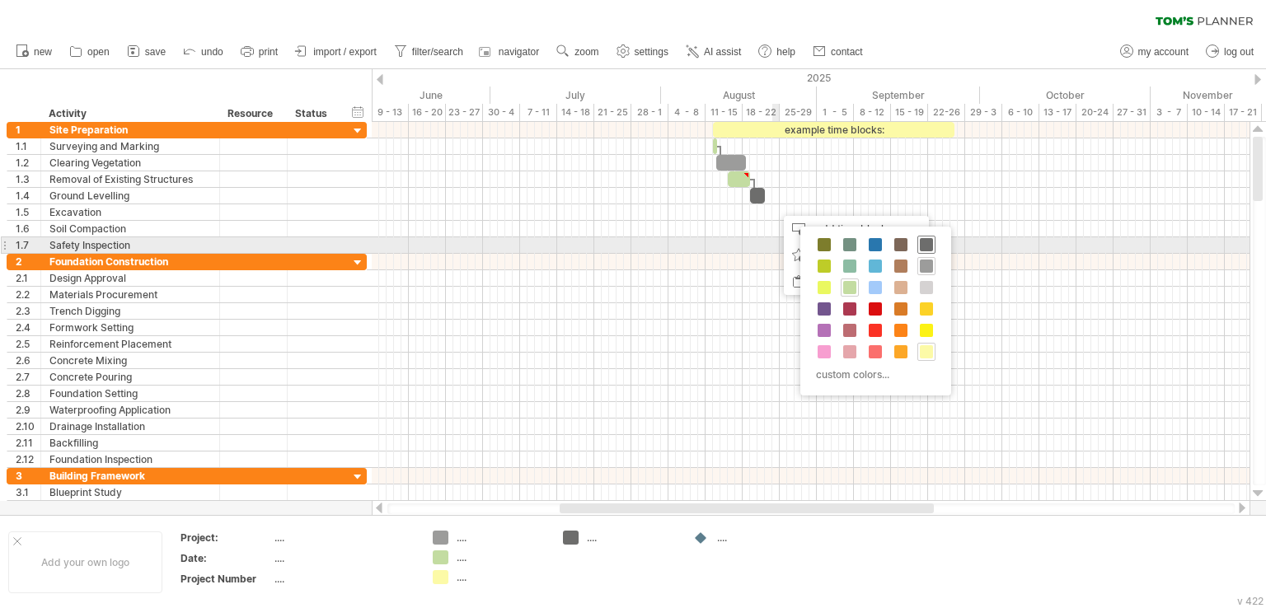
click at [923, 242] on span at bounding box center [926, 244] width 13 height 13
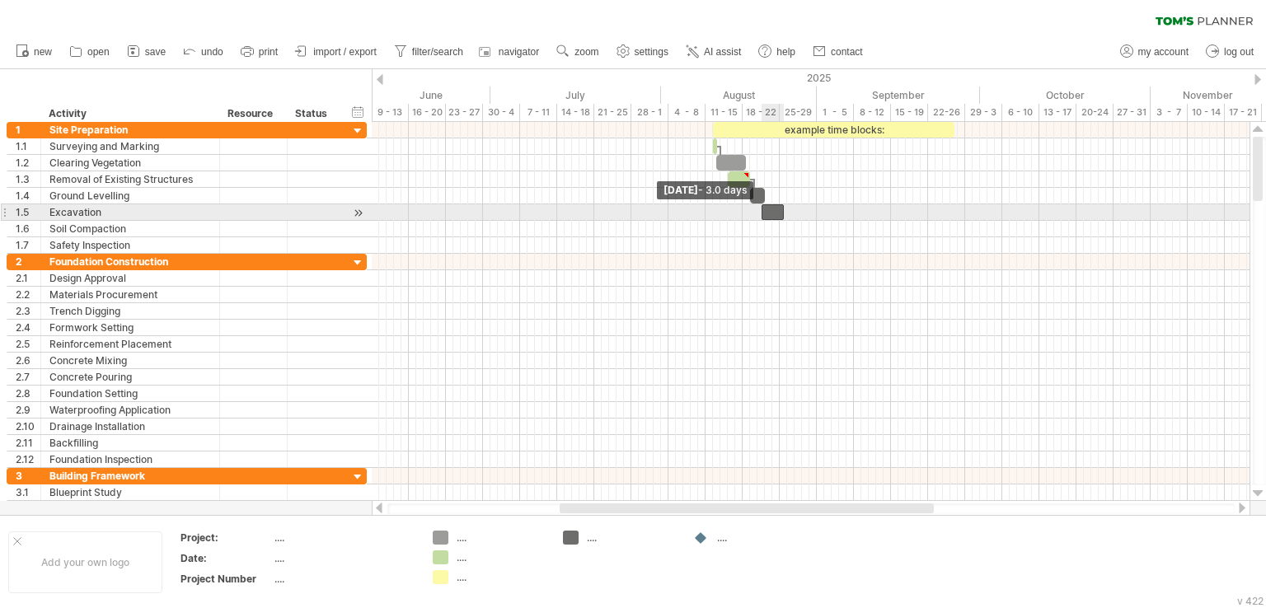
drag, startPoint x: 778, startPoint y: 212, endPoint x: 765, endPoint y: 211, distance: 13.2
click at [765, 211] on div at bounding box center [773, 212] width 22 height 16
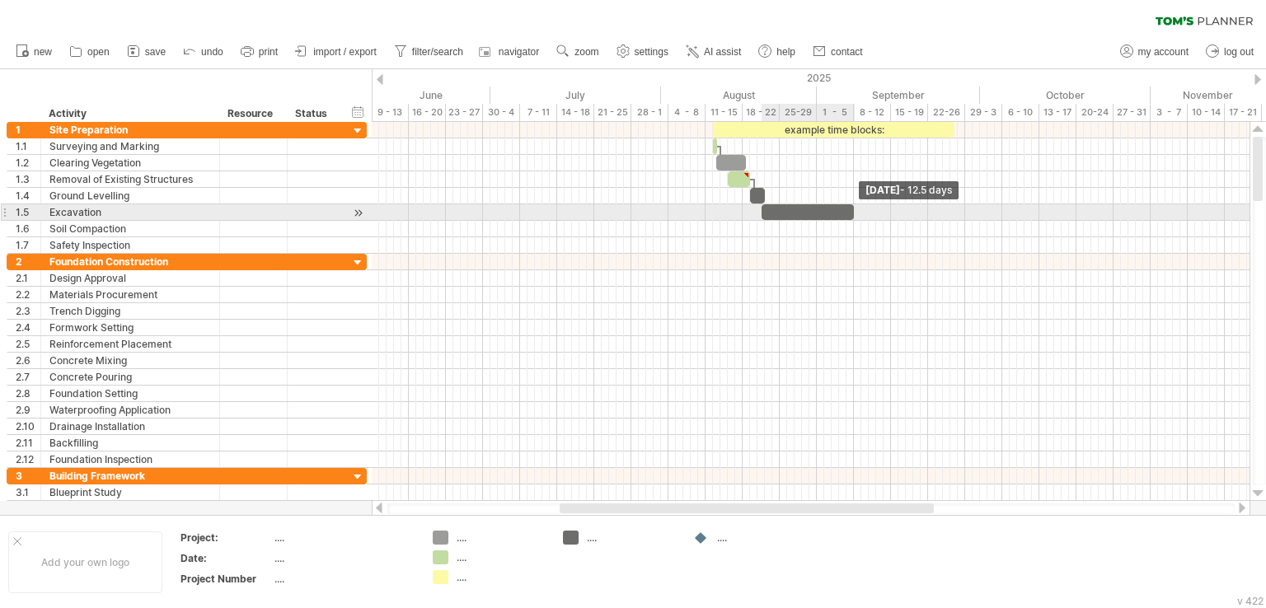
drag, startPoint x: 782, startPoint y: 210, endPoint x: 851, endPoint y: 213, distance: 69.3
click at [851, 213] on span at bounding box center [854, 212] width 7 height 16
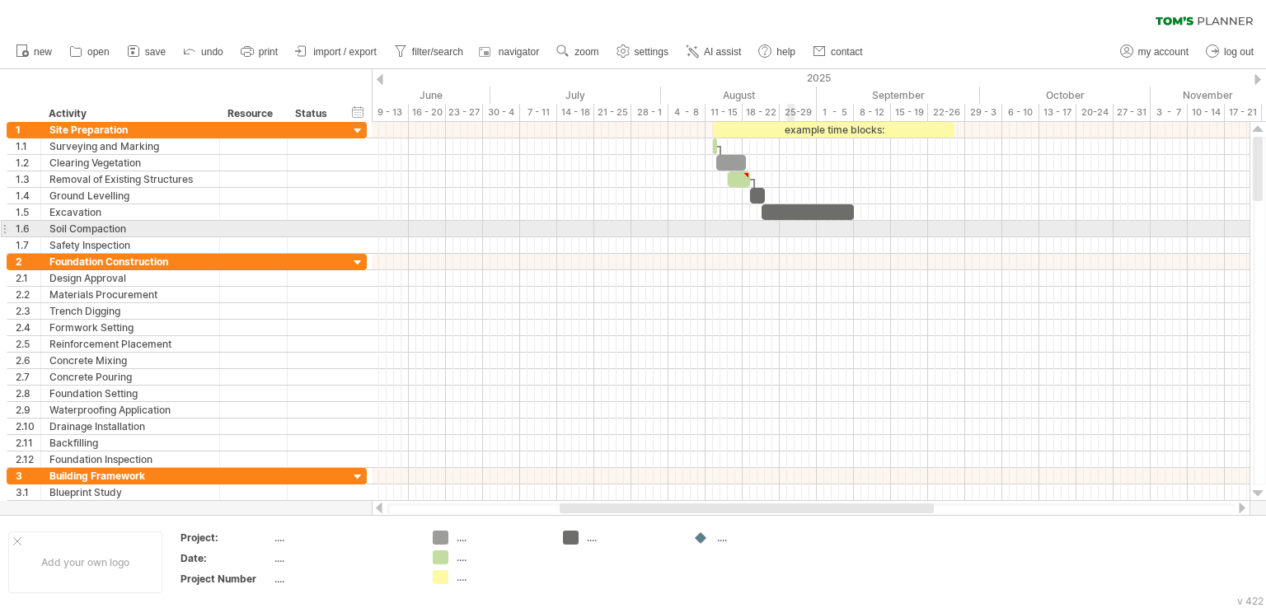
click at [794, 225] on div at bounding box center [811, 229] width 878 height 16
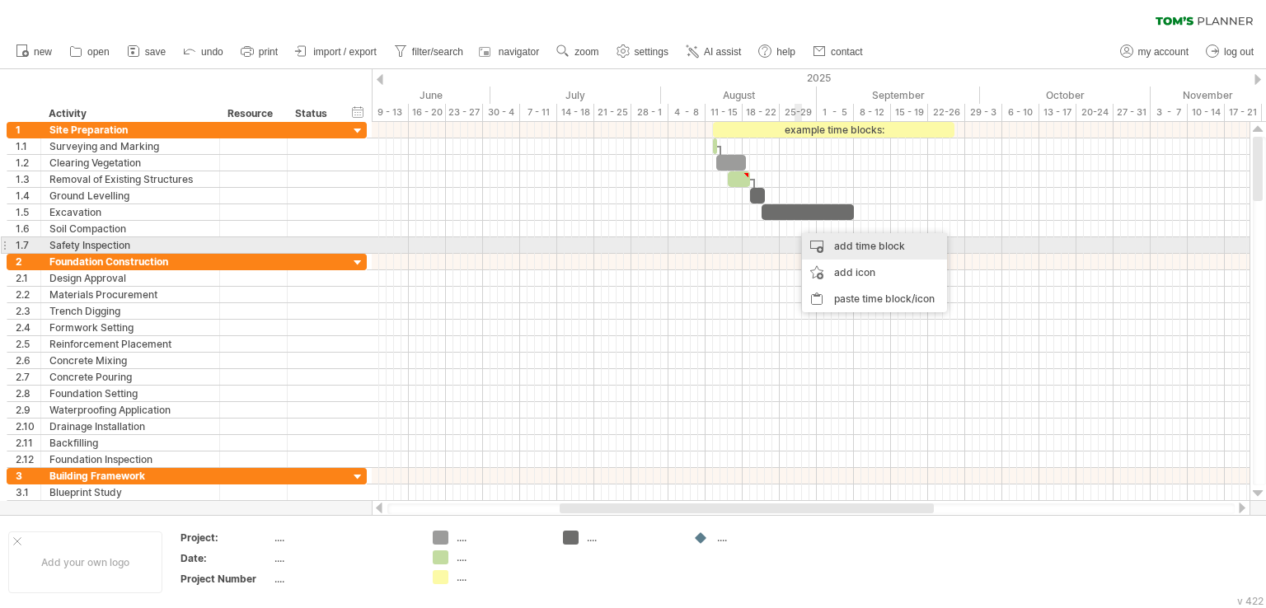
click at [842, 252] on div "add time block" at bounding box center [874, 246] width 145 height 26
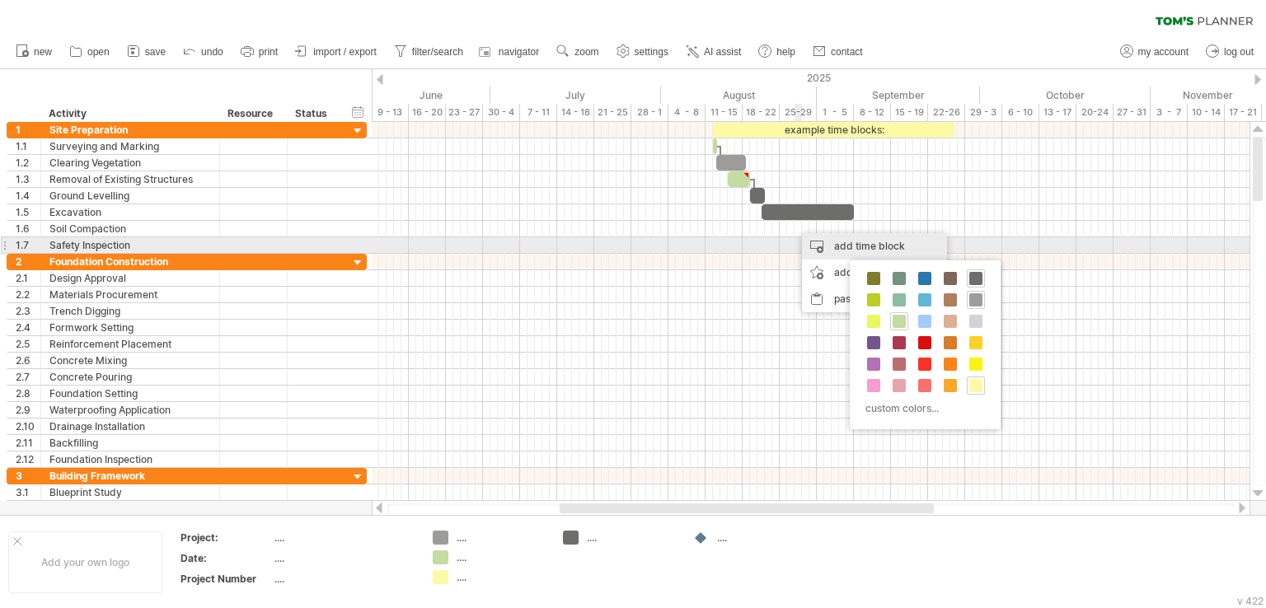
click at [841, 246] on div "add time block" at bounding box center [874, 246] width 145 height 26
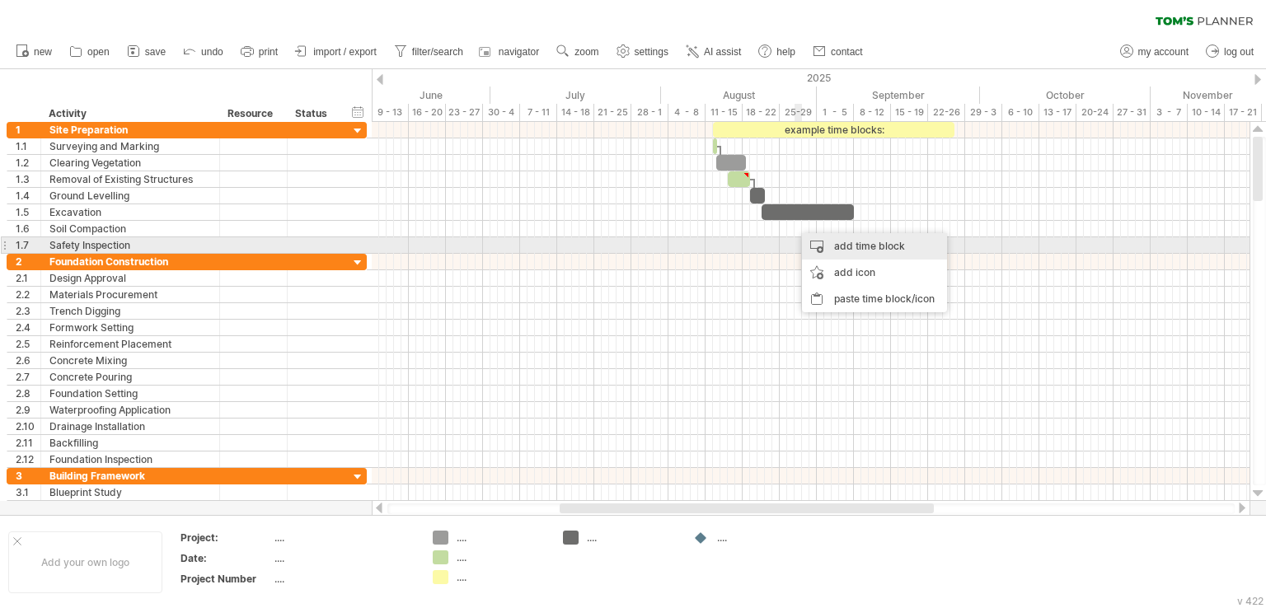
click at [841, 245] on div "add time block" at bounding box center [874, 246] width 145 height 26
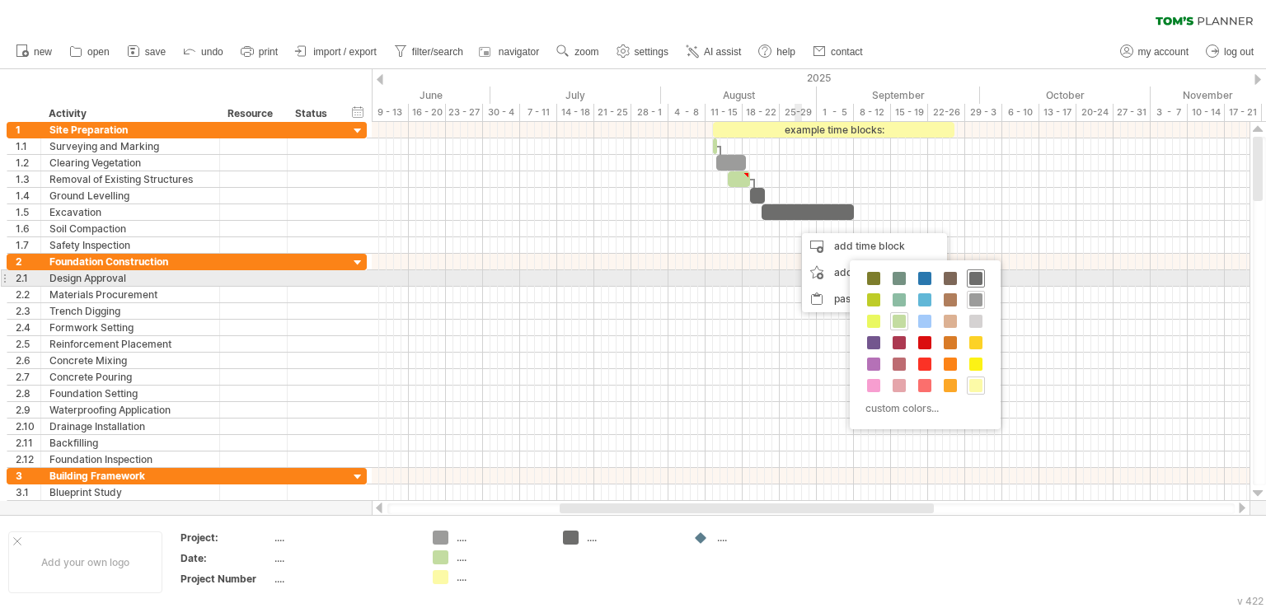
click at [970, 275] on span at bounding box center [976, 278] width 13 height 13
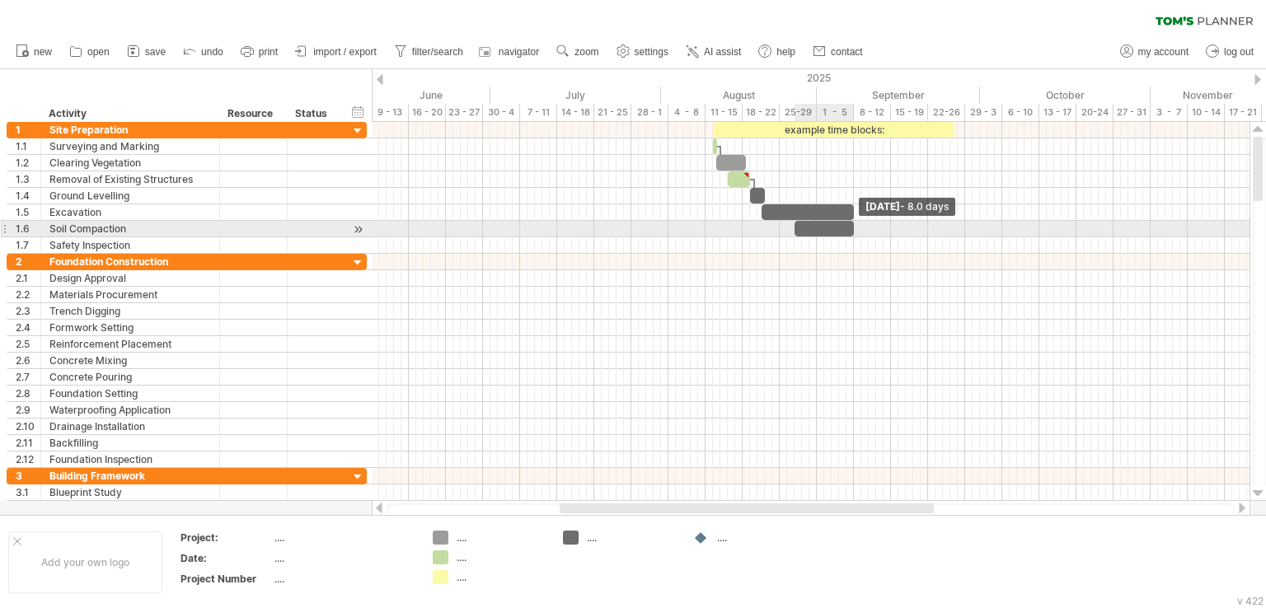
drag, startPoint x: 801, startPoint y: 229, endPoint x: 853, endPoint y: 228, distance: 52.0
click at [853, 228] on span at bounding box center [854, 229] width 7 height 16
drag, startPoint x: 795, startPoint y: 226, endPoint x: 762, endPoint y: 232, distance: 33.5
click at [762, 232] on span at bounding box center [762, 229] width 7 height 16
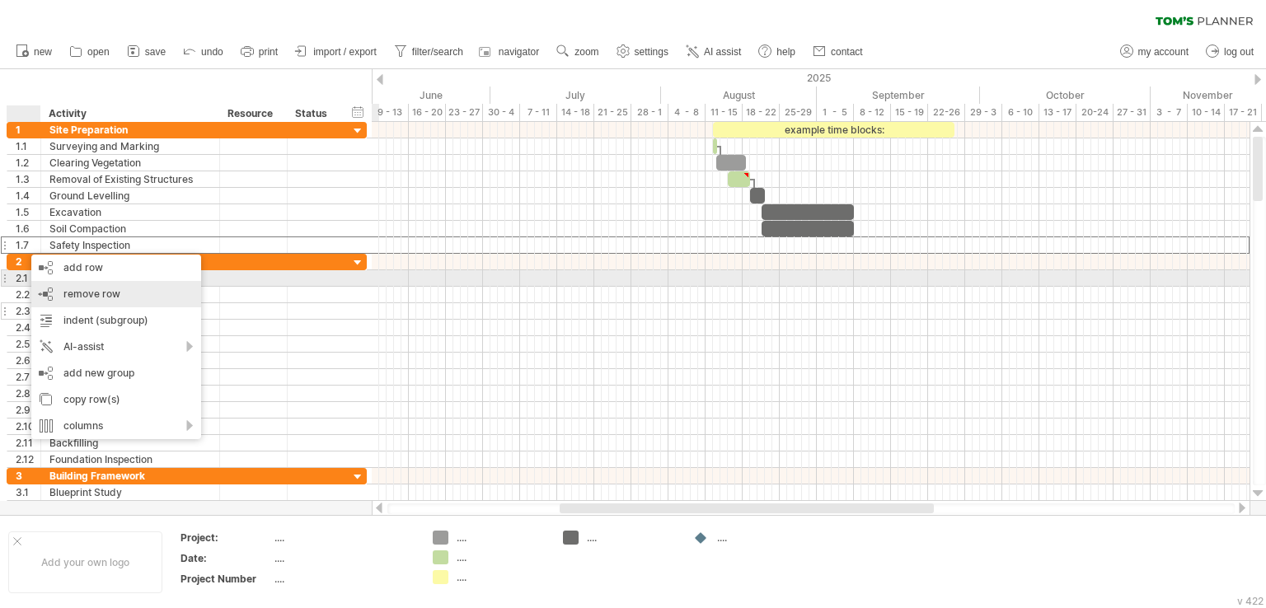
click at [110, 288] on span "remove row" at bounding box center [91, 294] width 57 height 12
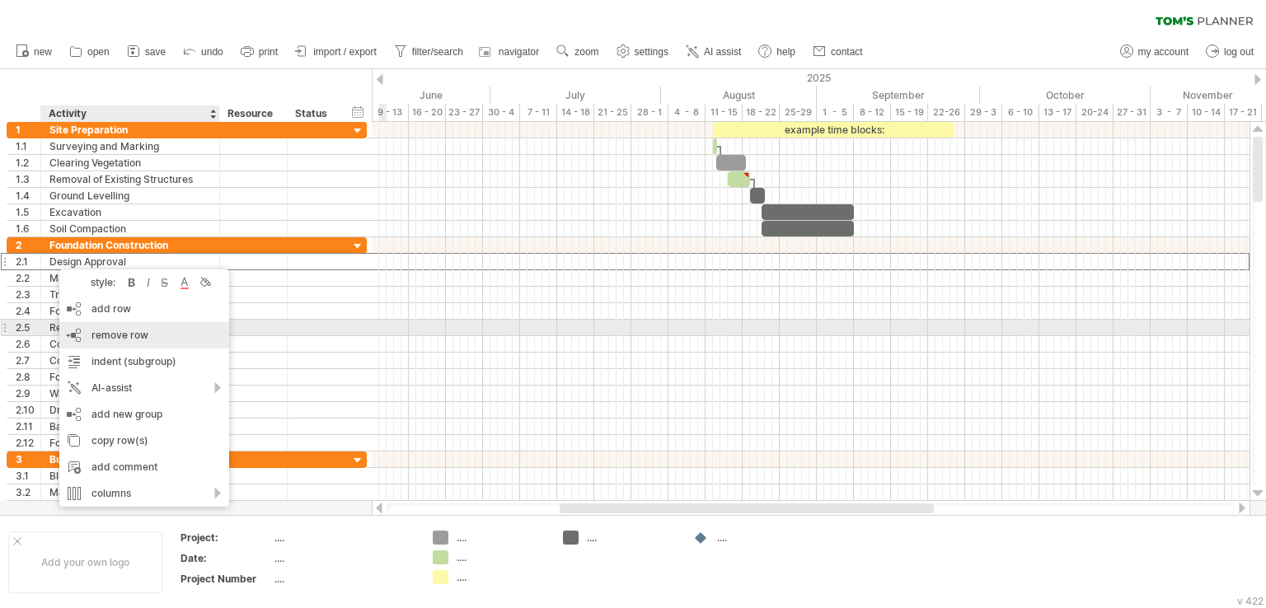
click at [136, 327] on div "remove row remove selected rows" at bounding box center [144, 335] width 170 height 26
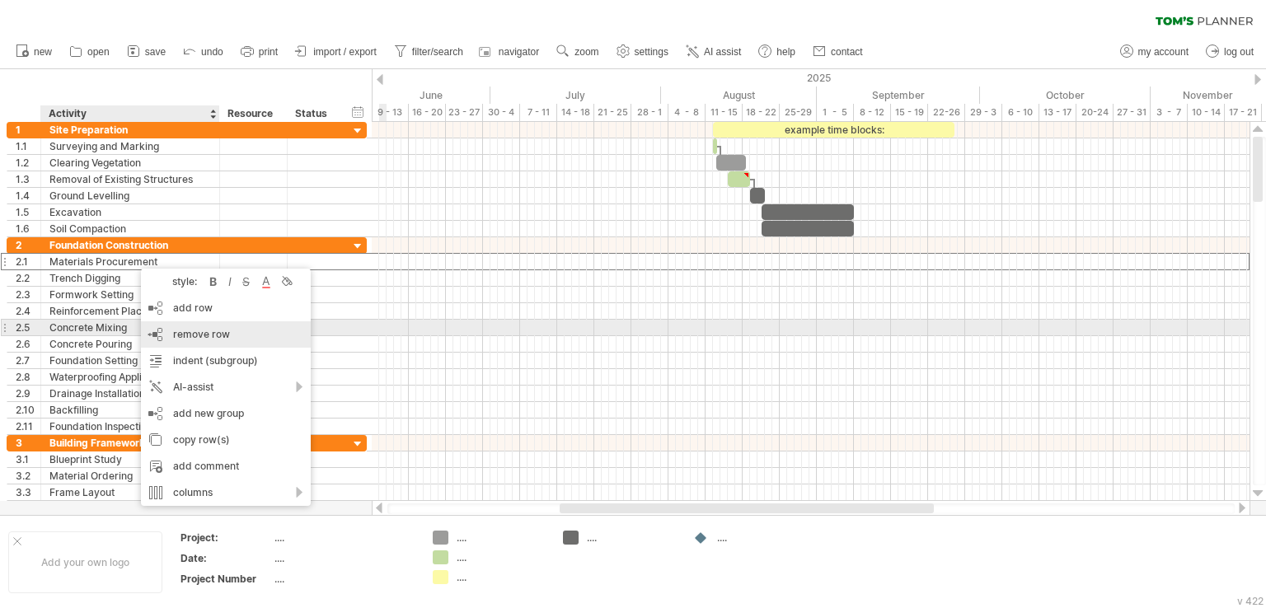
click at [175, 331] on span "remove row" at bounding box center [201, 334] width 57 height 12
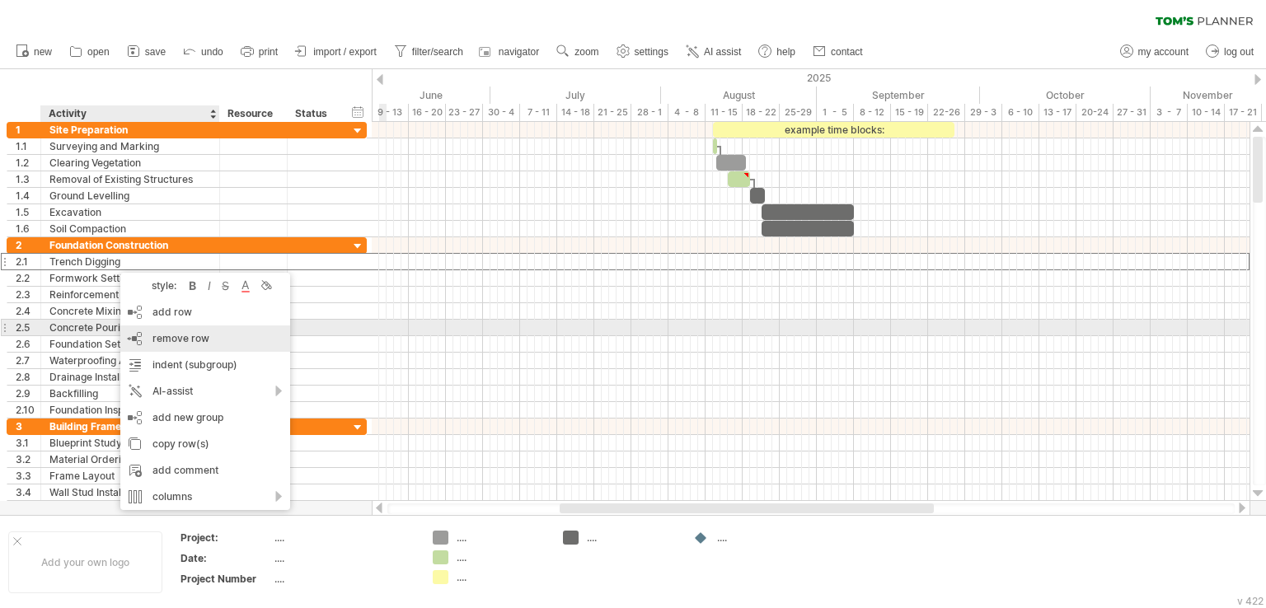
click at [168, 332] on span "remove row" at bounding box center [181, 338] width 57 height 12
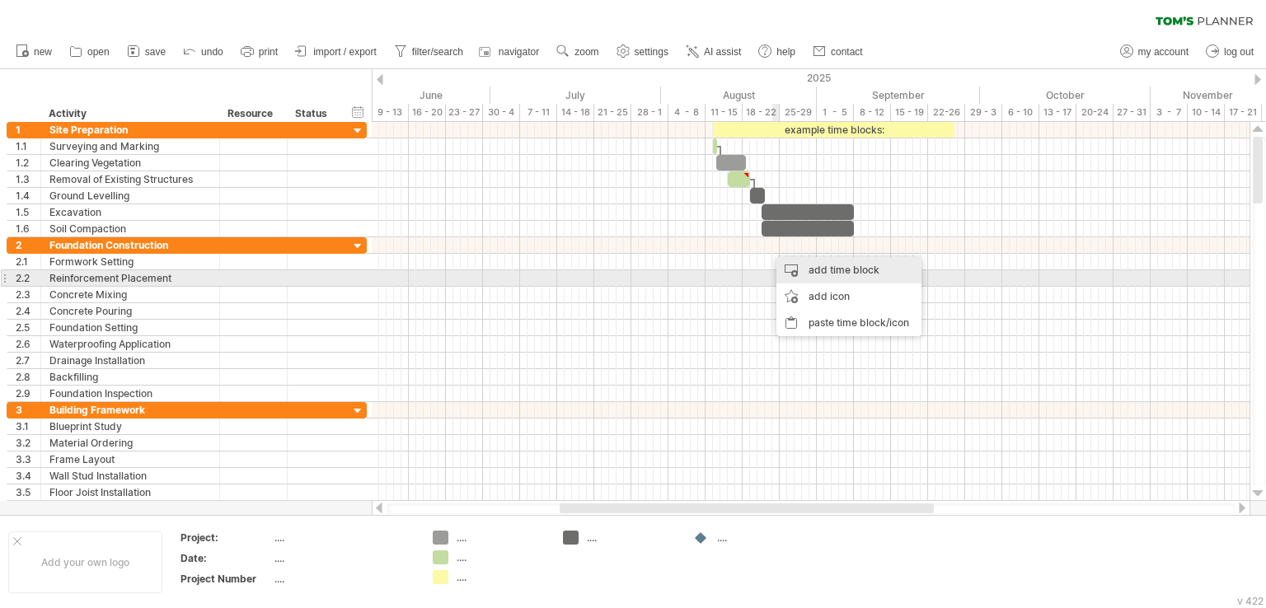
click at [791, 271] on div "add time block" at bounding box center [849, 270] width 145 height 26
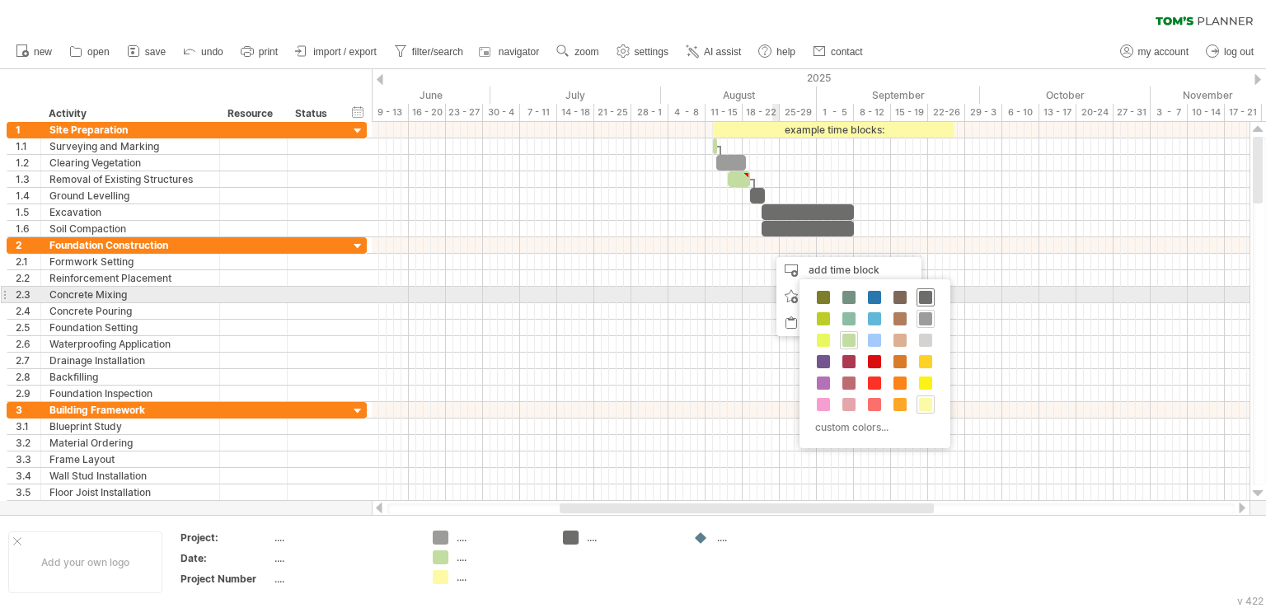
click at [919, 294] on span at bounding box center [925, 297] width 13 height 13
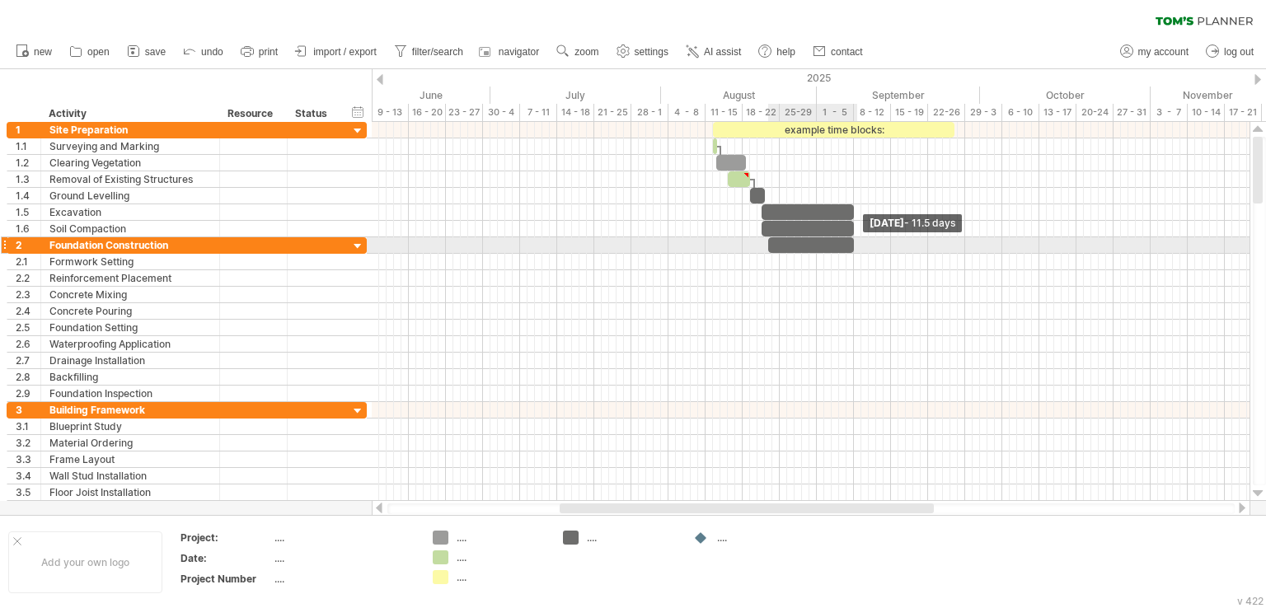
drag, startPoint x: 773, startPoint y: 247, endPoint x: 851, endPoint y: 245, distance: 77.5
click at [851, 245] on span at bounding box center [854, 245] width 7 height 16
drag, startPoint x: 853, startPoint y: 239, endPoint x: 885, endPoint y: 238, distance: 32.2
click at [885, 238] on span at bounding box center [887, 245] width 7 height 16
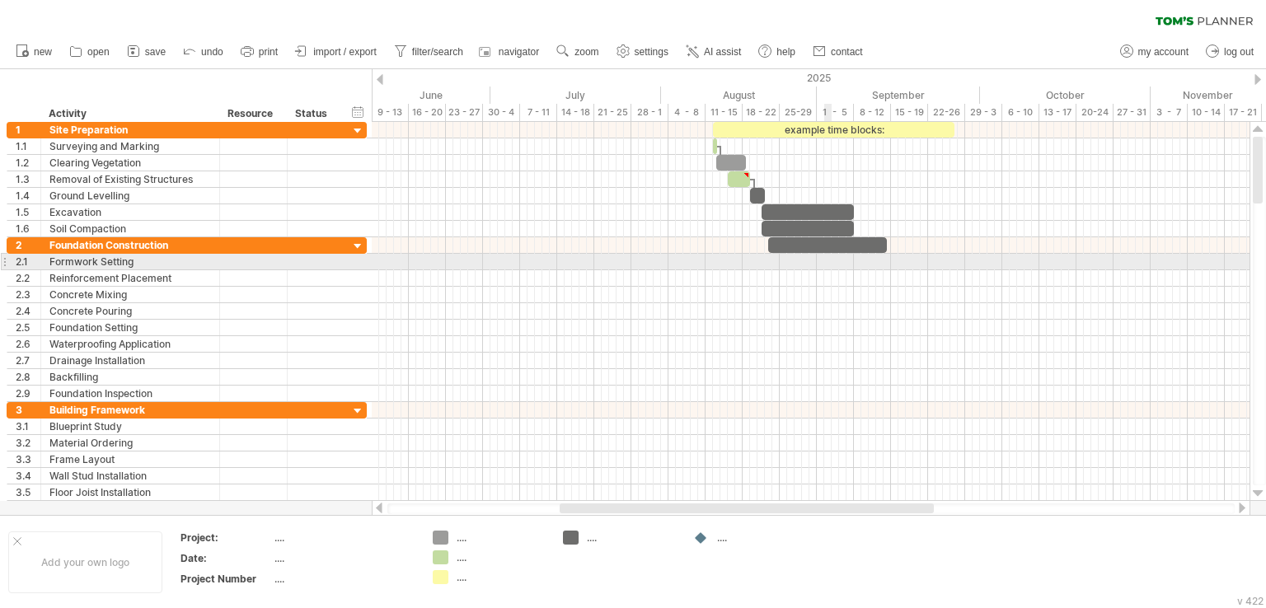
click at [829, 263] on div at bounding box center [811, 262] width 878 height 16
